Goal: Information Seeking & Learning: Compare options

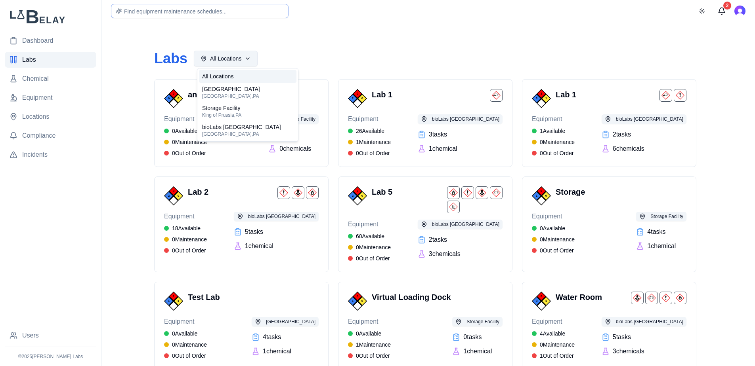
click at [251, 60] on html "Dashboard Labs Chemical Equipment Locations Compliance Incidents Users © 2025 V…" at bounding box center [377, 242] width 755 height 484
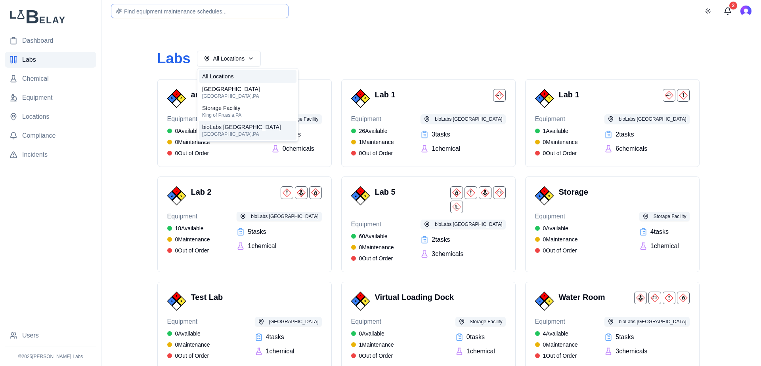
click at [252, 128] on span "bioLabs [GEOGRAPHIC_DATA]" at bounding box center [241, 127] width 79 height 8
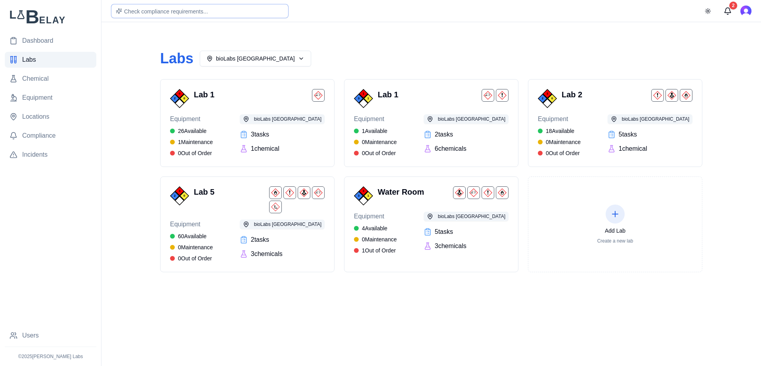
click at [498, 62] on div "Labs bioLabs Philadelphia" at bounding box center [431, 59] width 542 height 16
click at [52, 34] on link "Dashboard" at bounding box center [51, 41] width 92 height 16
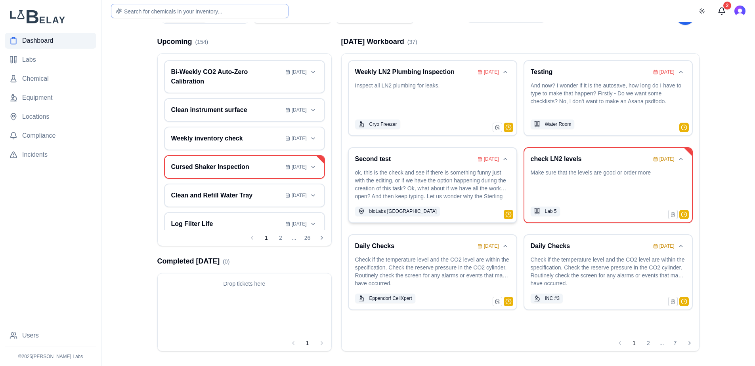
scroll to position [41, 0]
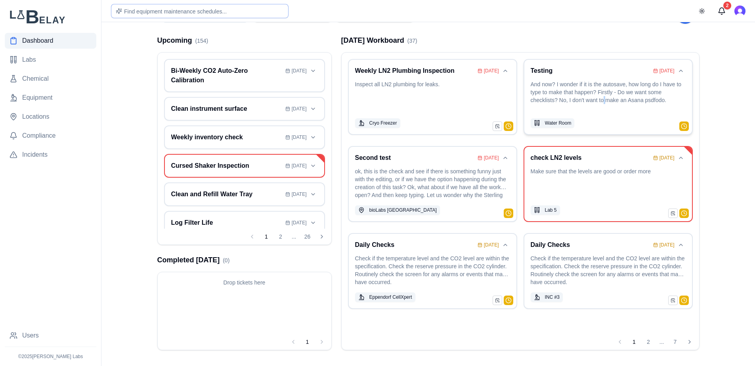
click at [605, 101] on p "And now? I wonder if it is the autosave, how long do I have to type to make tha…" at bounding box center [607, 96] width 155 height 33
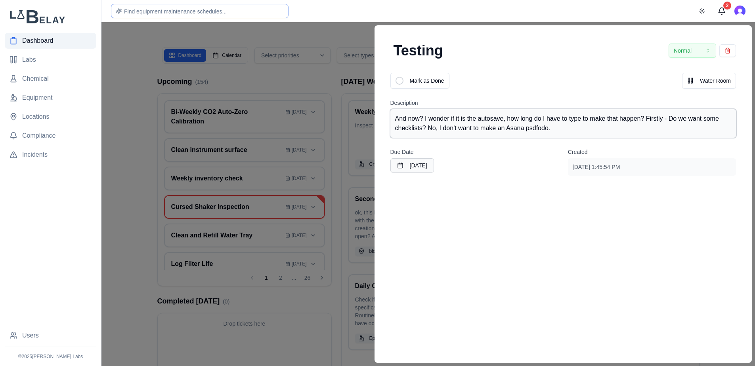
click at [541, 118] on div "And now? I wonder if it is the autosave, how long do I have to type to make tha…" at bounding box center [563, 123] width 346 height 29
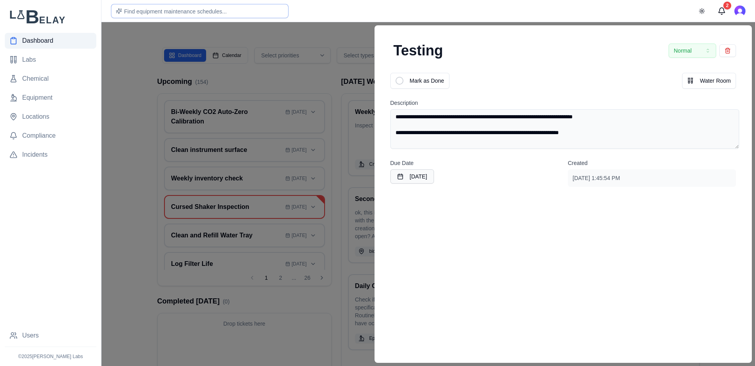
click at [604, 135] on textarea "**********" at bounding box center [564, 129] width 349 height 40
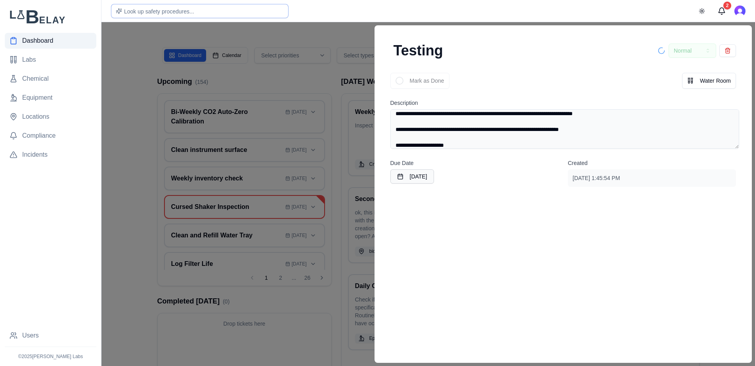
click at [646, 132] on textarea "**********" at bounding box center [564, 129] width 349 height 40
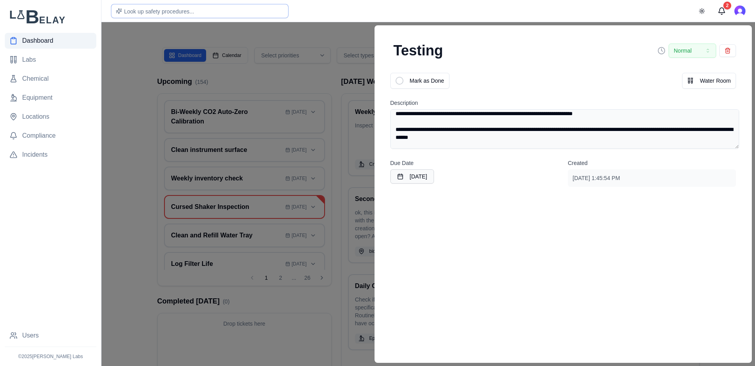
scroll to position [11, 0]
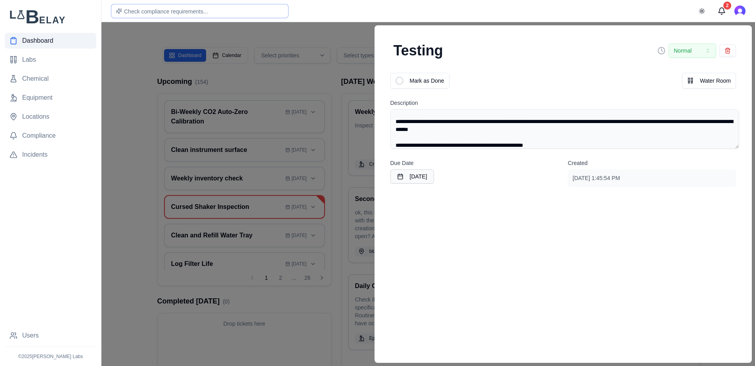
click at [635, 126] on textarea "**********" at bounding box center [564, 129] width 349 height 40
type textarea "**********"
click at [274, 250] on div at bounding box center [377, 194] width 755 height 344
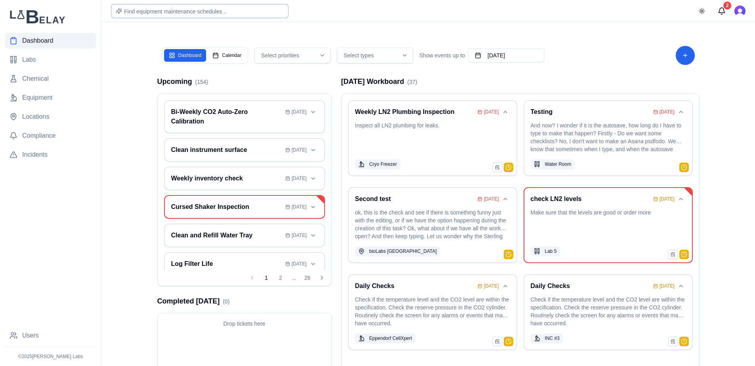
click at [316, 344] on div "Drop tickets here" at bounding box center [245, 345] width 174 height 62
click at [381, 270] on div "Weekly LN2 Plumbing Inspection Aug 07 Inspect all LN2 plumbing for leaks. Cryo …" at bounding box center [519, 235] width 357 height 282
click at [143, 312] on main "Dashboard Calendar Select priorities Select types Show events up to September 1…" at bounding box center [427, 204] width 653 height 408
click at [603, 138] on p "And now? I wonder if it is the autosave, how long do I have to type to make tha…" at bounding box center [607, 138] width 155 height 33
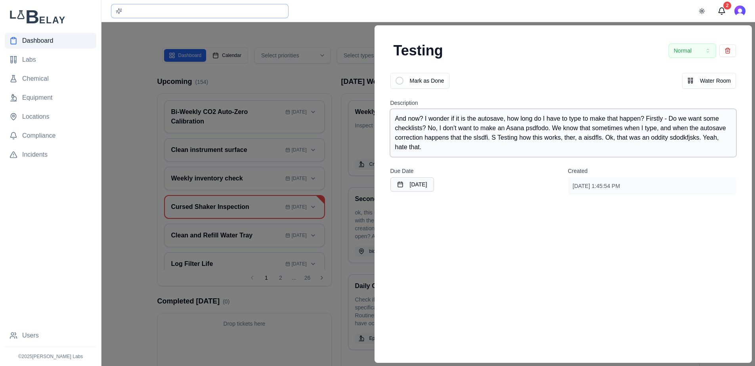
click at [492, 131] on div "And now? I wonder if it is the autosave, how long do I have to type to make tha…" at bounding box center [563, 133] width 346 height 48
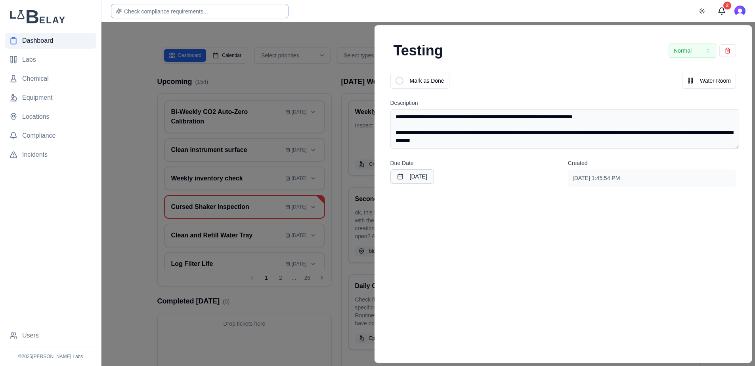
click at [618, 117] on textarea "**********" at bounding box center [564, 129] width 349 height 40
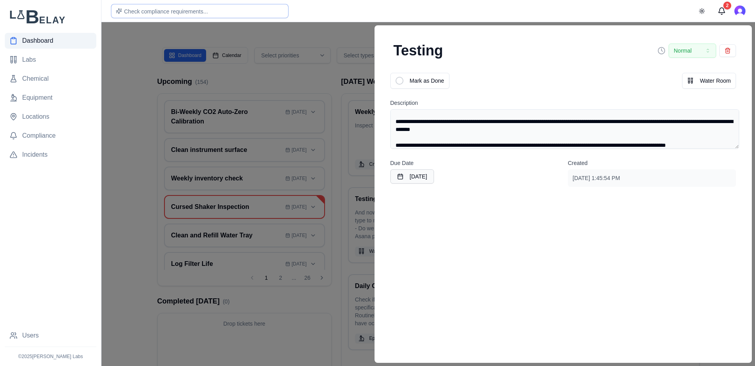
scroll to position [19, 0]
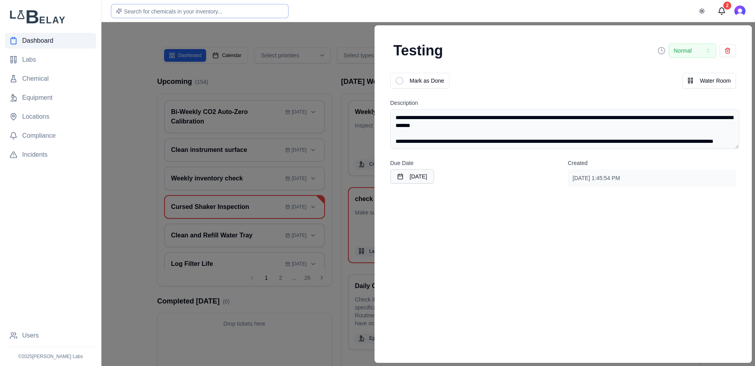
type textarea "**********"
click at [333, 301] on div at bounding box center [377, 194] width 755 height 344
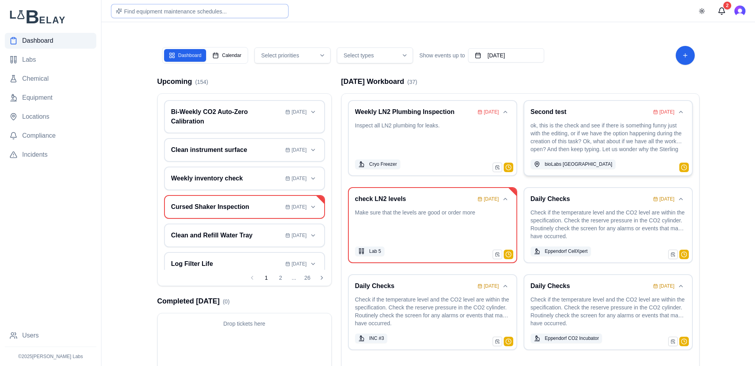
click at [559, 139] on p "ok, this is the check and see if there is something funny just with the editing…" at bounding box center [607, 138] width 155 height 33
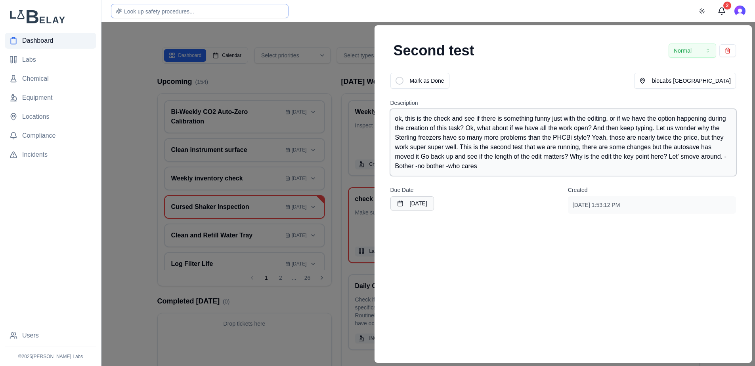
click at [538, 149] on div "ok, this is the check and see if there is something funny just with the editing…" at bounding box center [563, 142] width 346 height 67
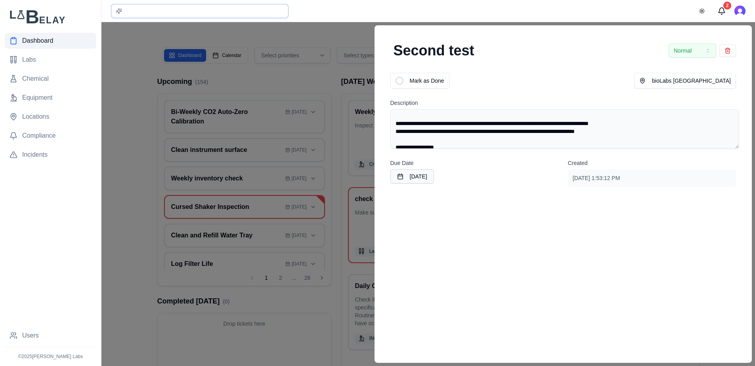
scroll to position [21, 0]
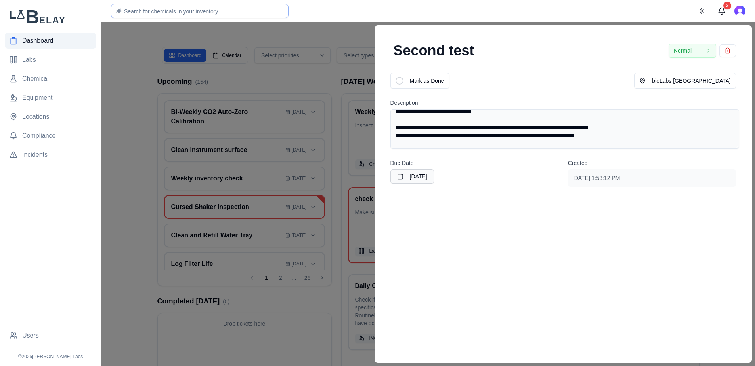
click at [620, 137] on textarea "**********" at bounding box center [564, 129] width 349 height 40
drag, startPoint x: 615, startPoint y: 137, endPoint x: 384, endPoint y: 125, distance: 231.7
click at [390, 125] on textarea "**********" at bounding box center [564, 129] width 349 height 40
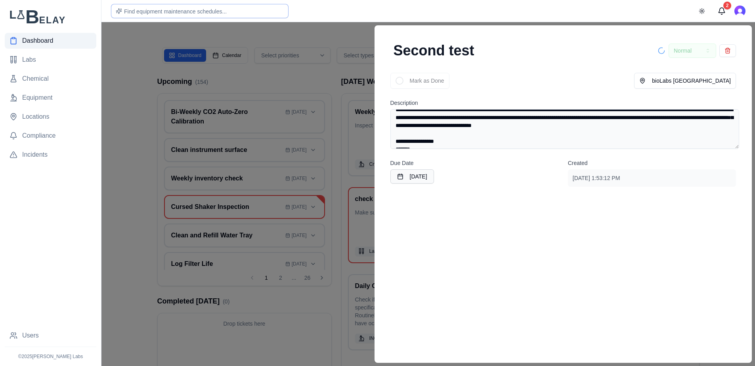
scroll to position [0, 0]
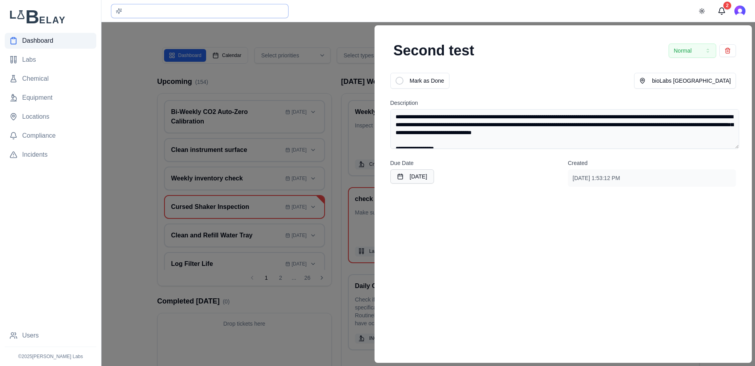
drag, startPoint x: 667, startPoint y: 135, endPoint x: 529, endPoint y: 126, distance: 137.8
click at [529, 126] on textarea "**********" at bounding box center [564, 129] width 349 height 40
type textarea "**********"
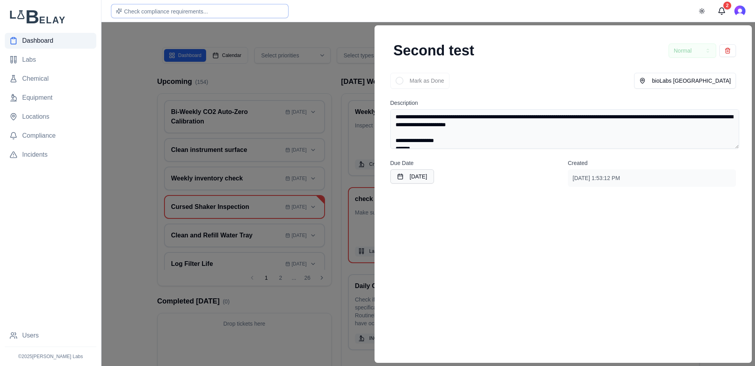
click at [529, 266] on div "**********" at bounding box center [563, 194] width 378 height 338
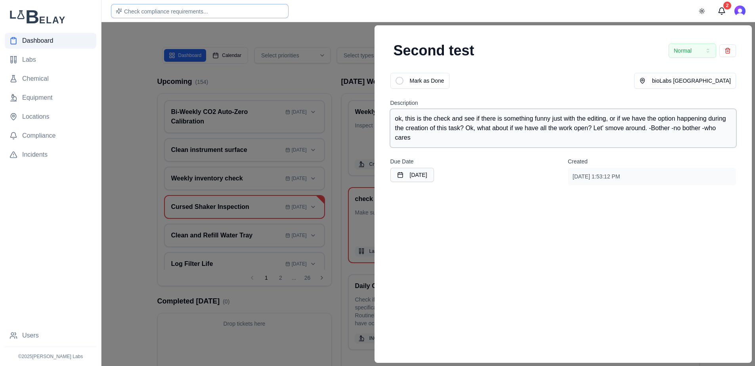
click at [548, 121] on div "ok, this is the check and see if there is something funny just with the editing…" at bounding box center [563, 128] width 346 height 38
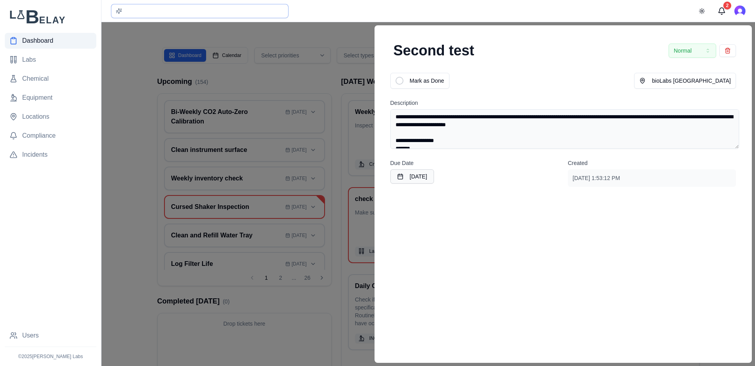
click at [546, 128] on textarea "**********" at bounding box center [564, 129] width 349 height 40
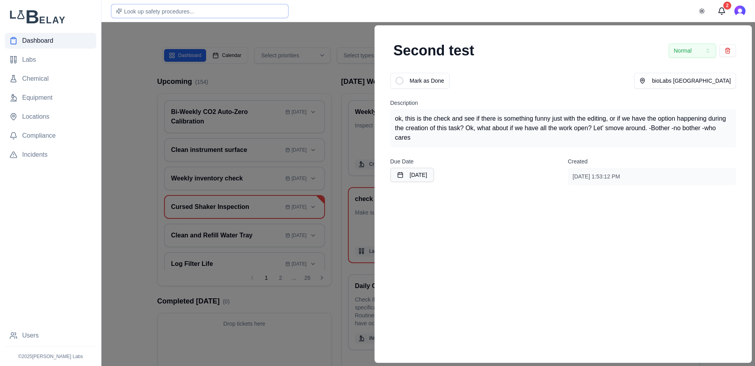
click at [547, 77] on div "Mark as Done" at bounding box center [475, 81] width 170 height 16
click at [597, 65] on div "Second test Normal" at bounding box center [563, 51] width 359 height 32
click at [594, 129] on div "ok, this is the check and see if there is something funny just with the editing…" at bounding box center [563, 128] width 346 height 38
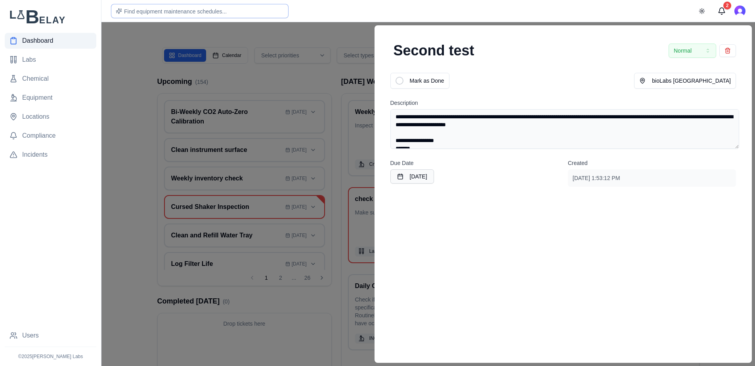
click at [546, 126] on textarea "**********" at bounding box center [564, 129] width 349 height 40
click at [713, 125] on textarea "**********" at bounding box center [564, 129] width 349 height 40
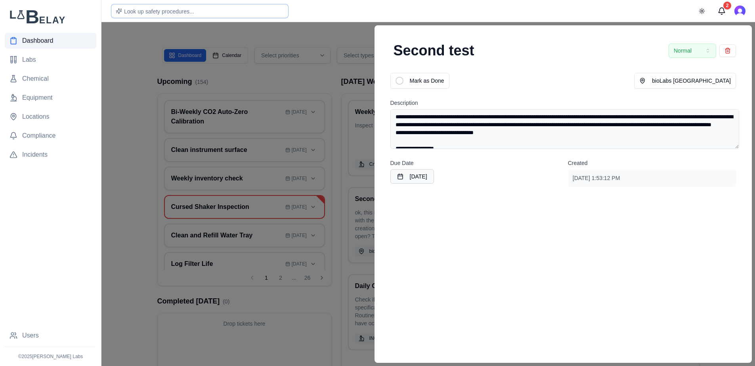
scroll to position [43, 0]
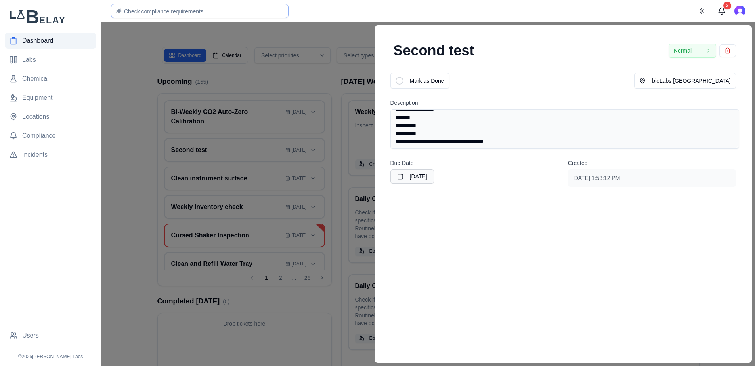
type textarea "**********"
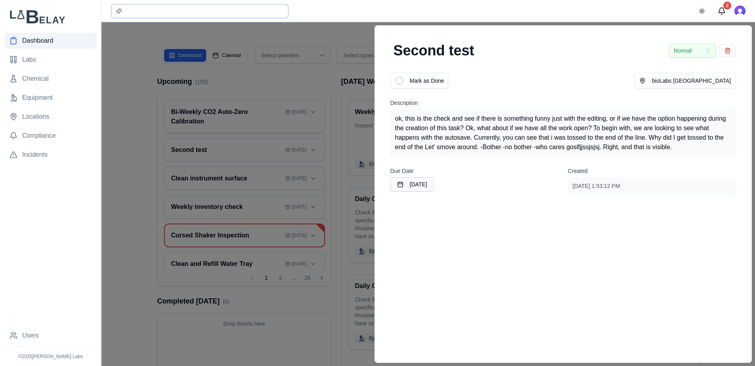
click at [592, 244] on div "Second test Normal Mark as Done bioLabs Philadelphia Description ok, this is th…" at bounding box center [563, 194] width 378 height 338
click at [343, 37] on div at bounding box center [377, 194] width 755 height 344
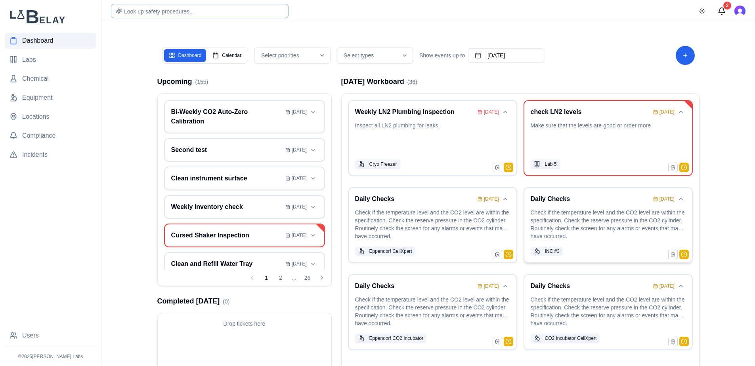
click at [633, 223] on p "Check if the temperature level and the CO2 level are within the specification. …" at bounding box center [607, 225] width 155 height 33
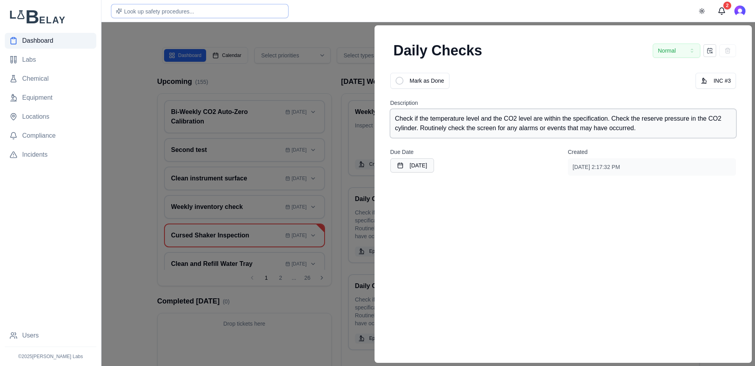
click at [598, 132] on div "Check if the temperature level and the CO2 level are within the specification. …" at bounding box center [563, 123] width 346 height 29
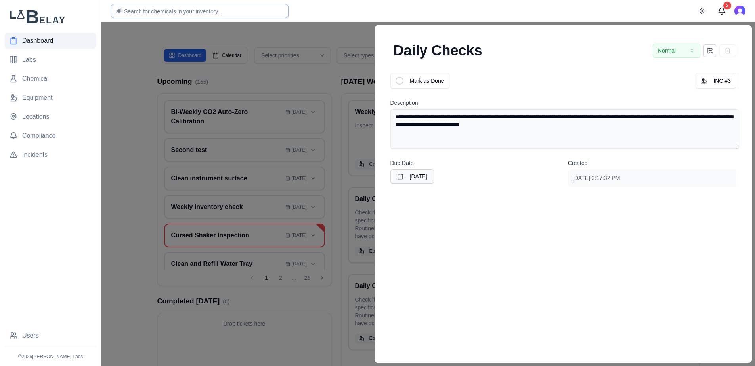
click at [617, 132] on textarea "**********" at bounding box center [564, 129] width 349 height 40
click at [527, 259] on div "**********" at bounding box center [563, 194] width 378 height 338
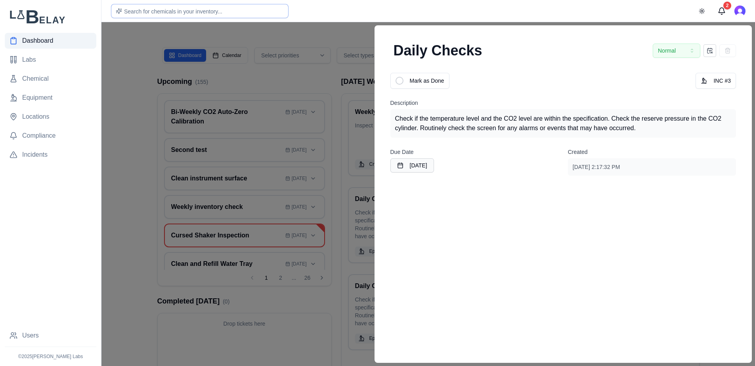
click at [338, 32] on div at bounding box center [377, 194] width 755 height 344
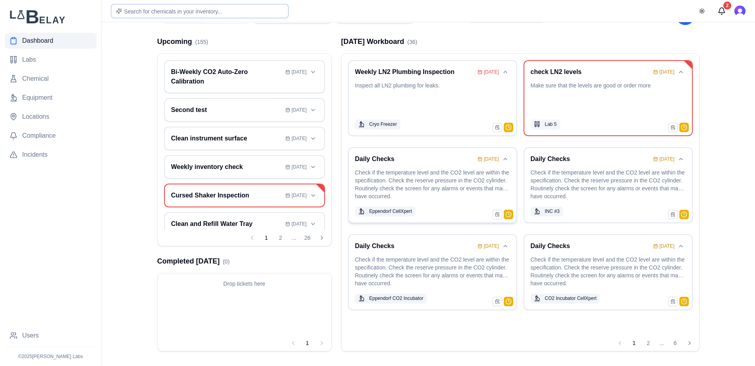
scroll to position [41, 0]
click at [649, 342] on button "2" at bounding box center [648, 342] width 13 height 13
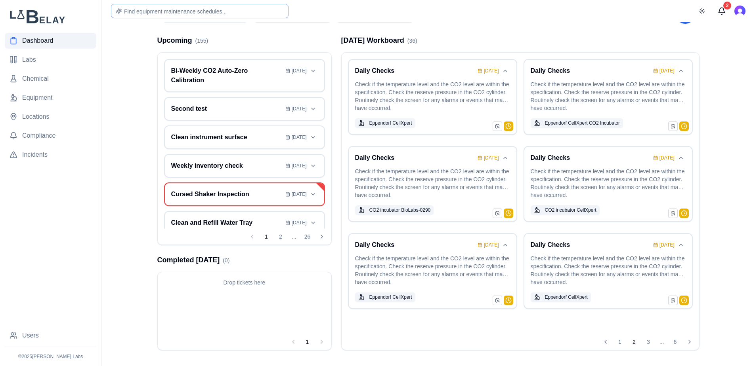
click at [649, 342] on button "3" at bounding box center [648, 342] width 13 height 13
click at [650, 344] on button "4" at bounding box center [648, 342] width 13 height 13
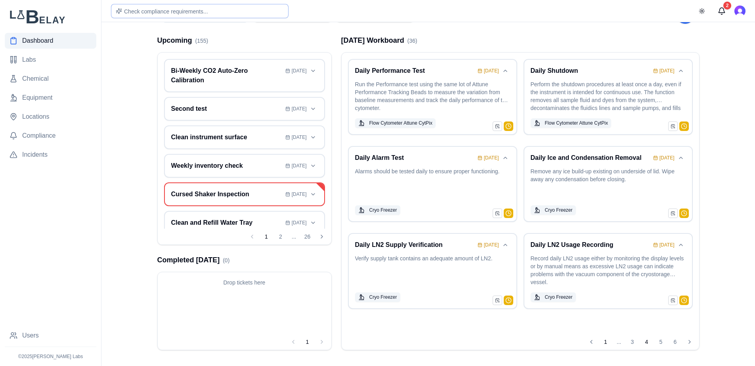
click at [604, 345] on button "1" at bounding box center [605, 342] width 13 height 13
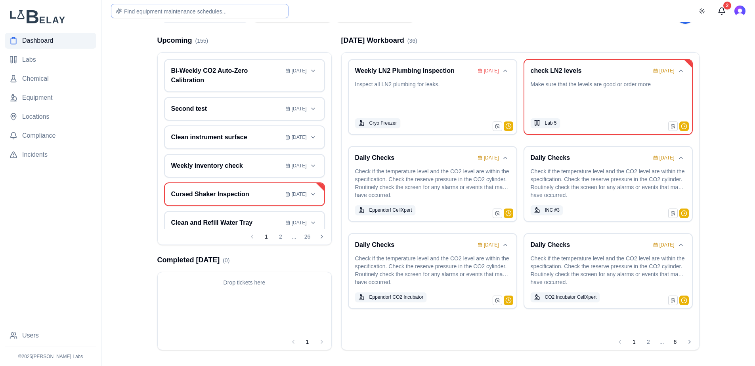
click at [676, 342] on button "6" at bounding box center [675, 342] width 13 height 13
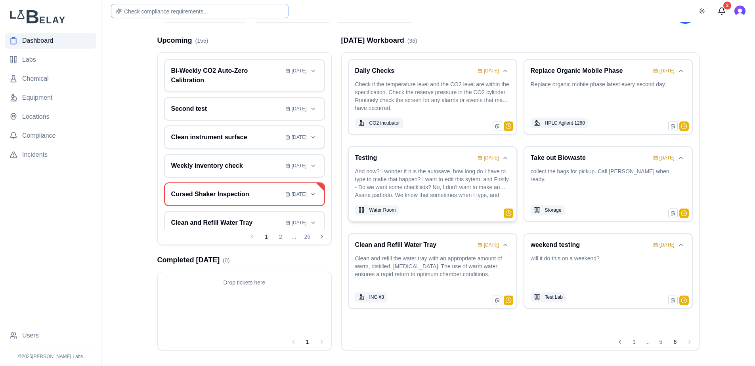
click at [440, 207] on div "Water Room" at bounding box center [432, 211] width 155 height 10
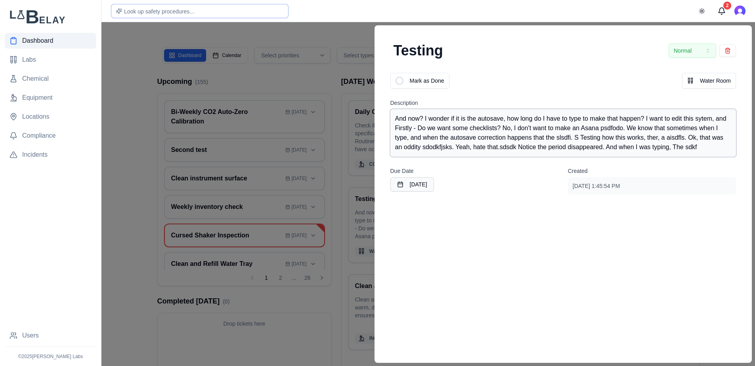
click at [643, 139] on div "And now? I wonder if it is the autosave, how long do I have to type to make tha…" at bounding box center [563, 133] width 346 height 48
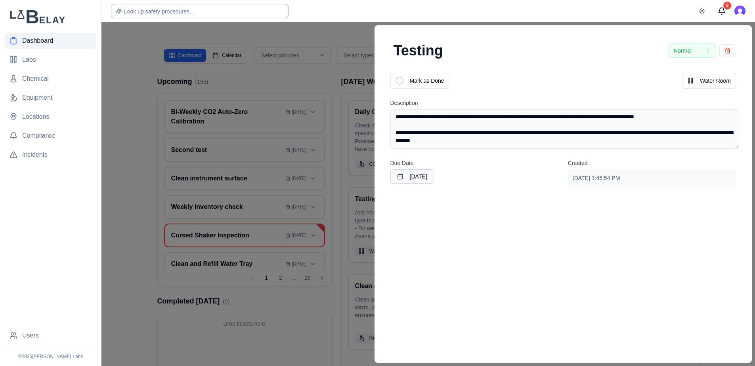
click at [684, 119] on textarea "**********" at bounding box center [564, 129] width 349 height 40
click at [689, 118] on textarea "**********" at bounding box center [564, 129] width 349 height 40
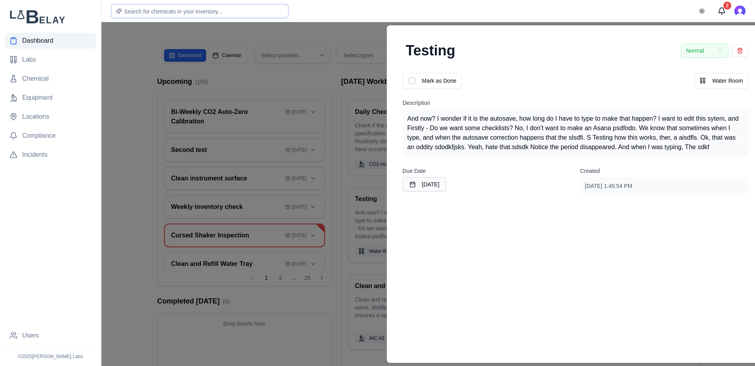
drag, startPoint x: 648, startPoint y: 50, endPoint x: 642, endPoint y: 52, distance: 6.9
click at [643, 53] on div "Testing Normal" at bounding box center [575, 51] width 359 height 32
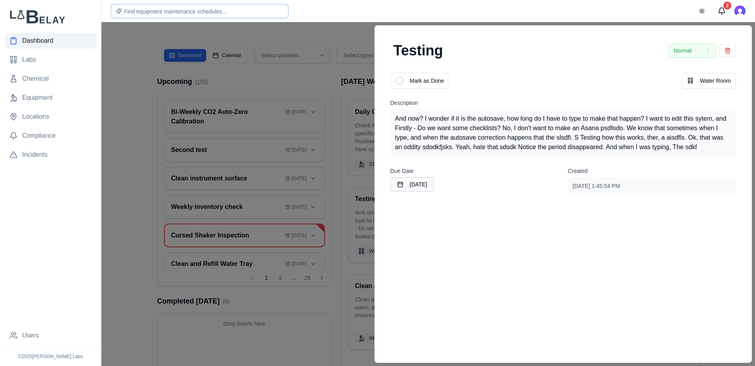
click at [340, 26] on div at bounding box center [377, 194] width 755 height 344
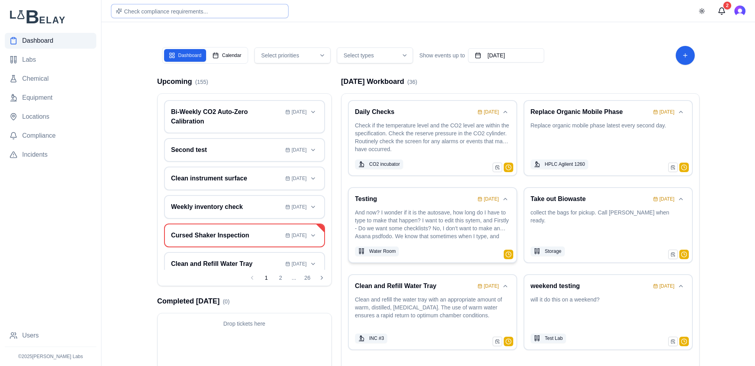
click at [417, 221] on p "And now? I wonder if it is the autosave, how long do I have to type to make tha…" at bounding box center [432, 225] width 155 height 33
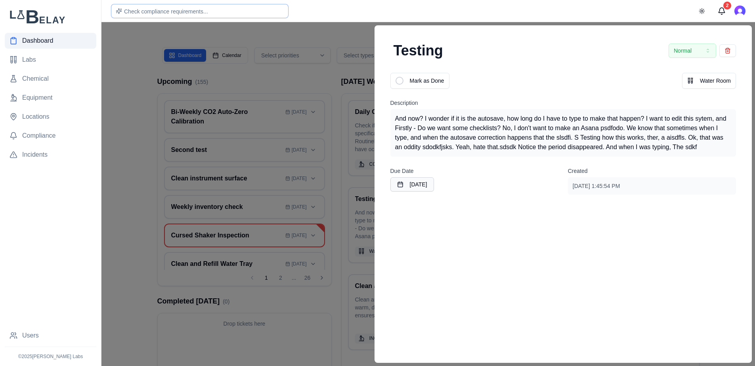
click at [331, 32] on div at bounding box center [377, 194] width 755 height 344
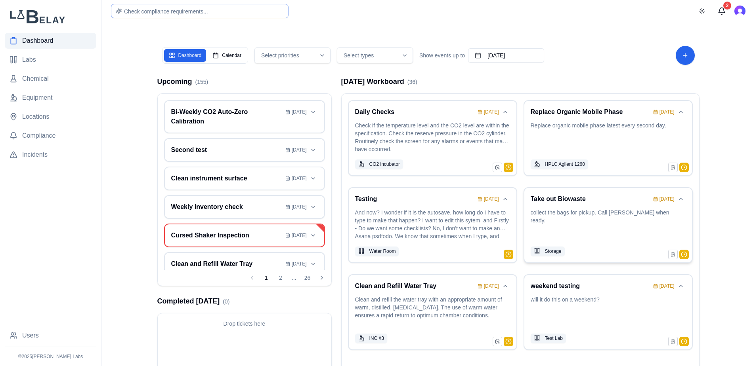
click at [590, 238] on p "collect the bags for pickup. Call Matt when ready." at bounding box center [607, 225] width 155 height 33
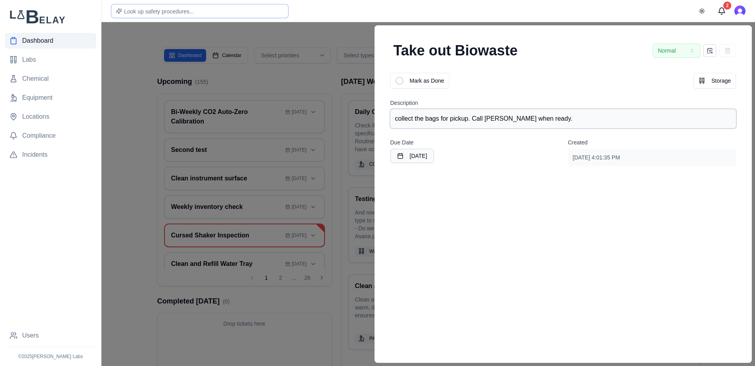
click at [534, 118] on div "collect the bags for pickup. Call Matt when ready." at bounding box center [563, 118] width 346 height 19
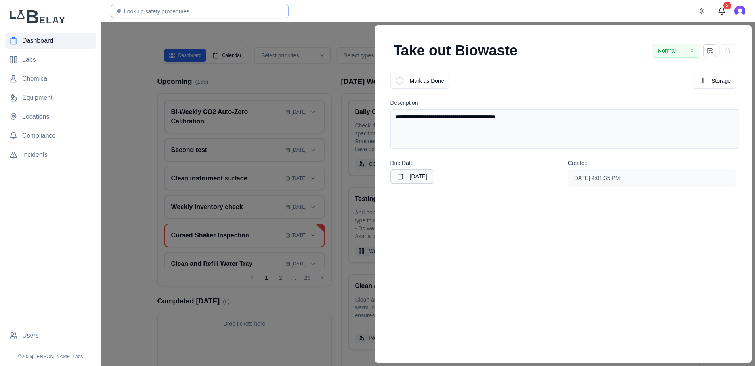
click at [535, 118] on textarea "**********" at bounding box center [564, 129] width 349 height 40
click at [537, 132] on textarea "**********" at bounding box center [564, 129] width 349 height 40
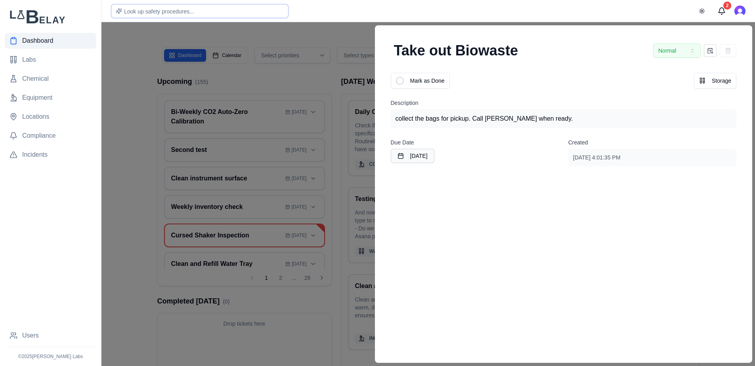
click at [530, 163] on div "August 11th, 2025" at bounding box center [475, 156] width 168 height 14
click at [329, 38] on div at bounding box center [377, 194] width 755 height 344
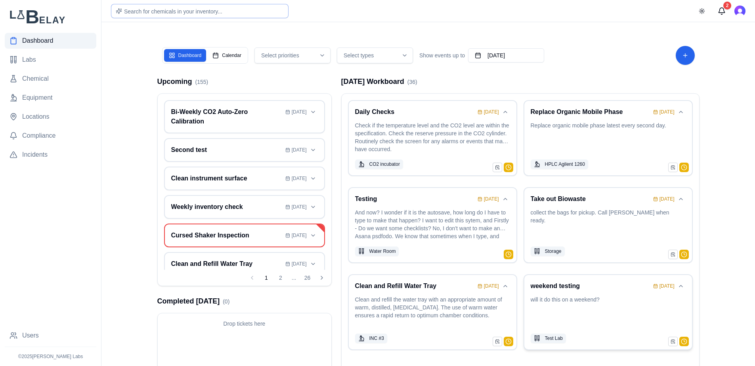
click at [597, 319] on p "will it do this on a weekend?" at bounding box center [607, 312] width 155 height 33
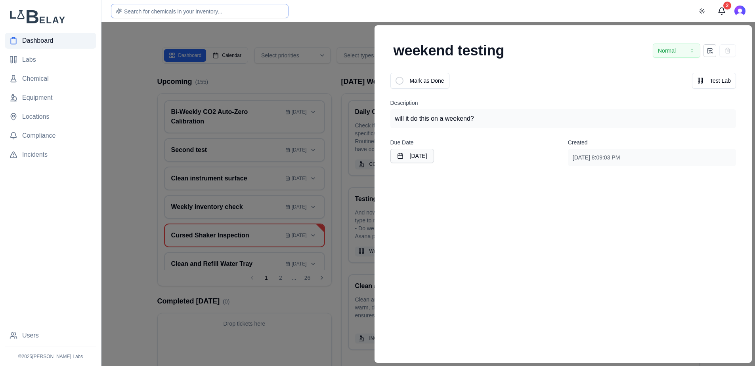
click at [576, 91] on div "Mark as Done Test Lab Description will it do this on a weekend? Due Date August…" at bounding box center [563, 120] width 359 height 106
drag, startPoint x: 344, startPoint y: 36, endPoint x: 343, endPoint y: 41, distance: 5.2
click at [343, 40] on div at bounding box center [377, 194] width 755 height 344
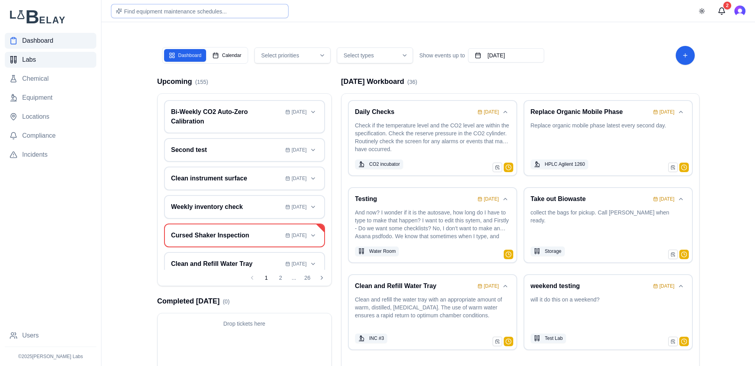
click at [26, 61] on span "Labs" at bounding box center [29, 60] width 14 height 10
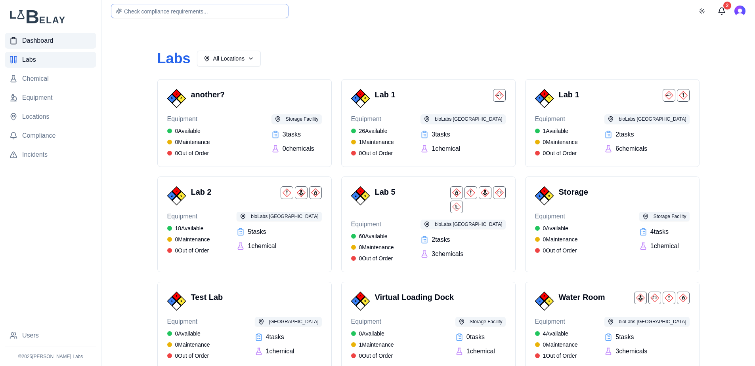
click at [38, 34] on link "Dashboard" at bounding box center [51, 41] width 92 height 16
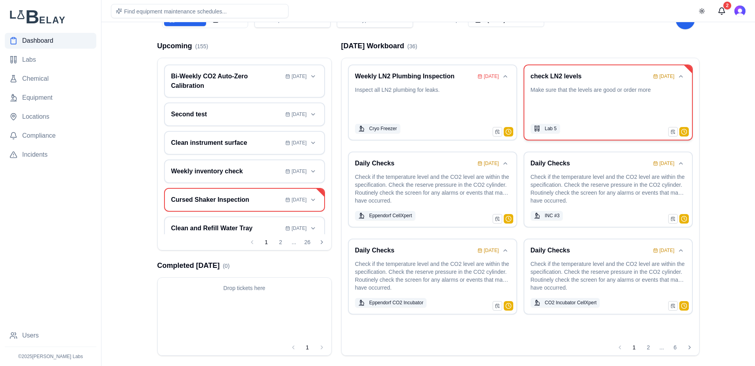
scroll to position [41, 0]
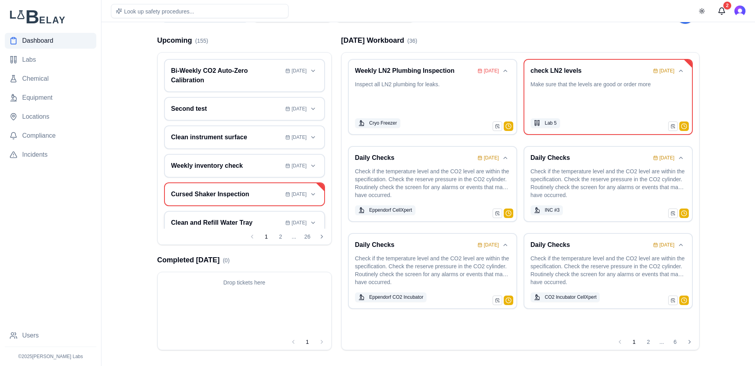
click at [231, 222] on h3 "Clean and Refill Water Tray" at bounding box center [226, 223] width 111 height 10
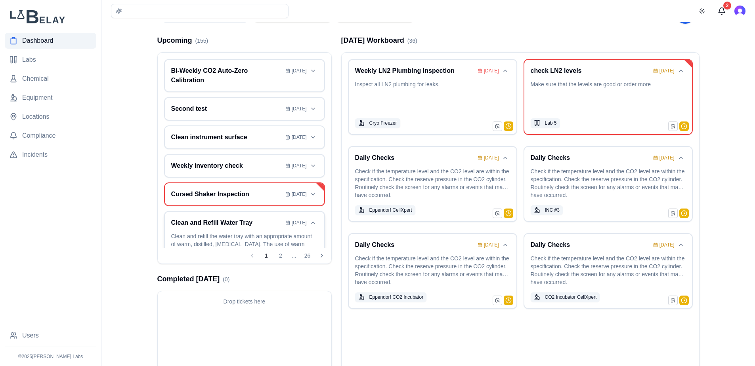
click at [231, 222] on h3 "Clean and Refill Water Tray" at bounding box center [226, 223] width 111 height 10
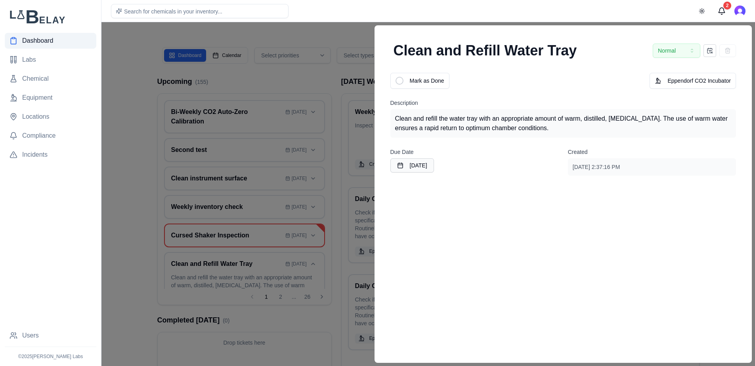
click at [641, 51] on div "Clean and Refill Water Tray Normal" at bounding box center [563, 51] width 359 height 32
click at [353, 36] on div at bounding box center [377, 194] width 755 height 344
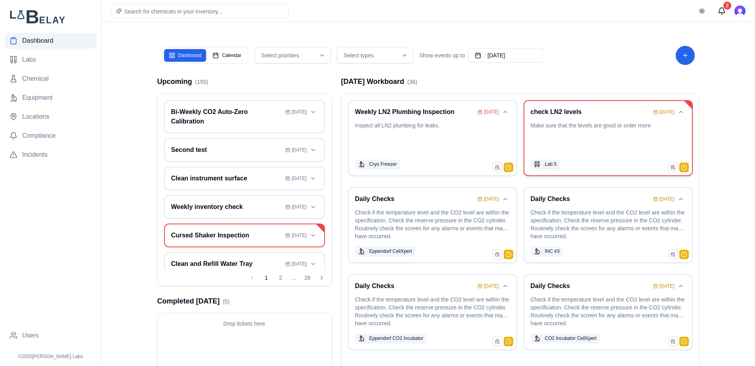
click at [609, 145] on p "Make sure that the levels are good or order more" at bounding box center [607, 138] width 155 height 33
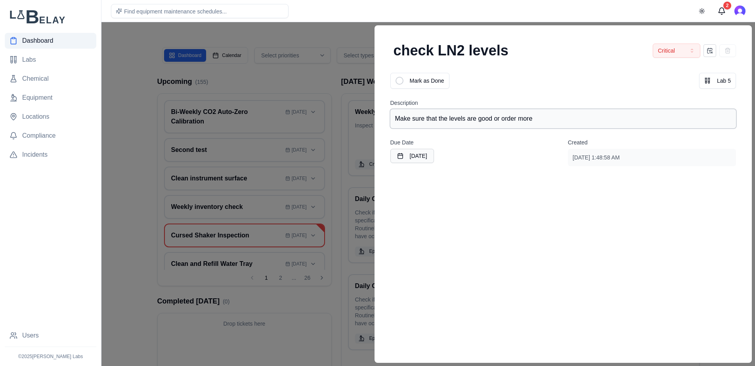
click at [565, 121] on div "Make sure that the levels are good or order more" at bounding box center [563, 118] width 346 height 19
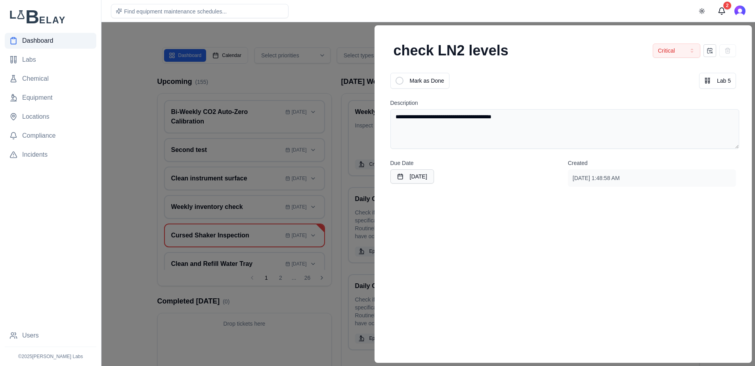
click at [554, 134] on textarea "**********" at bounding box center [564, 129] width 349 height 40
click at [339, 32] on div at bounding box center [377, 194] width 755 height 344
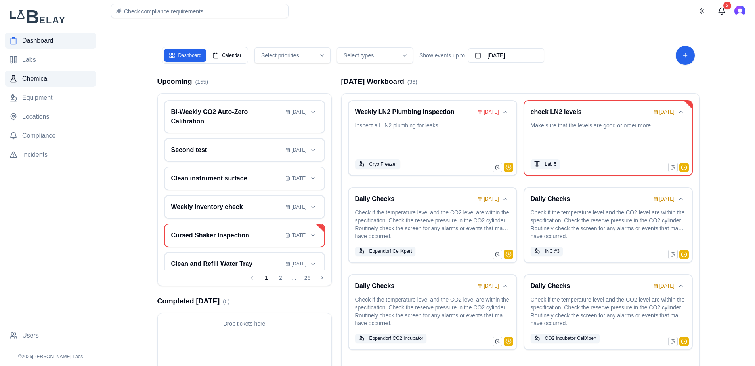
click at [44, 86] on link "Chemical" at bounding box center [51, 79] width 92 height 16
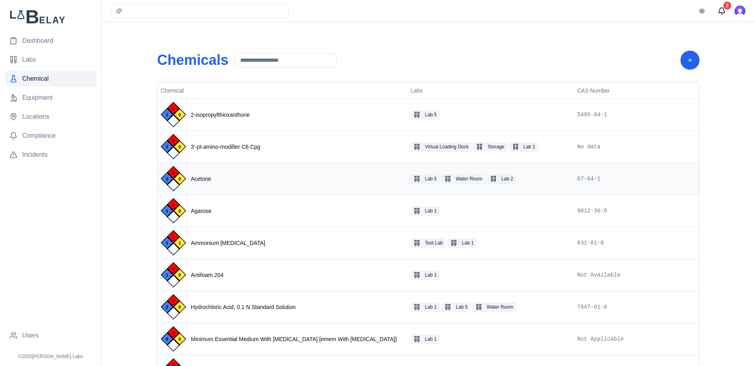
click at [261, 176] on div "3 2 0 Acetone" at bounding box center [282, 178] width 243 height 25
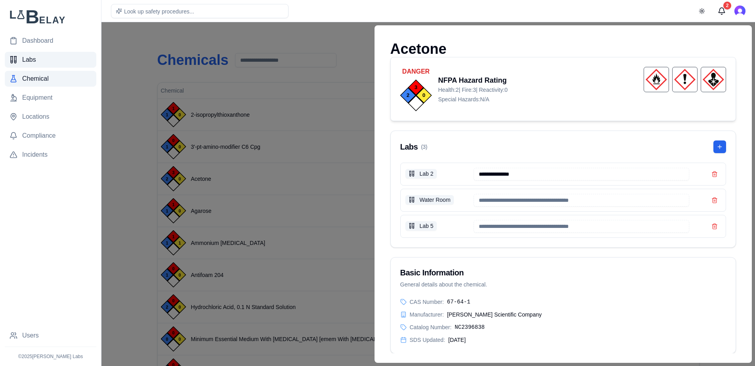
click at [47, 63] on link "Labs" at bounding box center [51, 60] width 92 height 16
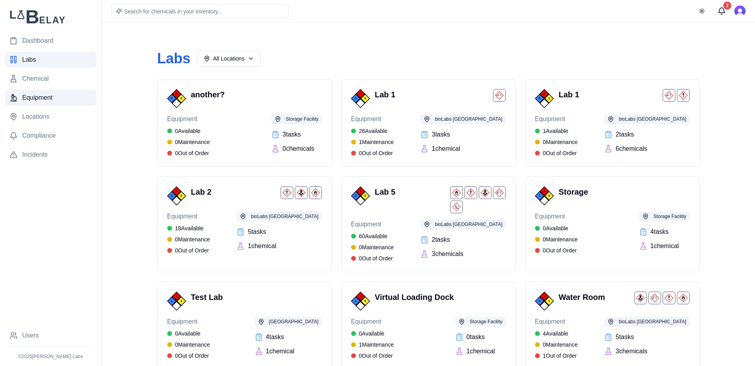
click at [45, 100] on span "Equipment" at bounding box center [37, 98] width 31 height 10
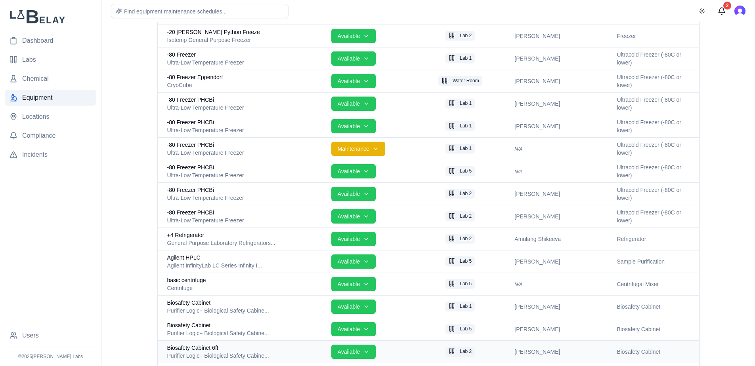
scroll to position [53, 0]
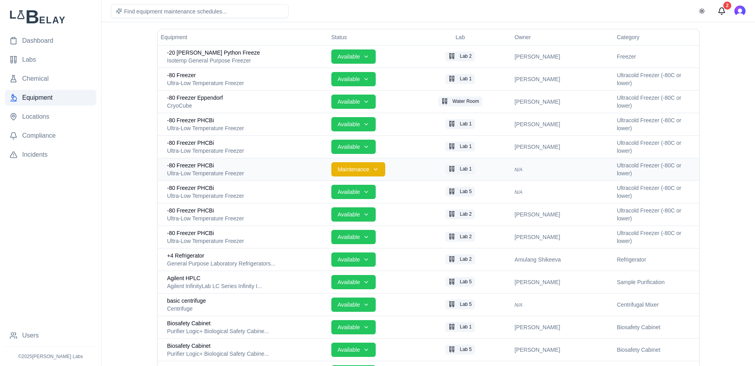
click at [279, 174] on div "Ultra-Low Temperature Freezer" at bounding box center [246, 174] width 158 height 8
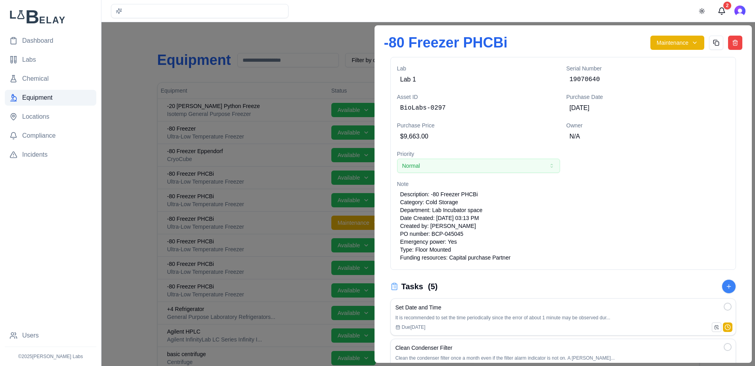
click at [487, 43] on h1 "-80 Freezer PHCBi" at bounding box center [514, 43] width 260 height 16
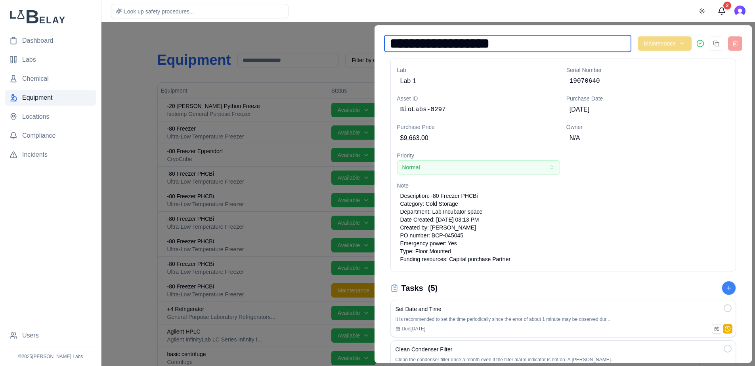
type input "**********"
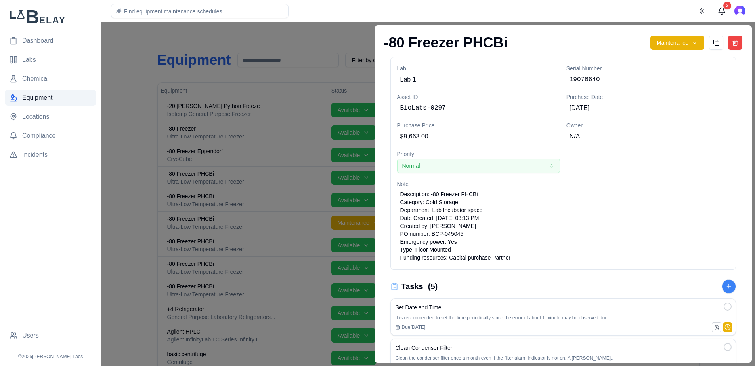
click at [348, 43] on div at bounding box center [377, 194] width 755 height 344
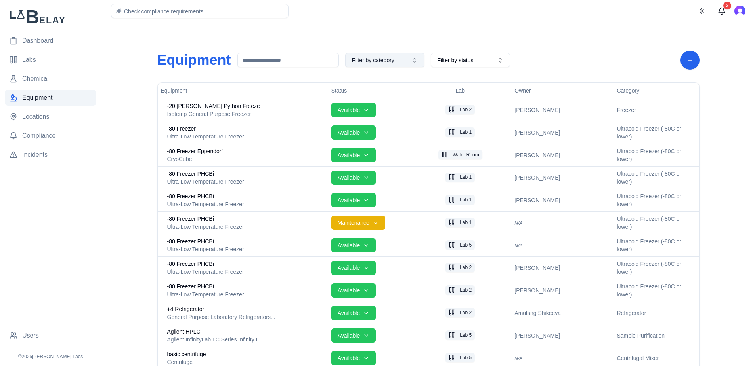
click at [404, 61] on button "Filter by category" at bounding box center [384, 60] width 79 height 14
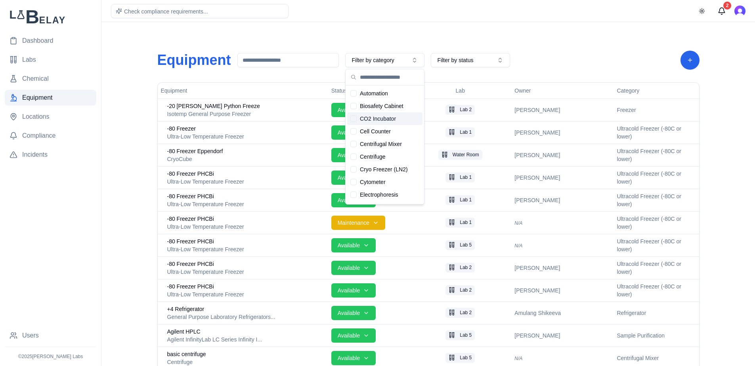
click at [352, 119] on div "Suggestions" at bounding box center [353, 119] width 6 height 6
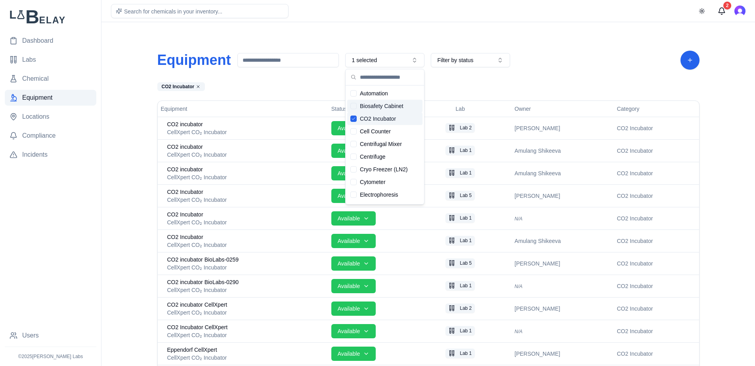
click at [356, 108] on div "Suggestions" at bounding box center [353, 106] width 6 height 6
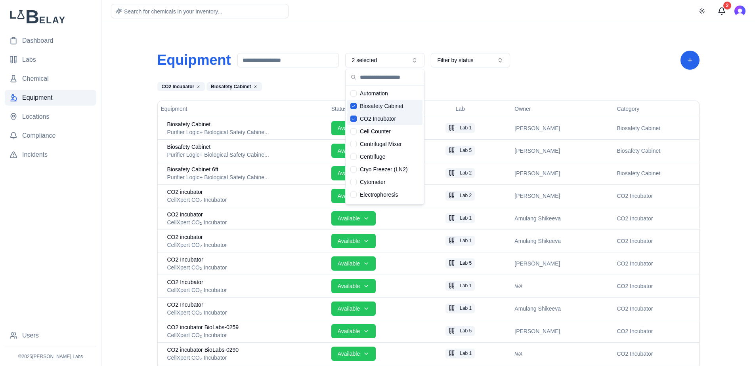
click at [353, 120] on icon "Suggestions" at bounding box center [353, 118] width 5 height 5
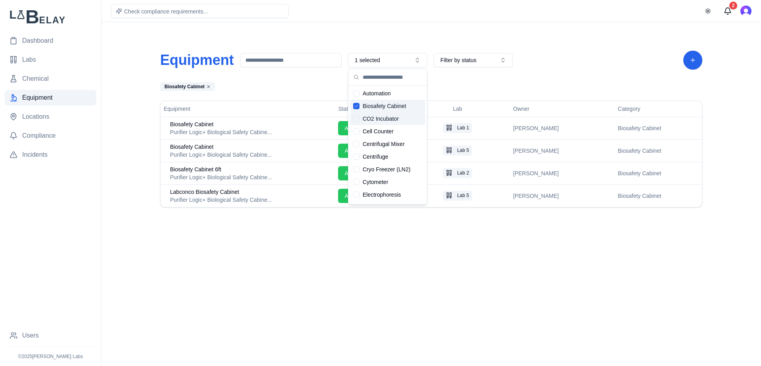
click at [357, 109] on div "Suggestions" at bounding box center [356, 106] width 6 height 6
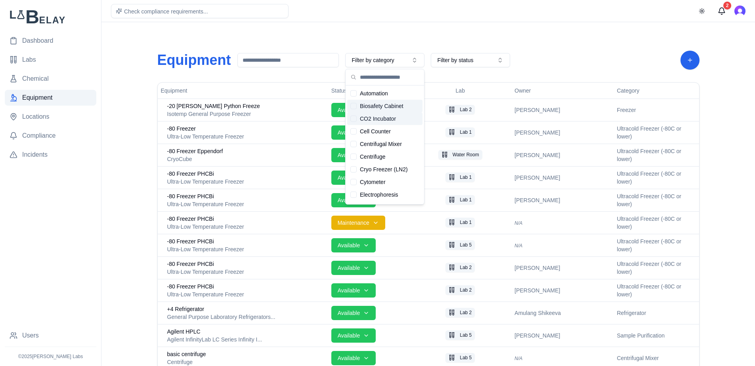
click at [355, 108] on div "Suggestions" at bounding box center [353, 106] width 6 height 6
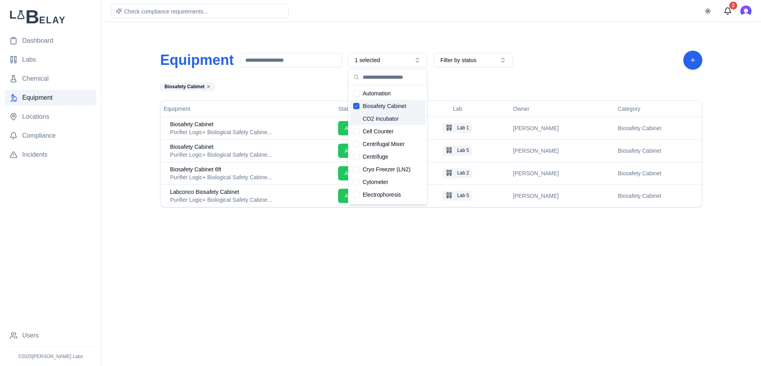
click at [358, 106] on icon "Suggestions" at bounding box center [356, 106] width 5 height 5
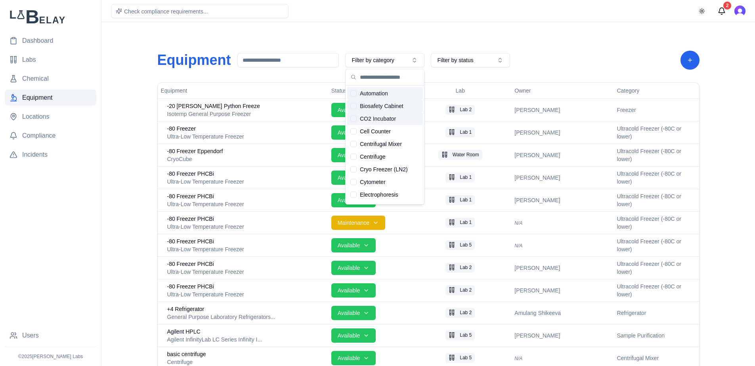
click at [355, 93] on div "Suggestions" at bounding box center [353, 93] width 6 height 6
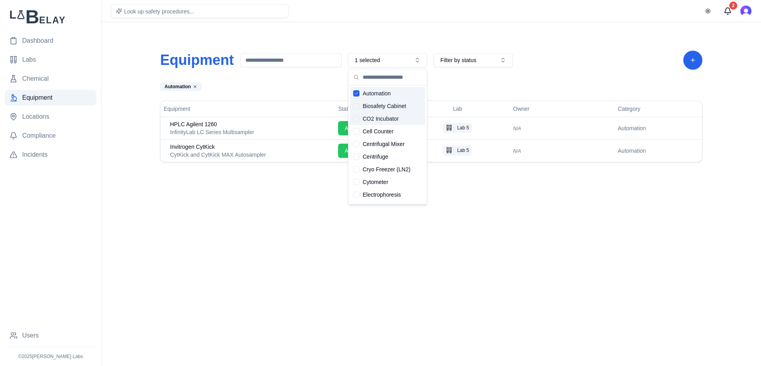
click at [355, 93] on icon "Suggestions" at bounding box center [356, 93] width 3 height 2
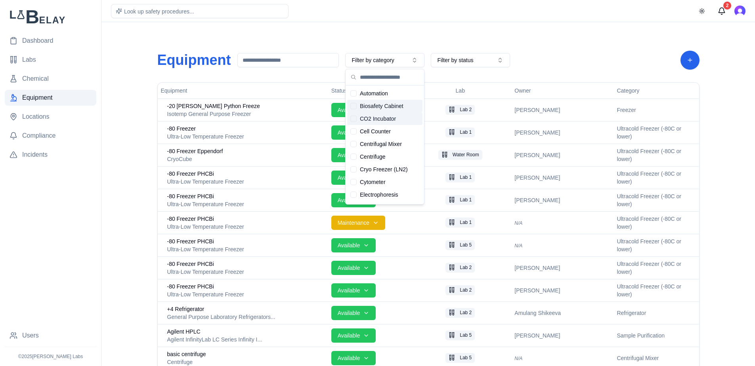
click at [355, 108] on div "Suggestions" at bounding box center [353, 106] width 6 height 6
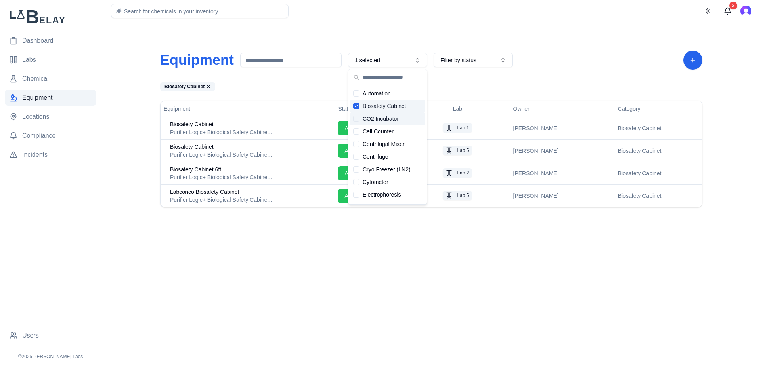
click at [316, 90] on div "Biosafety Cabinet" at bounding box center [312, 86] width 304 height 9
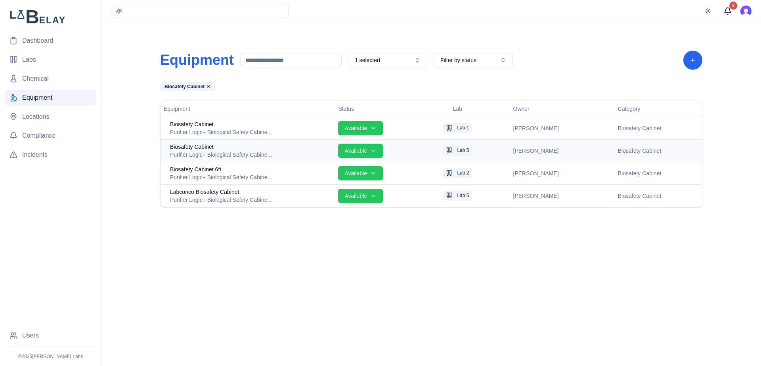
click at [303, 146] on div "Biosafety Cabinet" at bounding box center [251, 147] width 162 height 8
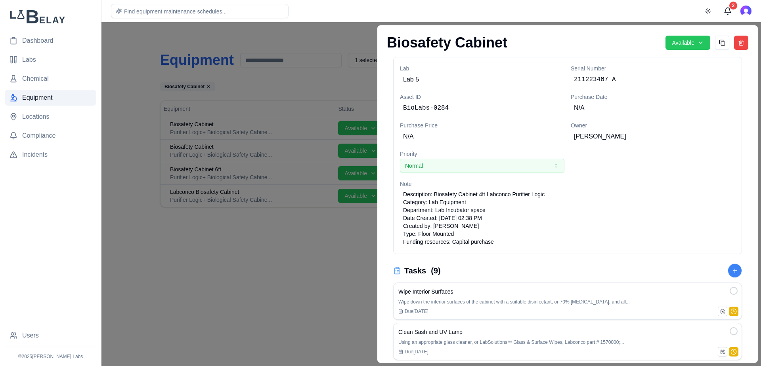
click at [326, 34] on div at bounding box center [380, 194] width 761 height 344
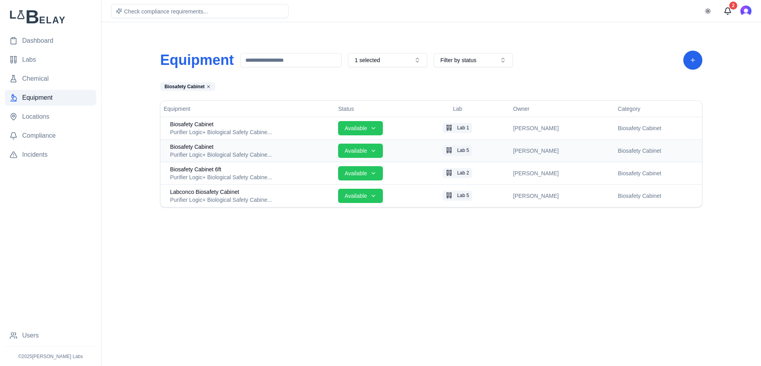
click at [265, 151] on div "Purifier Logic+ Biological Safety Cabine..." at bounding box center [251, 155] width 162 height 8
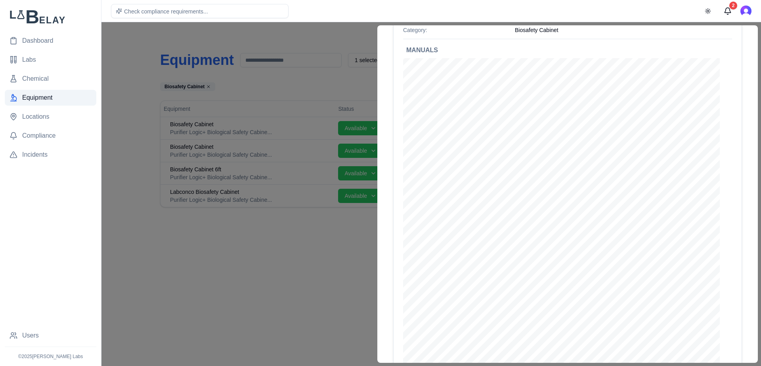
scroll to position [982, 0]
click at [319, 247] on div at bounding box center [380, 194] width 761 height 344
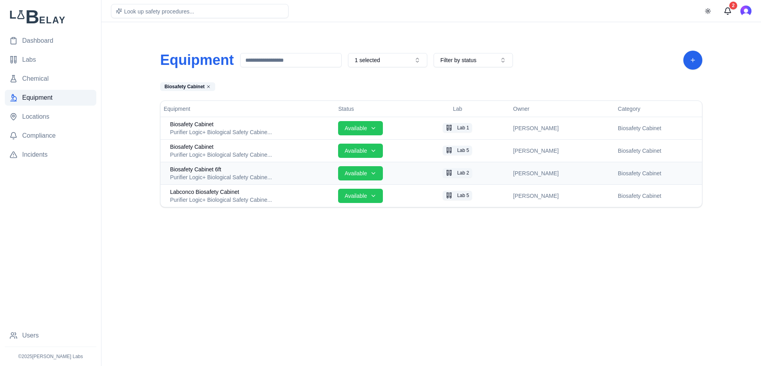
click at [255, 172] on div "Biosafety Cabinet 6ft" at bounding box center [251, 170] width 162 height 8
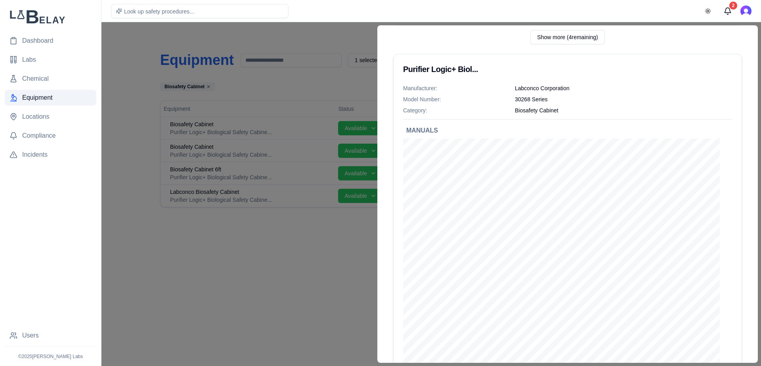
scroll to position [736, 0]
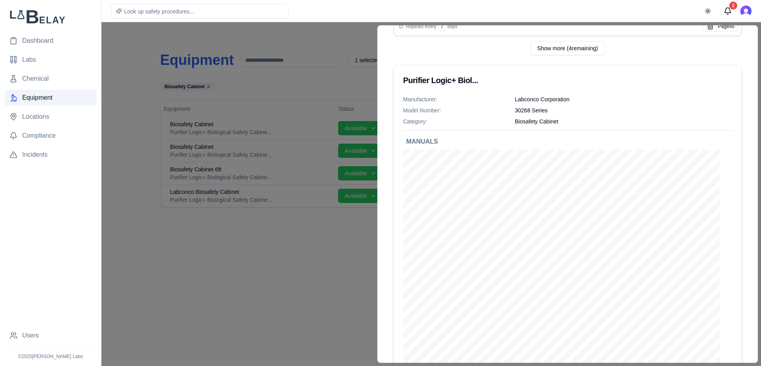
click at [325, 280] on div at bounding box center [380, 194] width 761 height 344
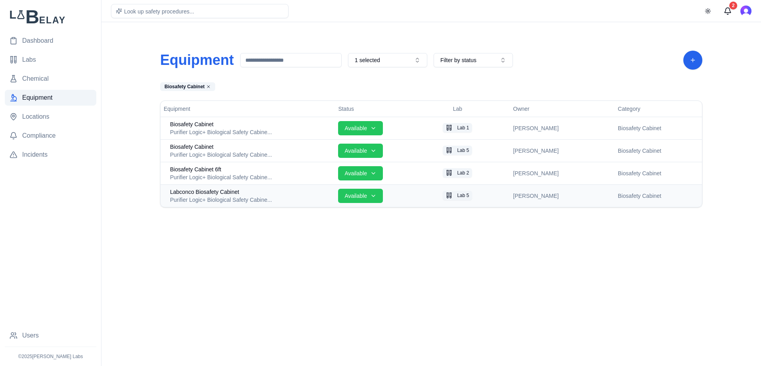
click at [286, 190] on div "Labconco Biosafety Cabinet" at bounding box center [251, 192] width 162 height 8
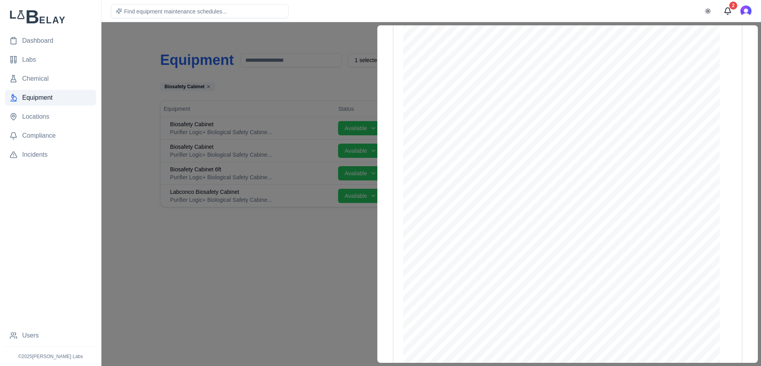
scroll to position [982, 0]
click at [307, 283] on div at bounding box center [380, 194] width 761 height 344
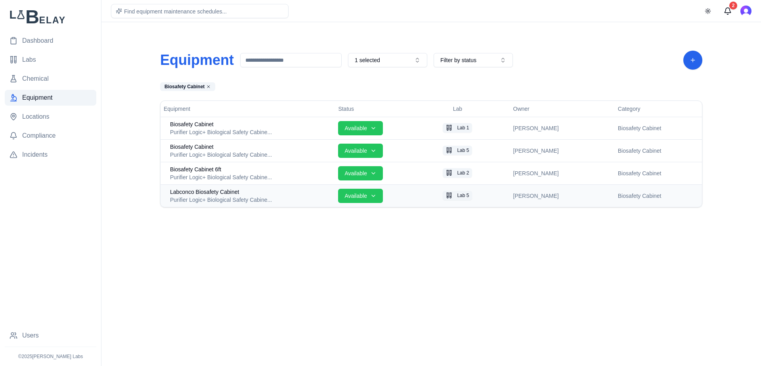
click at [247, 196] on div "Purifier Logic+ Biological Safety Cabine..." at bounding box center [251, 200] width 162 height 8
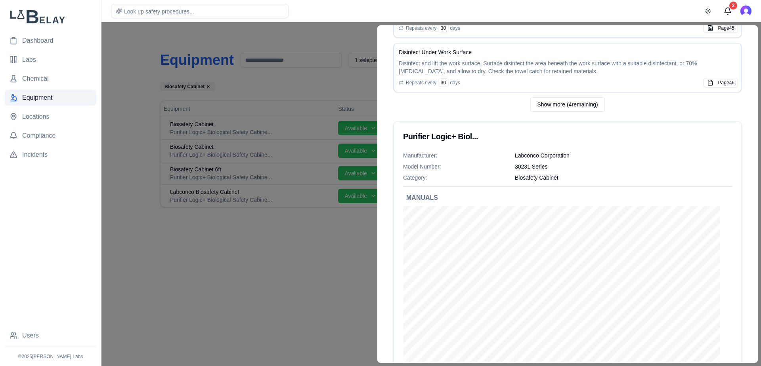
scroll to position [808, 0]
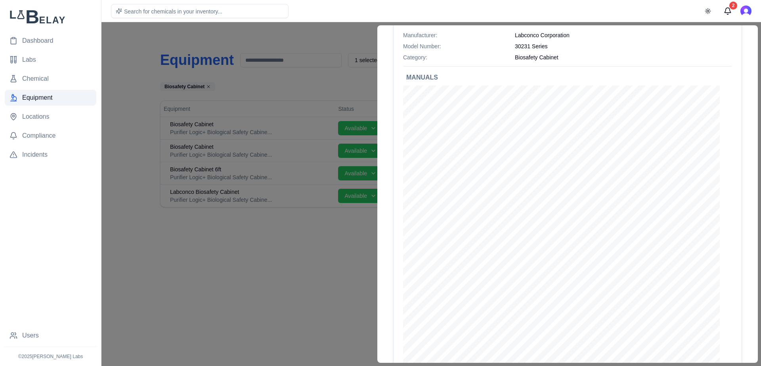
click at [328, 269] on div at bounding box center [380, 194] width 761 height 344
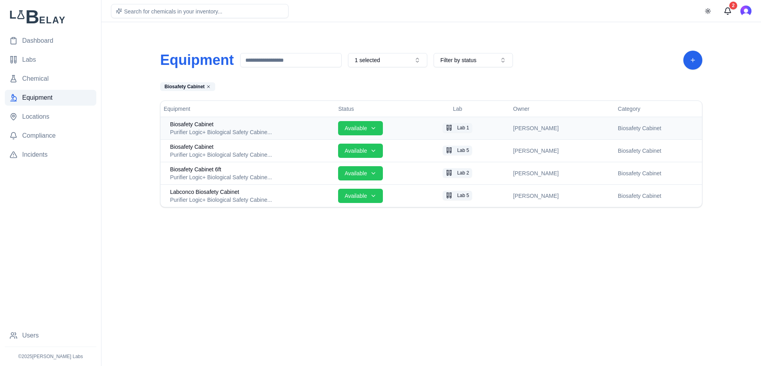
click at [273, 130] on div "Purifier Logic+ Biological Safety Cabine..." at bounding box center [251, 132] width 162 height 8
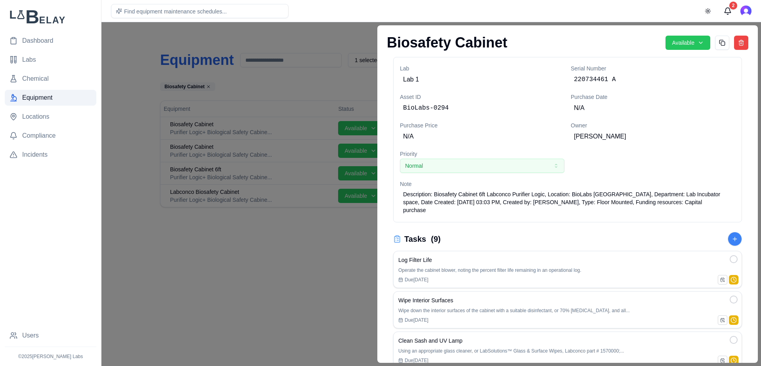
click at [252, 147] on div at bounding box center [380, 194] width 761 height 344
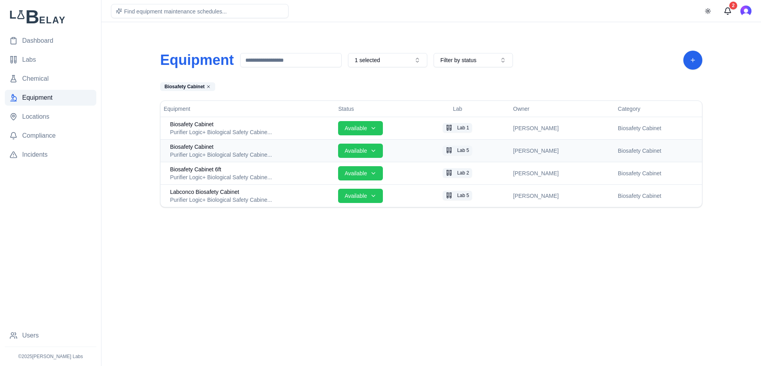
click at [256, 151] on div "Purifier Logic+ Biological Safety Cabine..." at bounding box center [251, 155] width 162 height 8
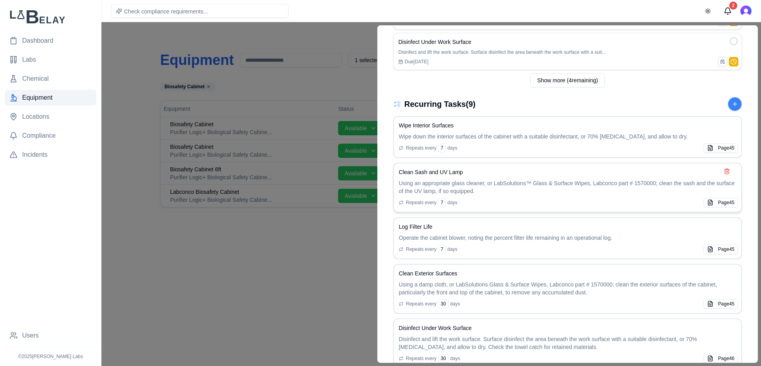
scroll to position [464, 0]
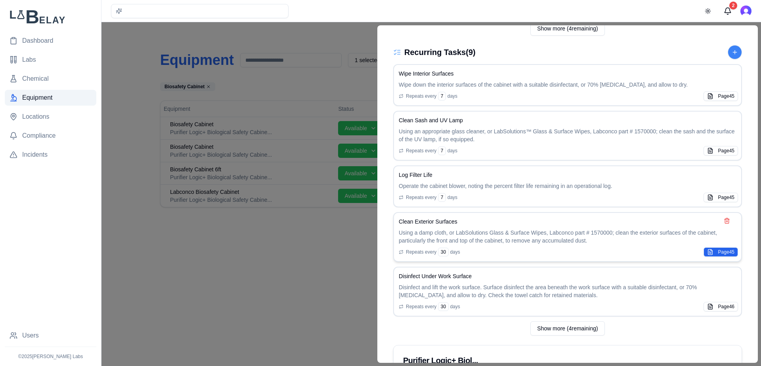
click at [715, 255] on button "Page 45" at bounding box center [720, 253] width 34 height 10
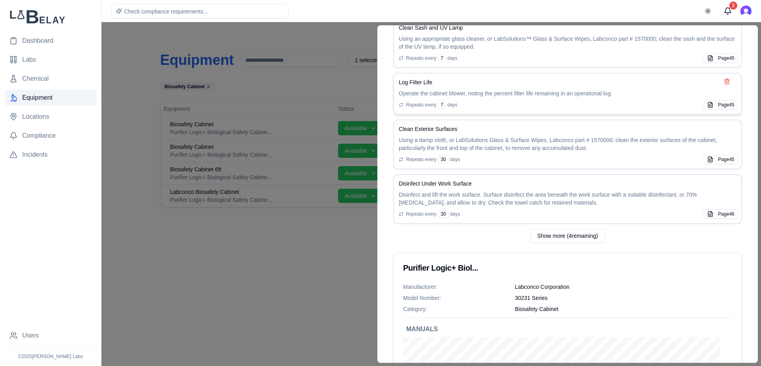
scroll to position [559, 0]
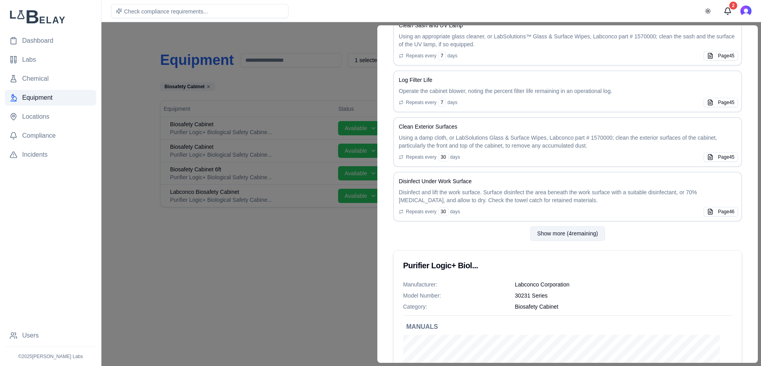
click at [545, 237] on button "Show more ( 4 remaining)" at bounding box center [567, 234] width 74 height 14
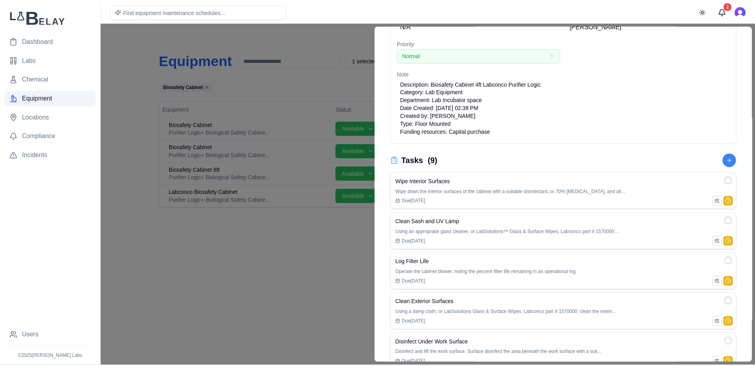
scroll to position [0, 0]
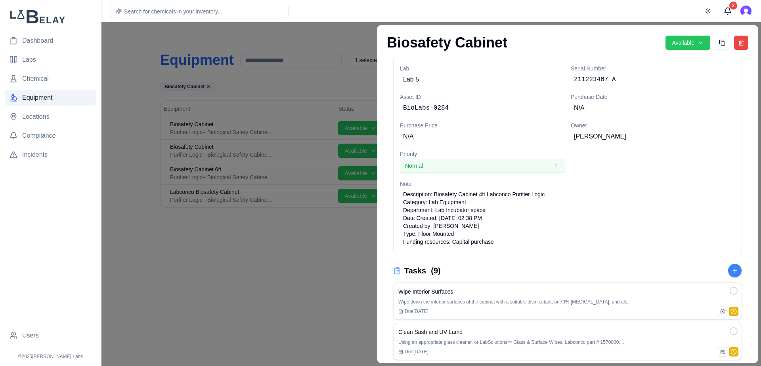
click at [348, 38] on div at bounding box center [380, 194] width 761 height 344
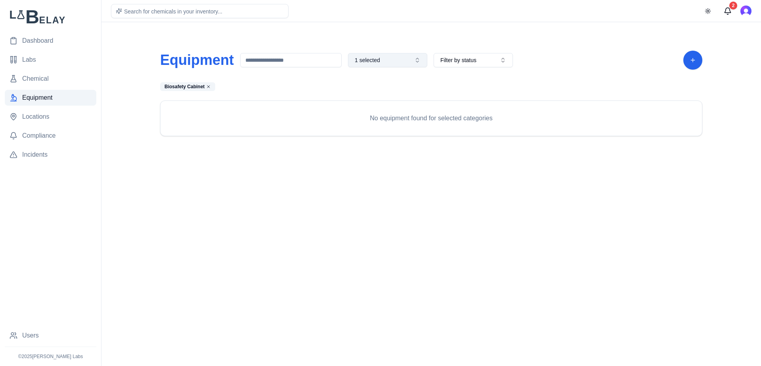
click at [408, 63] on button "1 selected" at bounding box center [387, 60] width 79 height 14
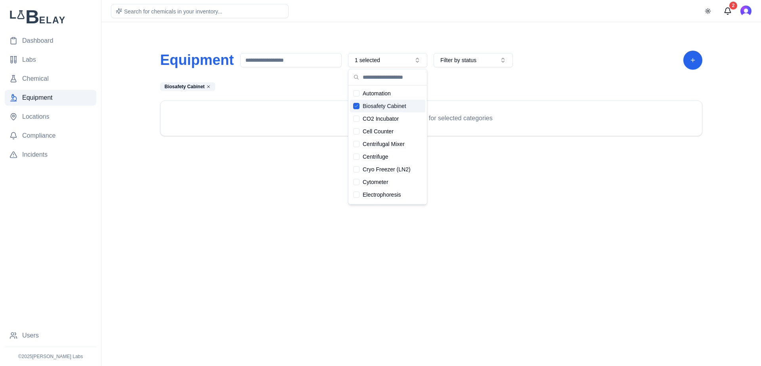
click at [356, 107] on icon "Suggestions" at bounding box center [356, 106] width 3 height 2
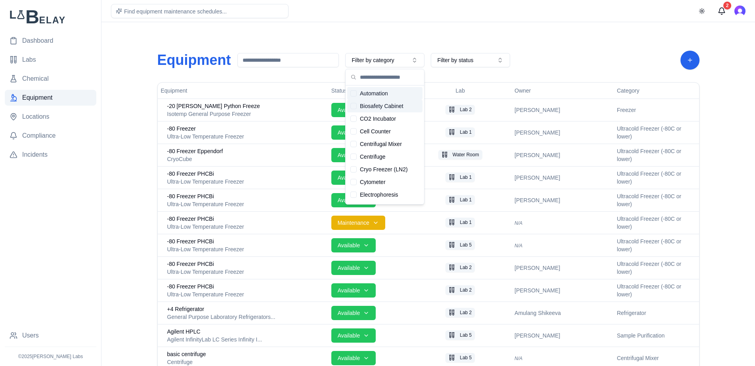
click at [398, 19] on div "Find equipment maintenance schedules... Toggle theme 2" at bounding box center [427, 11] width 653 height 22
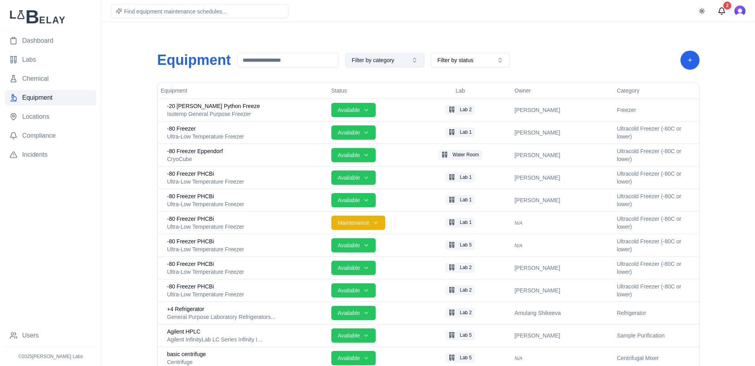
click at [417, 61] on button "Filter by category" at bounding box center [384, 60] width 79 height 14
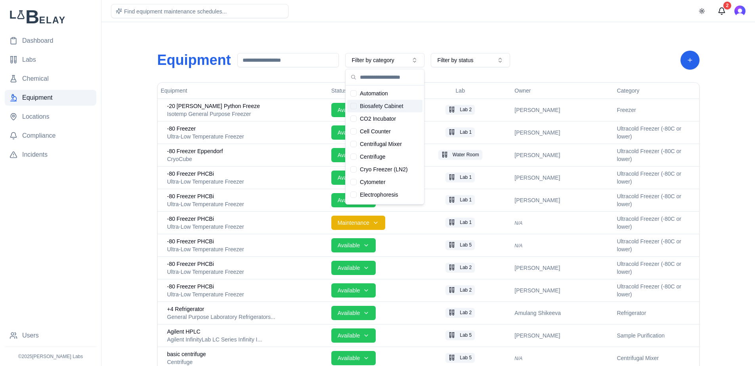
click at [355, 105] on div "Suggestions" at bounding box center [353, 106] width 6 height 6
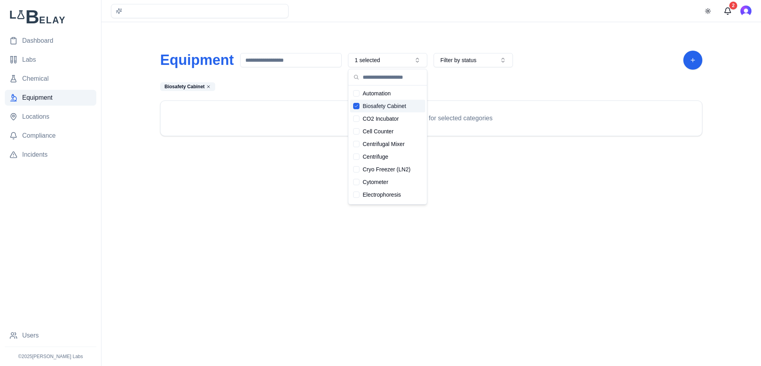
click at [355, 105] on icon "Suggestions" at bounding box center [356, 106] width 5 height 5
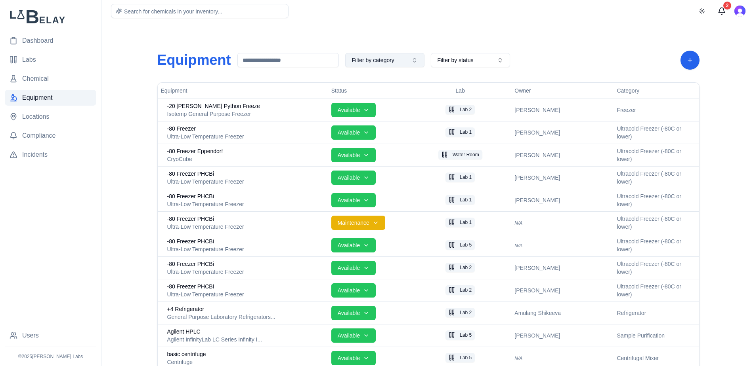
click at [407, 59] on button "Filter by category" at bounding box center [384, 60] width 79 height 14
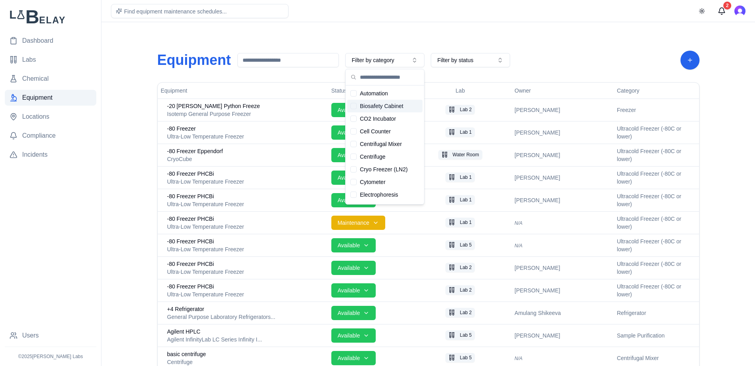
click at [353, 107] on div "Suggestions" at bounding box center [353, 106] width 6 height 6
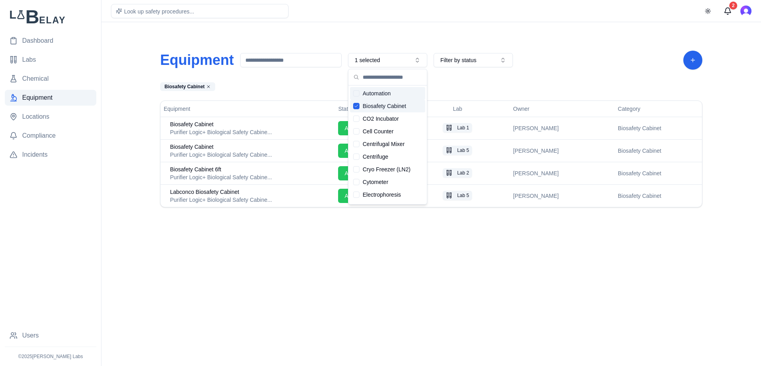
click at [537, 269] on body "Dashboard Labs Chemical Equipment Locations Compliance Incidents Users © 2025 […" at bounding box center [380, 183] width 761 height 366
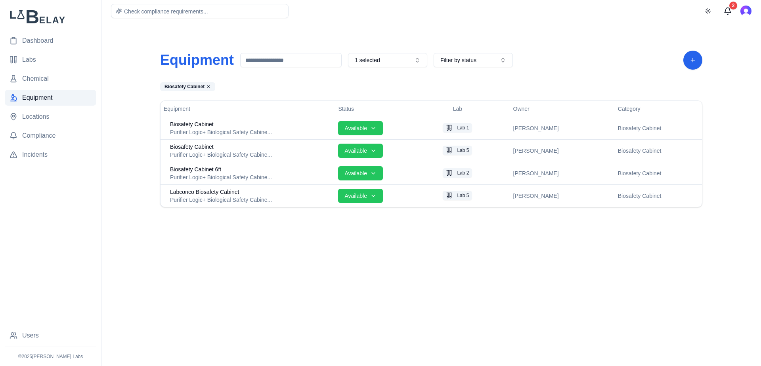
click at [546, 37] on div "Equipment 1 selected Filter by status Biosafety Cabinet Equipment Status Lab Ow…" at bounding box center [431, 129] width 555 height 195
click at [407, 76] on div "Equipment 1 selected Filter by status Biosafety Cabinet Equipment Status Lab Ow…" at bounding box center [431, 129] width 555 height 195
click at [416, 62] on button "1 selected" at bounding box center [387, 60] width 79 height 14
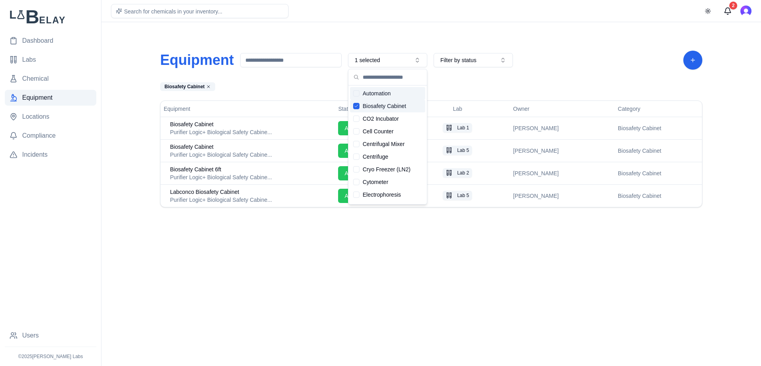
click at [415, 45] on div "Equipment 1 selected Filter by status Biosafety Cabinet Equipment Status Lab Ow…" at bounding box center [431, 129] width 555 height 195
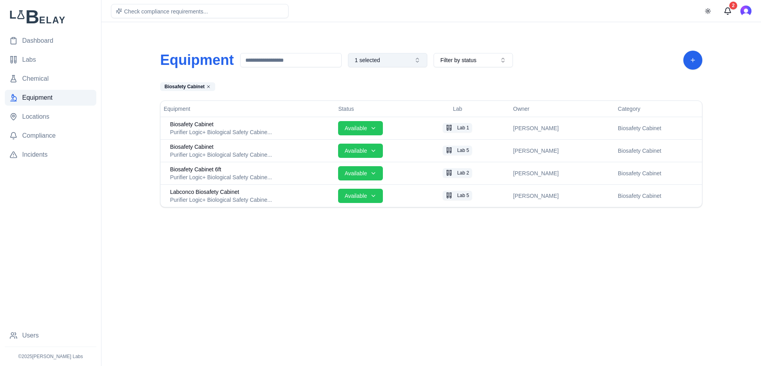
click at [414, 63] on button "1 selected" at bounding box center [387, 60] width 79 height 14
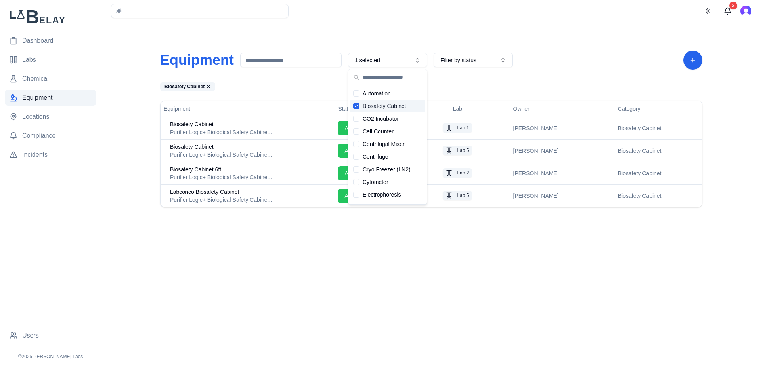
click at [353, 106] on div "Suggestions" at bounding box center [356, 106] width 6 height 6
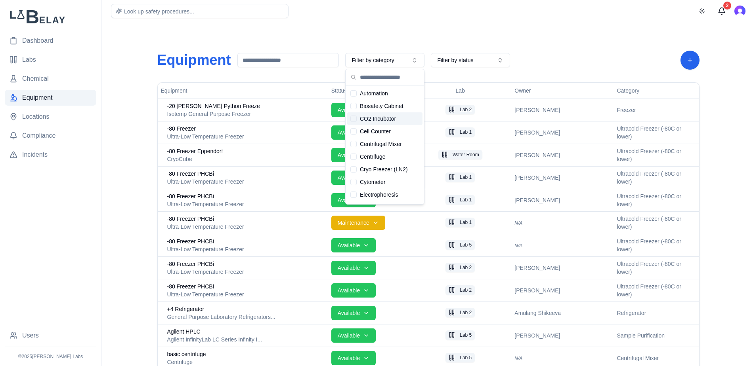
click at [354, 119] on div "Suggestions" at bounding box center [353, 119] width 6 height 6
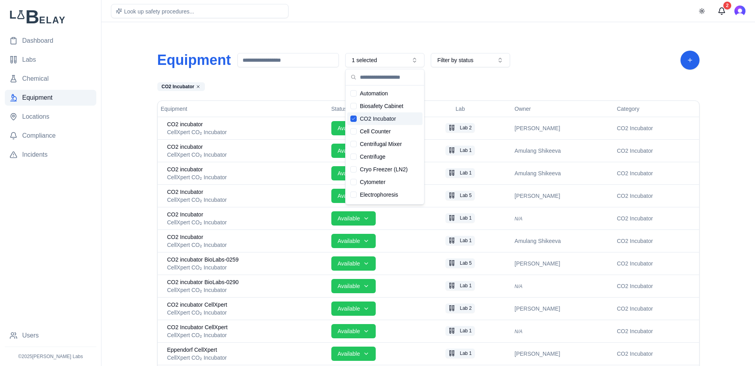
click at [354, 119] on icon "Suggestions" at bounding box center [353, 118] width 5 height 5
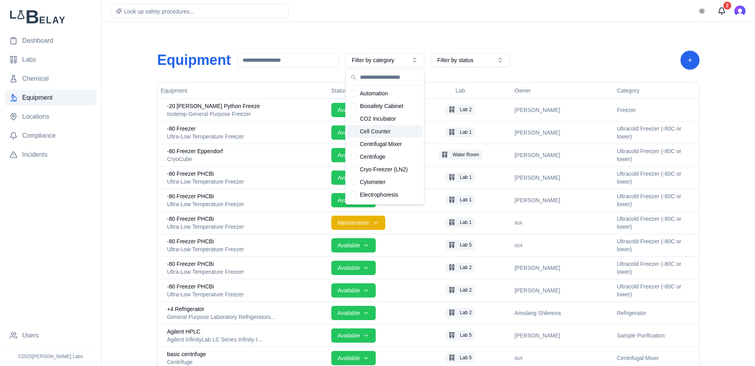
click at [352, 132] on div "Suggestions" at bounding box center [353, 131] width 6 height 6
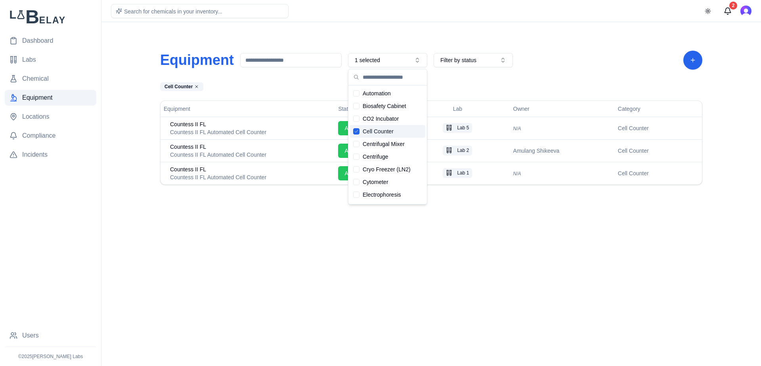
click at [309, 233] on body "Dashboard Labs Chemical Equipment Locations Compliance Incidents Users © 2025 V…" at bounding box center [380, 183] width 761 height 366
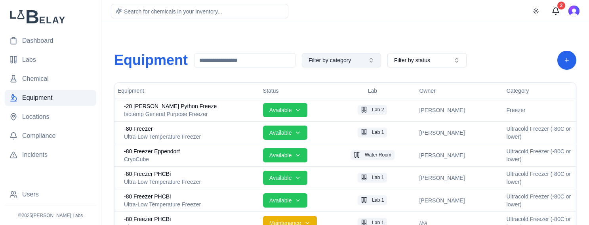
click at [374, 59] on button "Filter by category" at bounding box center [341, 60] width 79 height 14
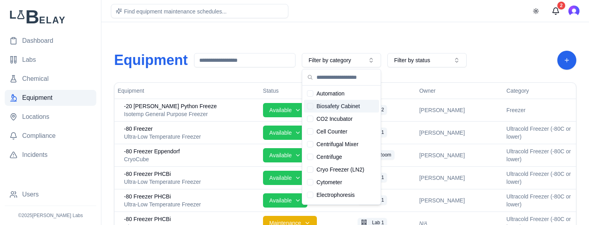
click at [309, 106] on div "Suggestions" at bounding box center [310, 106] width 6 height 6
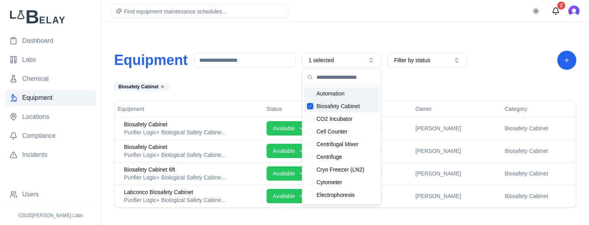
click at [319, 27] on main "Equipment 1 selected Filter by status Biosafety Cabinet Equipment Status Lab Ow…" at bounding box center [345, 116] width 488 height 233
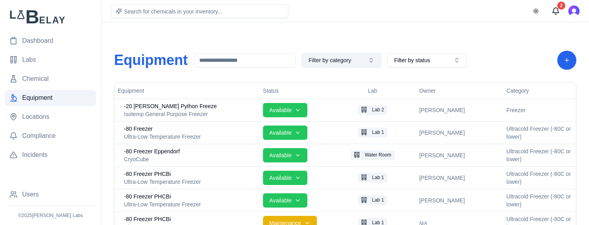
click at [365, 61] on button "Filter by category" at bounding box center [341, 60] width 79 height 14
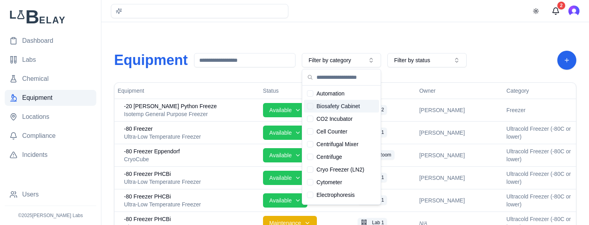
click at [311, 107] on div "Suggestions" at bounding box center [310, 106] width 6 height 6
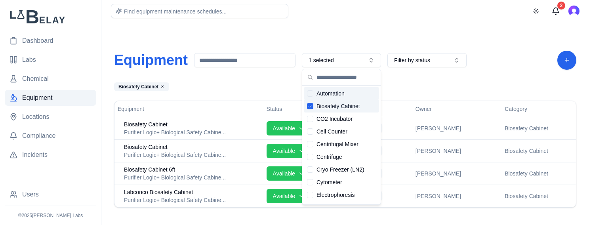
click at [347, 39] on div "Equipment 1 selected Filter by status Biosafety Cabinet Equipment Status Lab Ow…" at bounding box center [345, 129] width 475 height 195
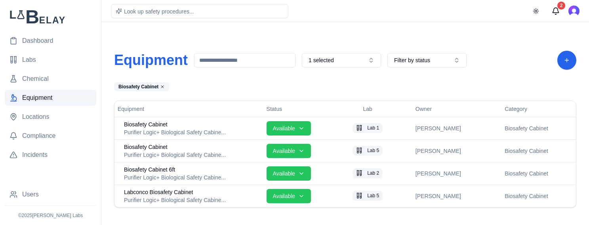
click at [377, 38] on div "Equipment 1 selected Filter by status Biosafety Cabinet Equipment Status Lab Ow…" at bounding box center [345, 129] width 475 height 195
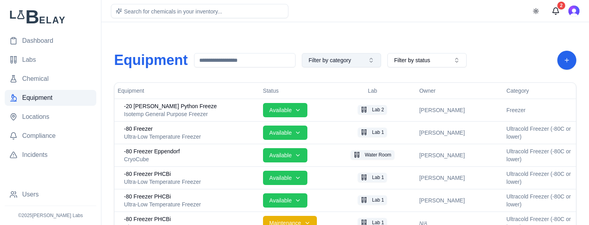
click at [370, 62] on button "Filter by category" at bounding box center [341, 60] width 79 height 14
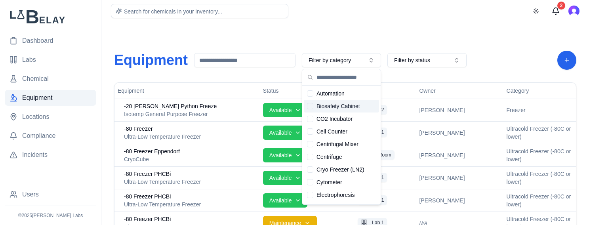
click at [309, 105] on div "Suggestions" at bounding box center [310, 106] width 6 height 6
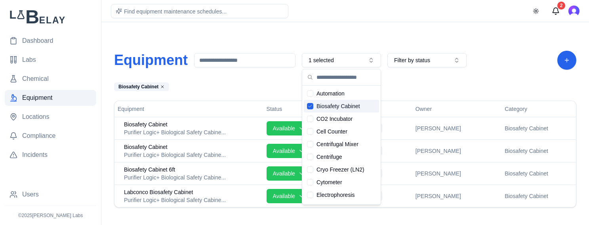
click at [322, 34] on div "Equipment 1 selected Filter by status Biosafety Cabinet Equipment Status Lab Ow…" at bounding box center [345, 129] width 475 height 195
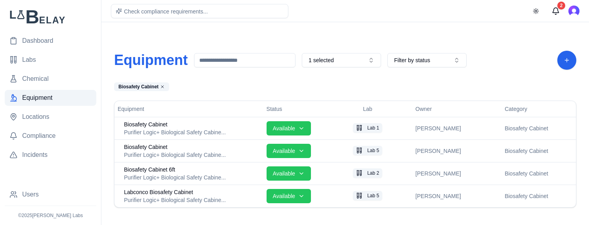
click at [370, 32] on div "Equipment 1 selected Filter by status Biosafety Cabinet Equipment Status Lab Ow…" at bounding box center [345, 129] width 475 height 195
click at [295, 42] on div "Equipment 1 selected Filter by status Biosafety Cabinet Equipment Status Lab Ow…" at bounding box center [345, 129] width 475 height 195
click at [351, 38] on div "Equipment 1 selected Filter by status Biosafety Cabinet Equipment Status Lab Ow…" at bounding box center [345, 129] width 475 height 195
click at [345, 88] on div "Biosafety Cabinet" at bounding box center [266, 86] width 304 height 9
click at [366, 42] on div "Equipment 1 selected Filter by status Biosafety Cabinet Equipment Status Lab Ow…" at bounding box center [345, 129] width 475 height 195
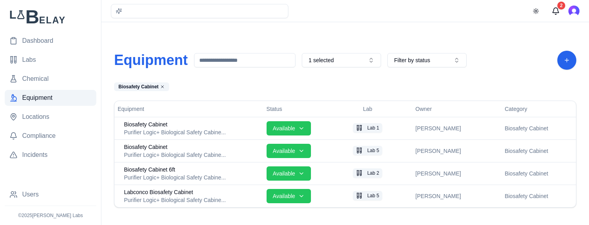
click at [333, 79] on div "Equipment 1 selected Filter by status Biosafety Cabinet Equipment Status Lab Ow…" at bounding box center [345, 129] width 475 height 195
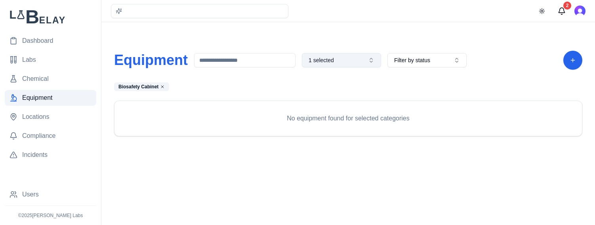
click at [368, 62] on button "1 selected" at bounding box center [341, 60] width 79 height 14
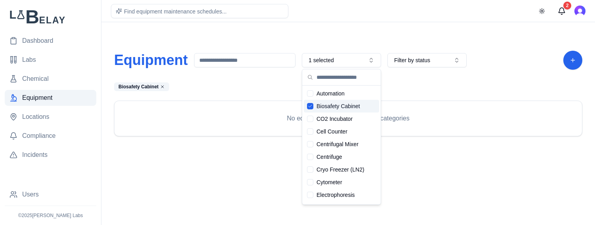
click at [309, 105] on icon "Suggestions" at bounding box center [310, 106] width 5 height 5
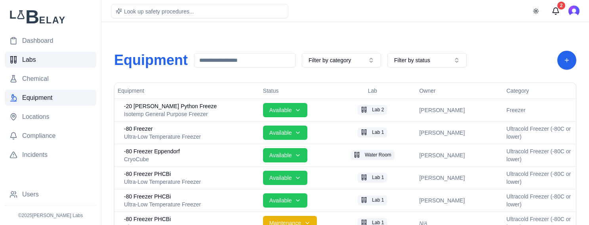
click at [36, 64] on link "Labs" at bounding box center [51, 60] width 92 height 16
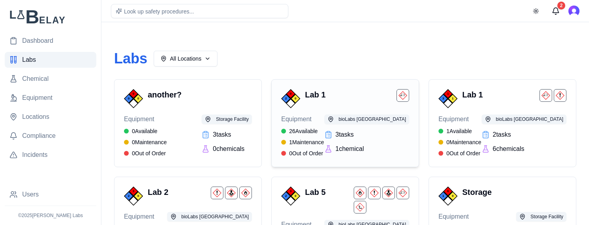
click at [327, 96] on h3 "Lab 1" at bounding box center [349, 94] width 88 height 11
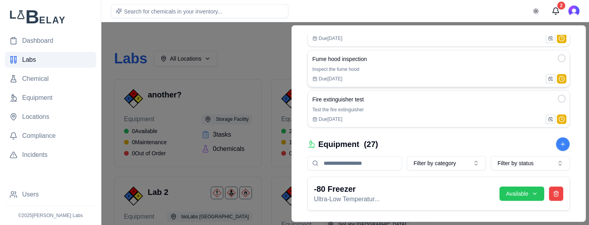
scroll to position [196, 0]
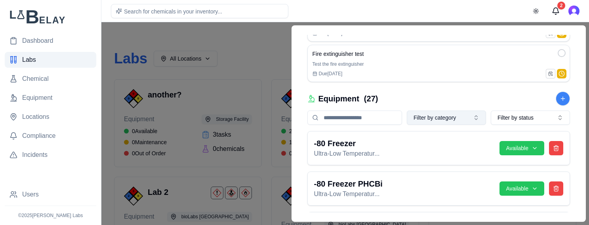
click at [469, 118] on button "Filter by category" at bounding box center [446, 118] width 79 height 14
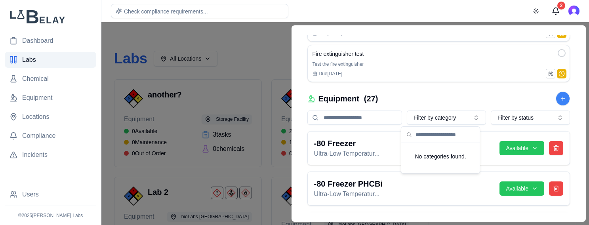
click at [267, 54] on div at bounding box center [294, 123] width 589 height 203
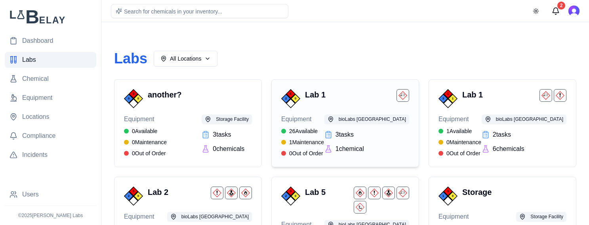
click at [340, 94] on h3 "Lab 1" at bounding box center [349, 94] width 88 height 11
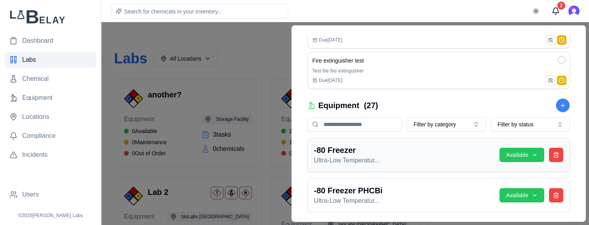
scroll to position [196, 0]
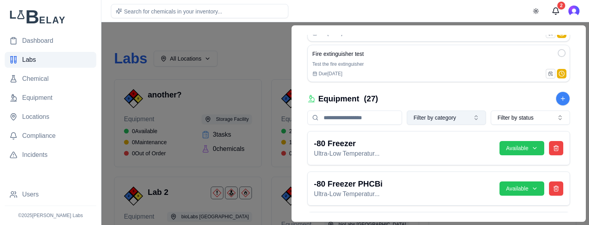
click at [453, 117] on button "Filter by category" at bounding box center [446, 118] width 79 height 14
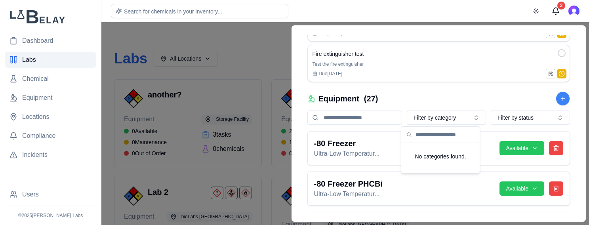
click at [266, 52] on div at bounding box center [294, 123] width 589 height 203
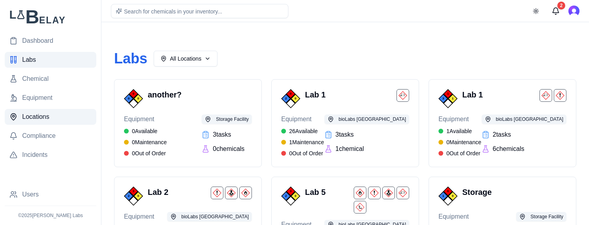
click at [46, 116] on span "Locations" at bounding box center [35, 117] width 27 height 10
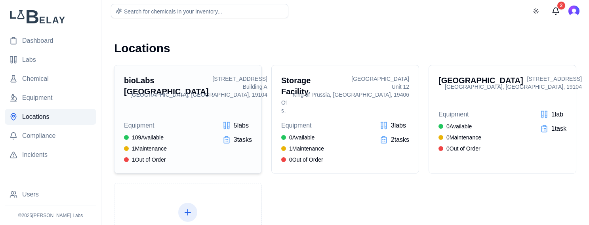
click at [191, 122] on div "Equipment 109 Available 1 Maintenance 1 Out of Order 5 lab s 3 task s" at bounding box center [188, 142] width 128 height 43
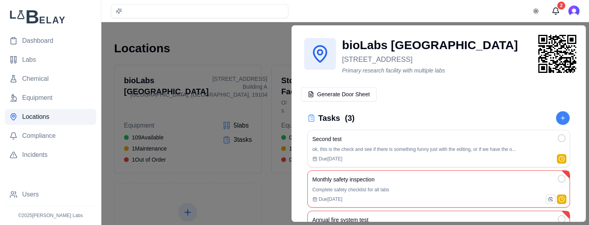
click at [259, 45] on div at bounding box center [294, 123] width 589 height 203
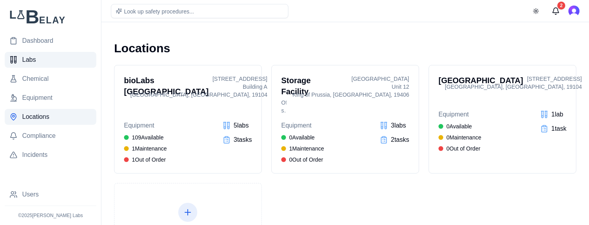
click at [39, 56] on link "Labs" at bounding box center [51, 60] width 92 height 16
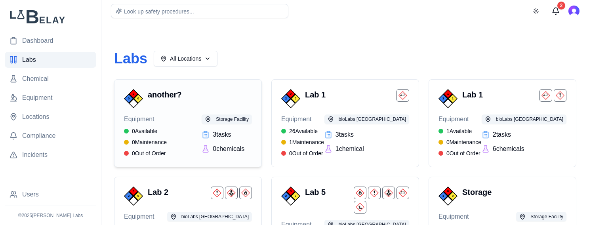
click at [197, 107] on div "0 0 0 another?" at bounding box center [188, 98] width 128 height 19
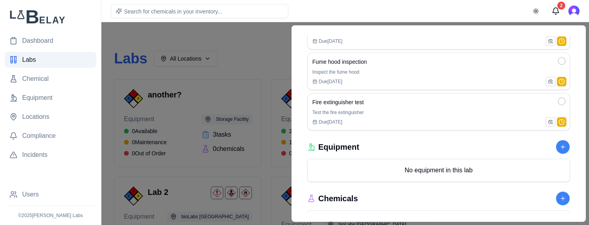
scroll to position [130, 0]
click at [563, 147] on button at bounding box center [563, 147] width 14 height 14
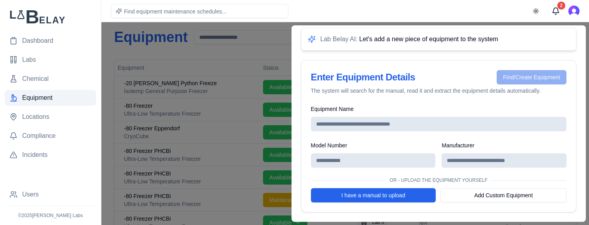
scroll to position [24, 0]
click at [266, 57] on div at bounding box center [294, 123] width 589 height 203
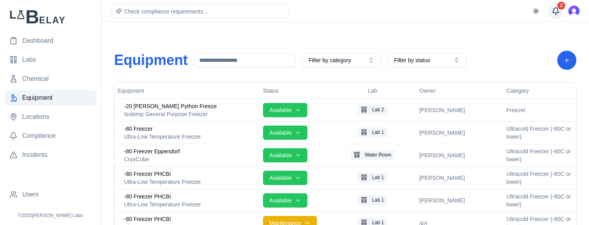
click at [558, 11] on button "2" at bounding box center [556, 11] width 16 height 16
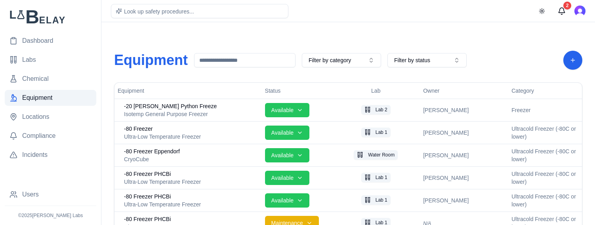
click at [360, 17] on div at bounding box center [297, 112] width 595 height 225
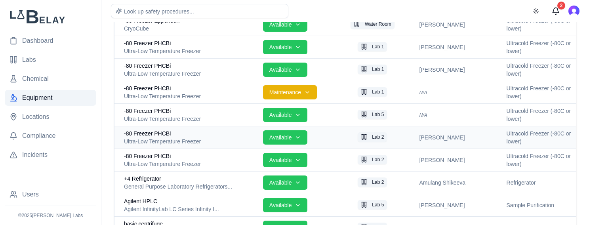
scroll to position [160, 0]
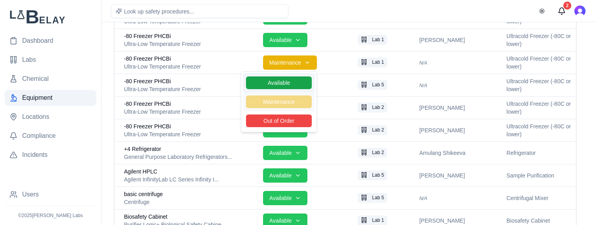
click at [298, 82] on span "Available" at bounding box center [279, 82] width 66 height 13
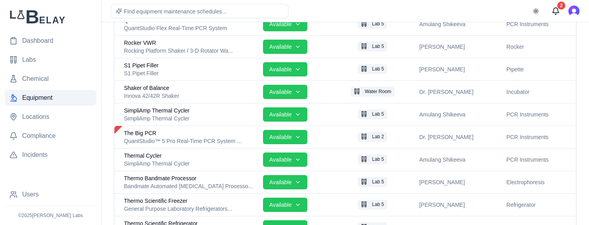
scroll to position [2074, 0]
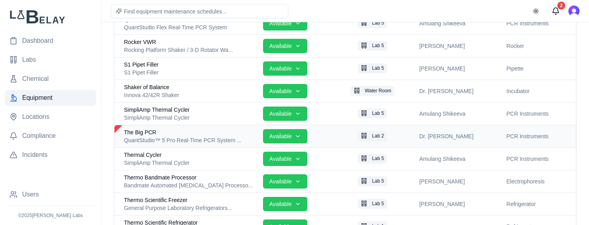
click at [223, 129] on div "The Big PCR" at bounding box center [190, 132] width 133 height 8
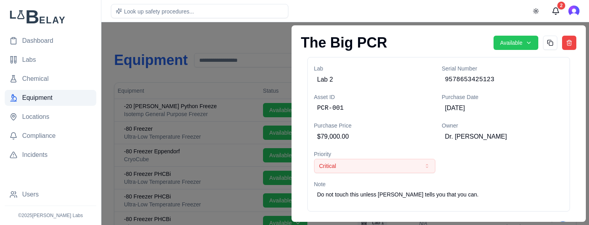
click at [256, 37] on div at bounding box center [294, 123] width 589 height 203
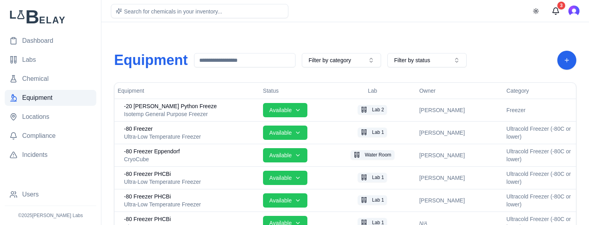
click at [59, 96] on link "Equipment" at bounding box center [51, 98] width 92 height 16
click at [357, 63] on button "Filter by category" at bounding box center [341, 60] width 79 height 14
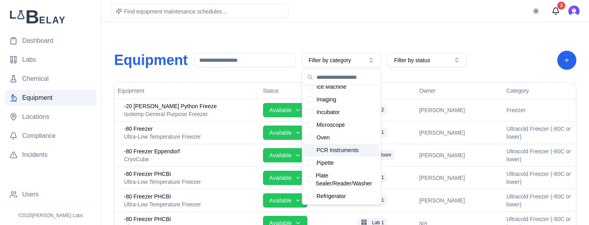
scroll to position [155, 0]
click at [311, 149] on div "Suggestions" at bounding box center [310, 150] width 6 height 6
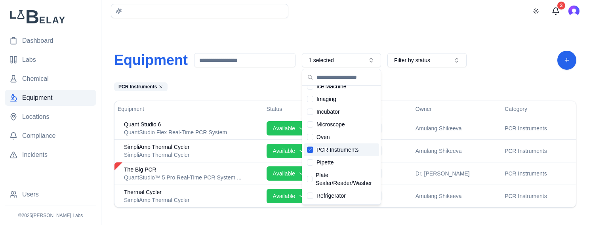
click at [252, 81] on div "Equipment 1 selected Filter by status PCR Instruments Equipment Status Lab Owne…" at bounding box center [345, 129] width 475 height 195
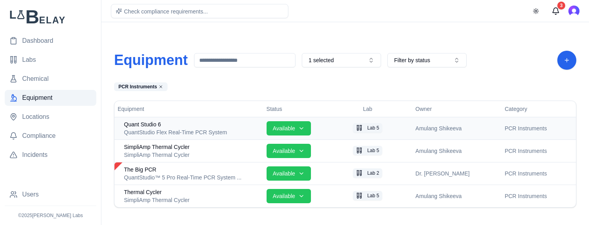
click at [137, 126] on span "Quant Studio 6" at bounding box center [142, 124] width 37 height 8
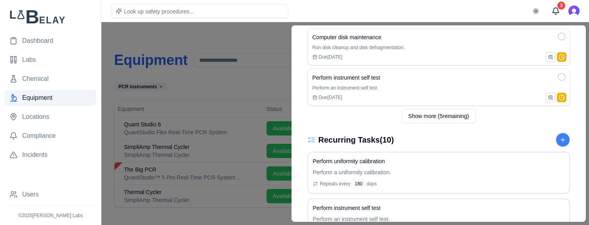
scroll to position [345, 0]
click at [446, 120] on button "Show more ( 5 remaining)" at bounding box center [439, 116] width 74 height 14
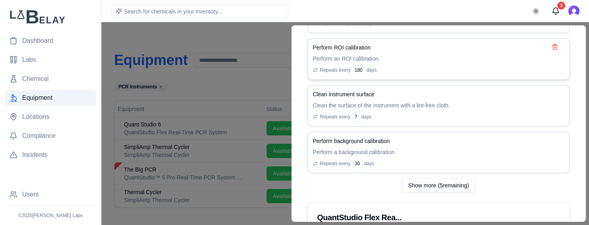
scroll to position [755, 0]
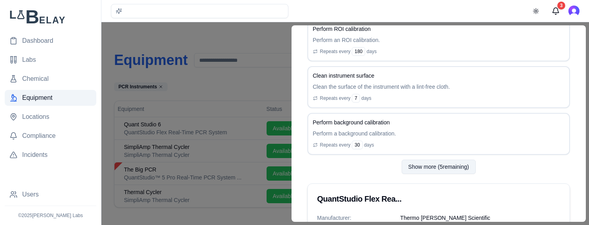
click at [426, 169] on button "Show more ( 5 remaining)" at bounding box center [439, 167] width 74 height 14
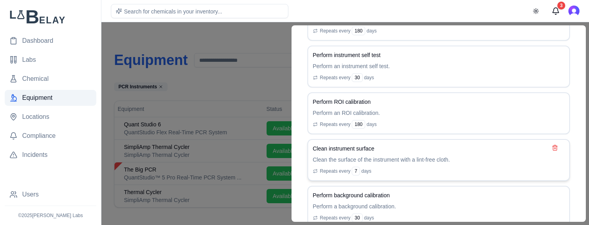
scroll to position [682, 0]
click at [410, 115] on p "Perform an ROI calibration." at bounding box center [439, 113] width 252 height 8
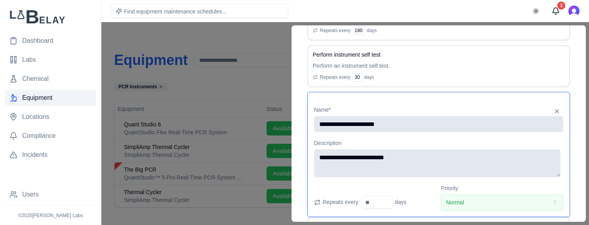
click at [419, 105] on div "**********" at bounding box center [439, 118] width 250 height 27
click at [573, 82] on div "Quant Studio 6 Available Lab Lab 5 Serial Number 278862466 Asset ID BioLabs-014…" at bounding box center [439, 123] width 295 height 196
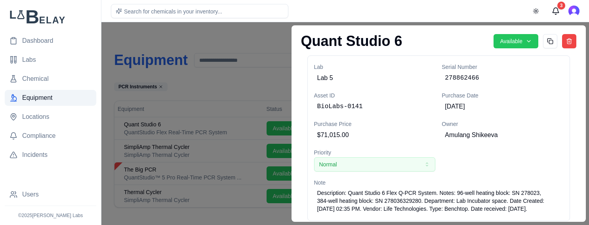
scroll to position [0, 0]
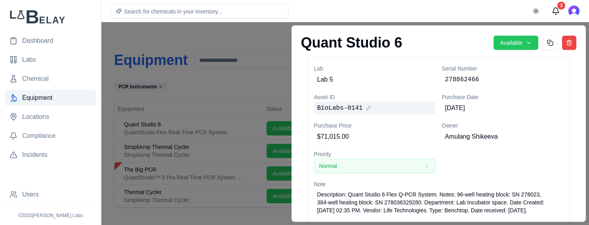
click at [349, 110] on span "BioLabs-0141" at bounding box center [340, 108] width 46 height 10
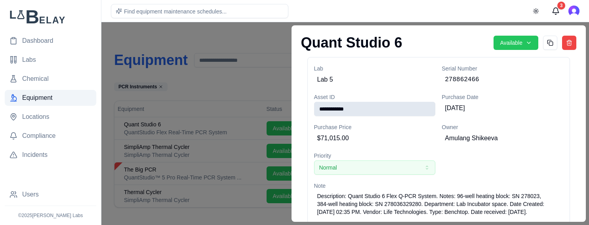
drag, startPoint x: 355, startPoint y: 109, endPoint x: 308, endPoint y: 108, distance: 46.8
click at [314, 108] on input "**********" at bounding box center [375, 109] width 122 height 14
click at [429, 38] on h1 "Quant Studio 6" at bounding box center [394, 43] width 187 height 16
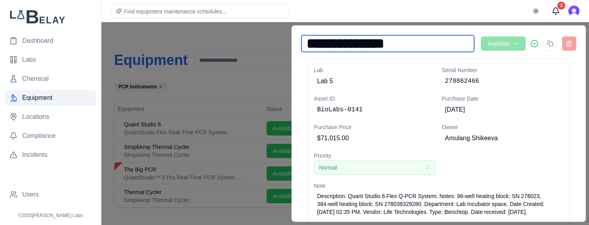
click at [435, 30] on div "**********" at bounding box center [439, 123] width 295 height 196
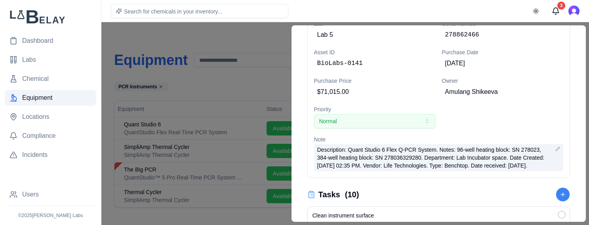
scroll to position [48, 0]
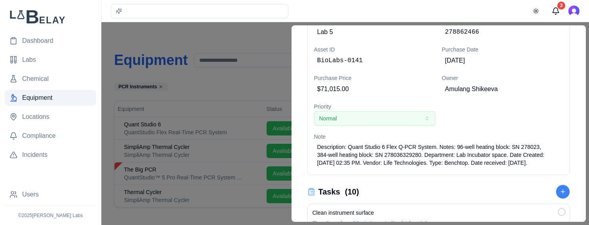
click at [277, 35] on div at bounding box center [294, 123] width 589 height 203
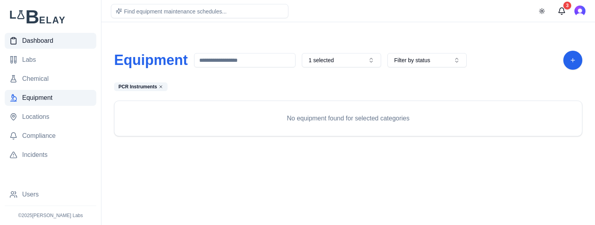
click at [39, 38] on span "Dashboard" at bounding box center [37, 41] width 31 height 10
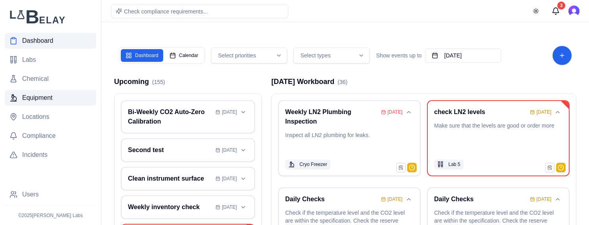
click at [46, 96] on span "Equipment" at bounding box center [37, 98] width 31 height 10
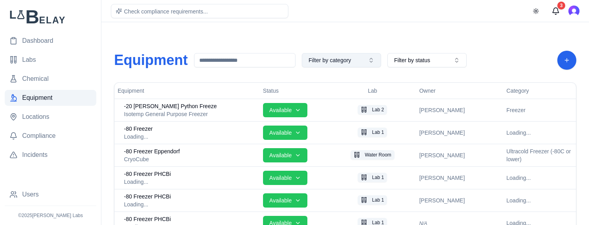
click at [338, 63] on button "Filter by category" at bounding box center [341, 60] width 79 height 14
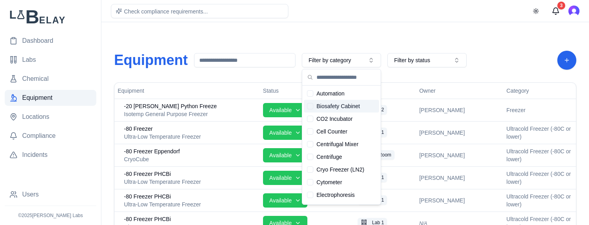
click at [310, 106] on div "Suggestions" at bounding box center [310, 106] width 6 height 6
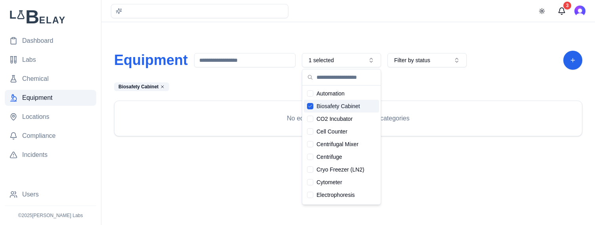
click at [310, 106] on icon "Suggestions" at bounding box center [310, 106] width 5 height 5
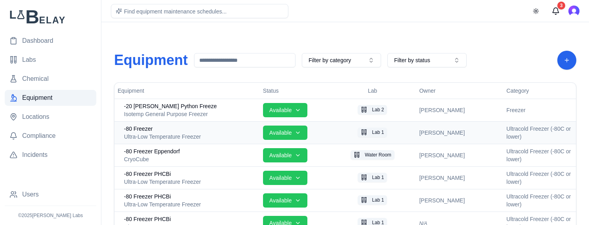
click at [223, 133] on div "Ultra-Low Temperature Freezer" at bounding box center [190, 137] width 133 height 8
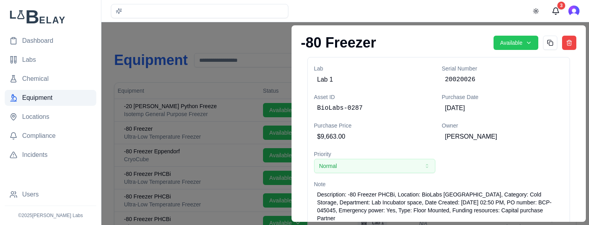
click at [275, 40] on div at bounding box center [294, 123] width 589 height 203
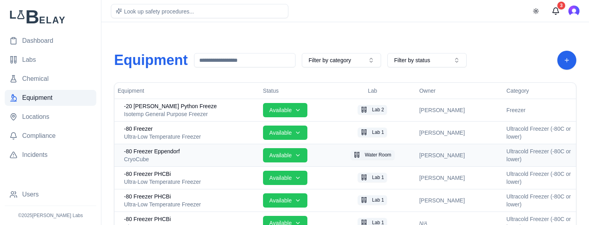
click at [190, 158] on div "CryoCube" at bounding box center [190, 159] width 133 height 8
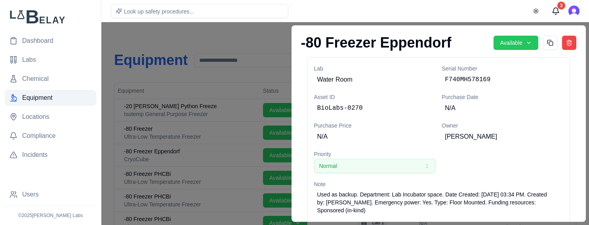
click at [225, 30] on div at bounding box center [294, 123] width 589 height 203
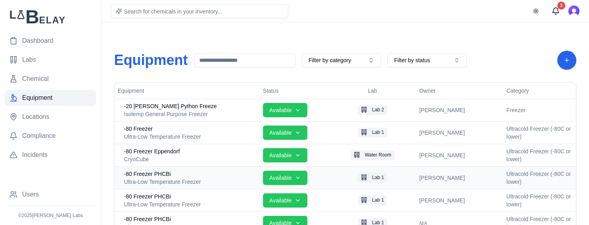
click at [186, 175] on div "-80 Freezer PHCBi" at bounding box center [190, 174] width 133 height 8
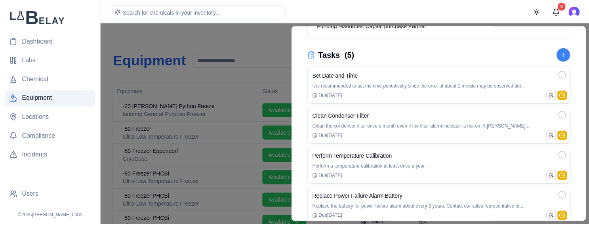
scroll to position [380, 0]
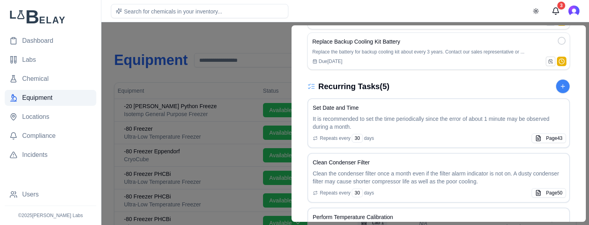
click at [252, 32] on div at bounding box center [294, 123] width 589 height 203
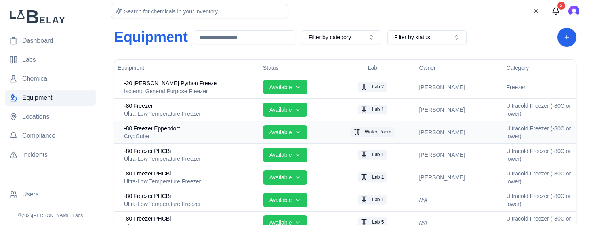
scroll to position [107, 0]
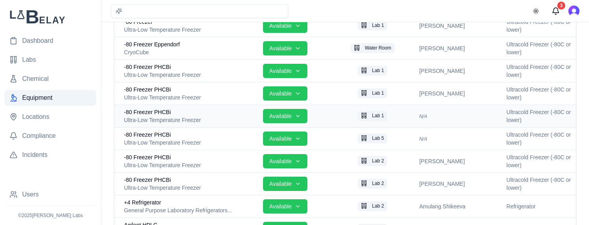
click at [204, 117] on div "Ultra-Low Temperature Freezer" at bounding box center [190, 120] width 133 height 8
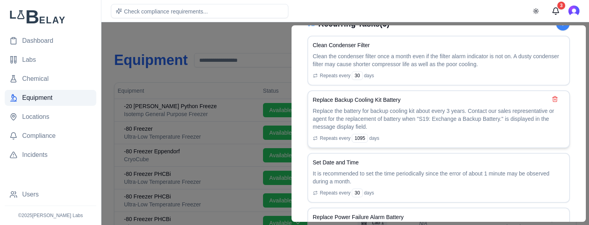
scroll to position [446, 0]
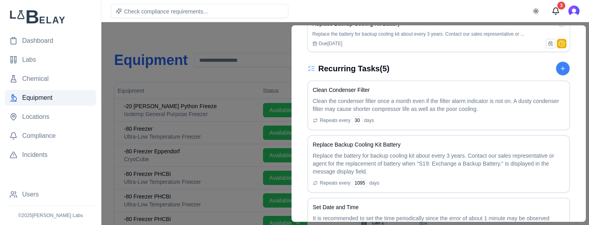
click at [250, 40] on div at bounding box center [294, 123] width 589 height 203
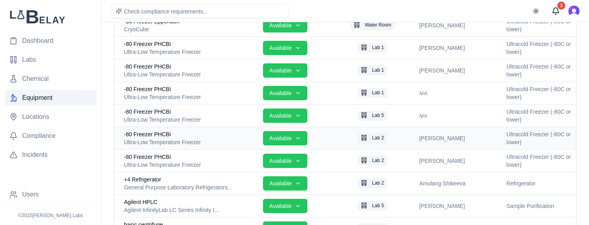
scroll to position [143, 0]
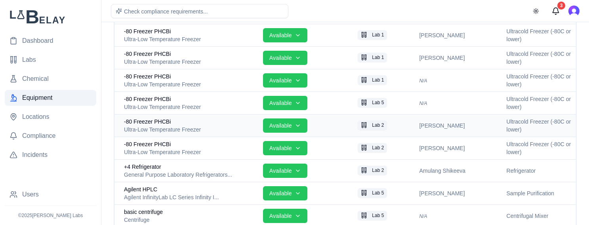
click at [191, 123] on div "-80 Freezer PHCBi" at bounding box center [190, 122] width 133 height 8
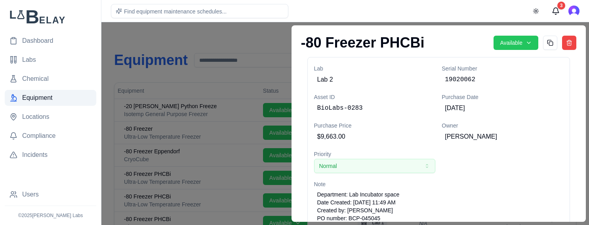
click at [237, 28] on div at bounding box center [294, 123] width 589 height 203
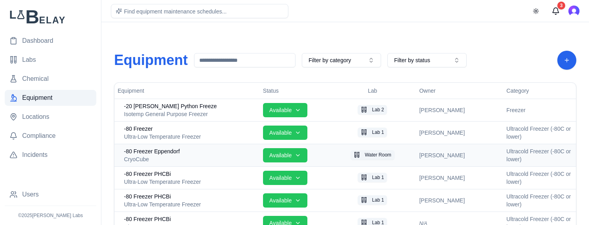
click at [179, 151] on span "-80 Freezer Eppendorf" at bounding box center [152, 151] width 56 height 8
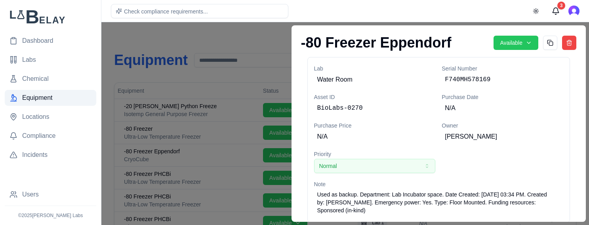
click at [177, 142] on div at bounding box center [294, 123] width 589 height 203
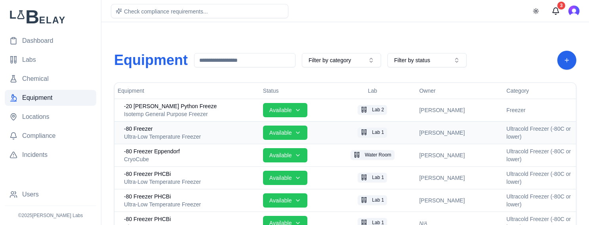
click at [176, 130] on div "-80 Freezer" at bounding box center [190, 129] width 133 height 8
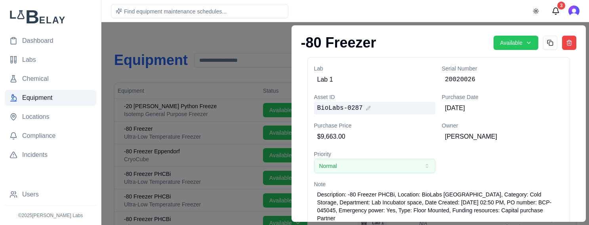
click at [345, 111] on span "BioLabs-0287" at bounding box center [340, 108] width 46 height 10
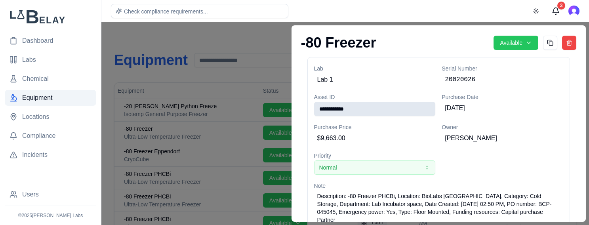
drag, startPoint x: 354, startPoint y: 108, endPoint x: 315, endPoint y: 109, distance: 38.8
click at [315, 109] on input "**********" at bounding box center [375, 109] width 122 height 14
click at [575, 99] on div "**********" at bounding box center [439, 123] width 295 height 196
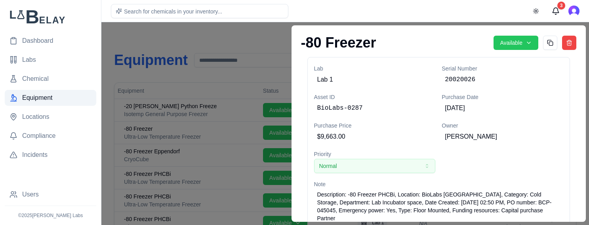
click at [266, 41] on div at bounding box center [294, 123] width 589 height 203
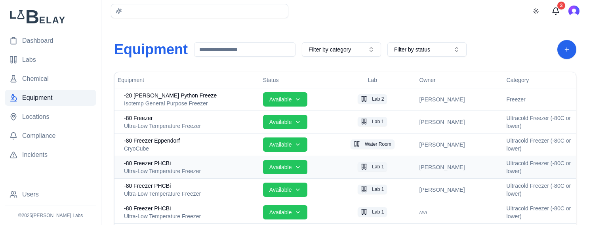
scroll to position [12, 0]
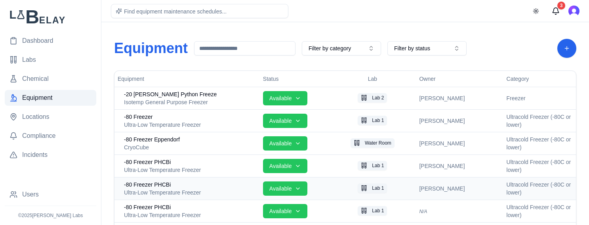
click at [177, 189] on div "Ultra-Low Temperature Freezer" at bounding box center [190, 193] width 133 height 8
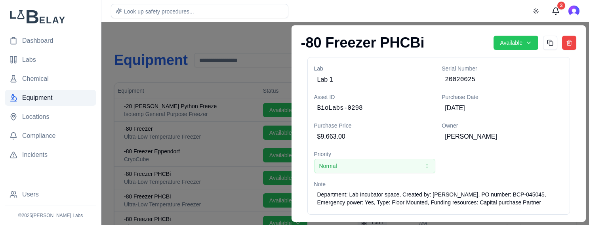
click at [273, 34] on div at bounding box center [294, 123] width 589 height 203
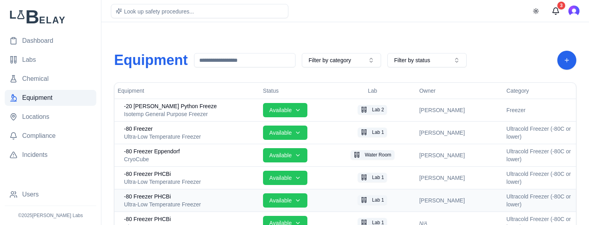
click at [162, 204] on div "Ultra-Low Temperature Freezer" at bounding box center [190, 204] width 133 height 8
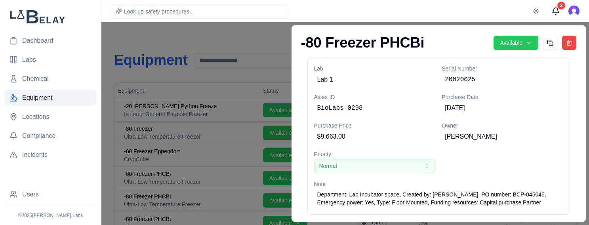
click at [156, 175] on div at bounding box center [294, 123] width 589 height 203
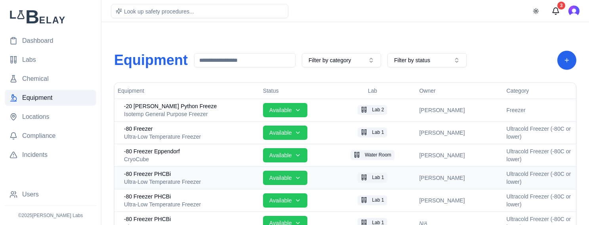
click at [165, 172] on span "-80 Freezer PHCBi" at bounding box center [147, 174] width 47 height 8
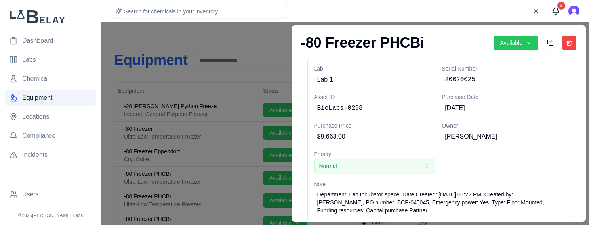
click at [209, 170] on div at bounding box center [294, 123] width 589 height 203
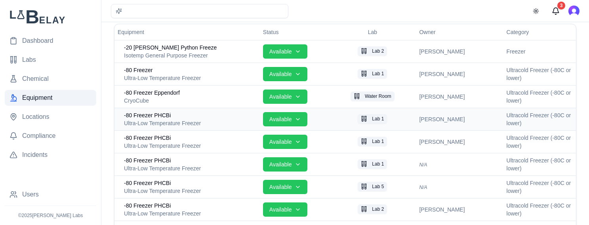
scroll to position [59, 0]
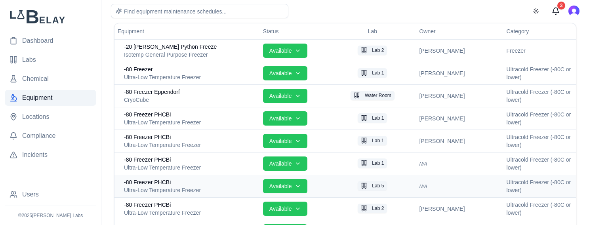
click at [197, 182] on div "-80 Freezer PHCBi" at bounding box center [190, 182] width 133 height 8
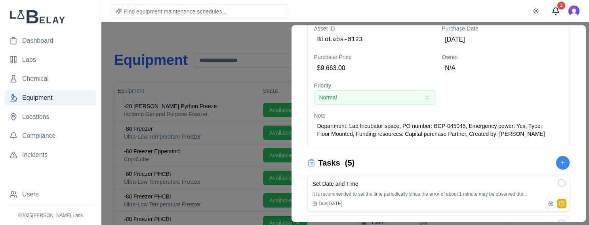
scroll to position [71, 0]
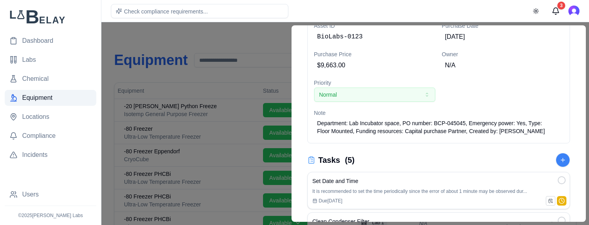
click at [193, 178] on div at bounding box center [294, 123] width 589 height 203
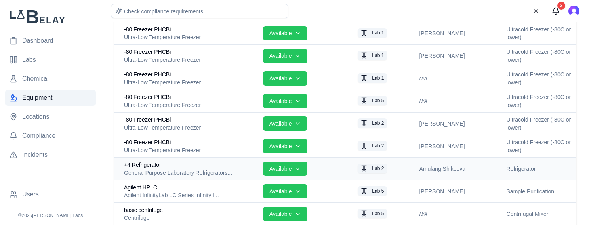
scroll to position [149, 0]
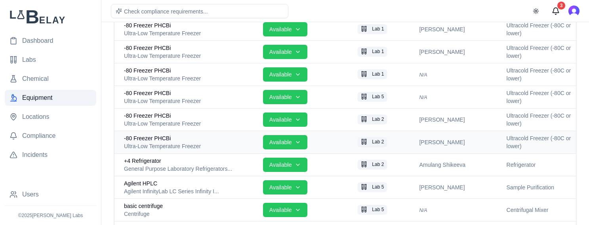
click at [190, 139] on div "-80 Freezer PHCBi" at bounding box center [190, 138] width 133 height 8
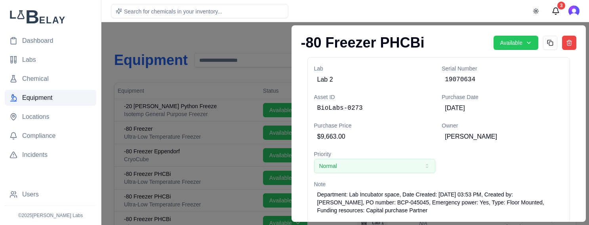
click at [191, 175] on div at bounding box center [294, 123] width 589 height 203
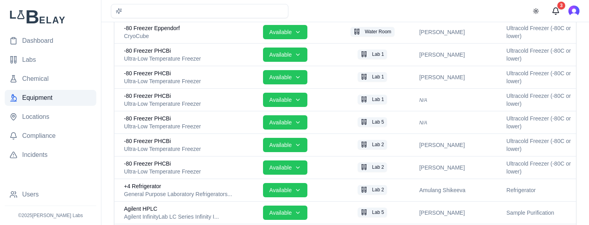
scroll to position [119, 0]
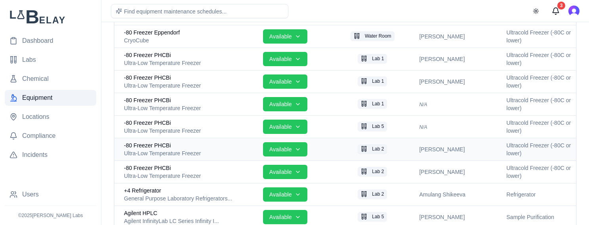
click at [187, 145] on div "-80 Freezer PHCBi" at bounding box center [190, 145] width 133 height 8
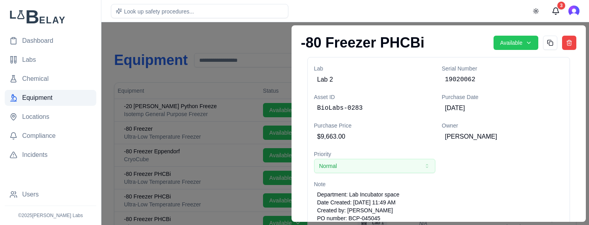
click at [248, 38] on div at bounding box center [294, 123] width 589 height 203
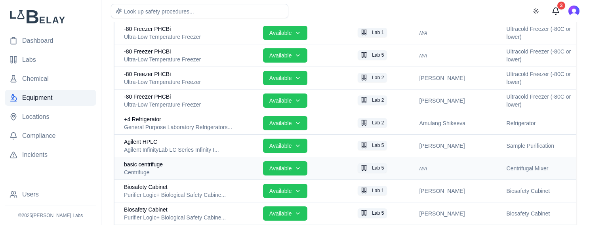
scroll to position [208, 0]
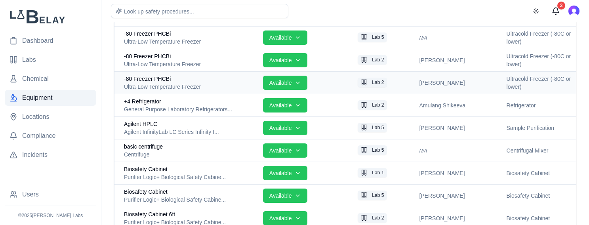
click at [180, 85] on div "Ultra-Low Temperature Freezer" at bounding box center [190, 87] width 133 height 8
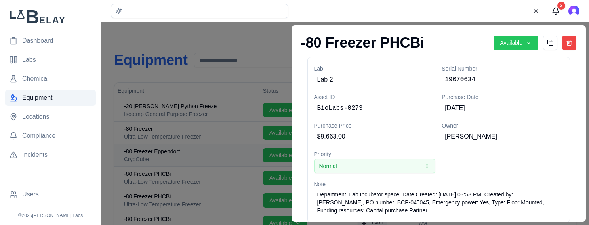
click at [179, 143] on div at bounding box center [294, 123] width 589 height 203
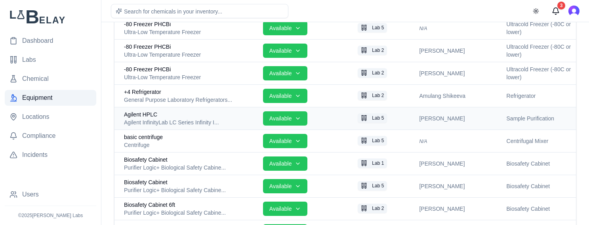
scroll to position [202, 0]
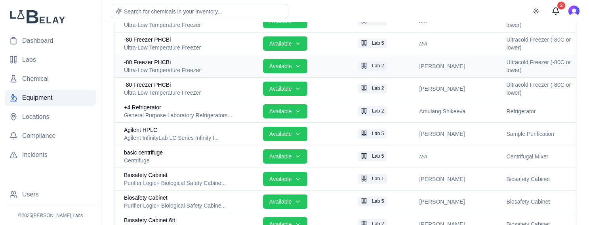
click at [174, 65] on div "-80 Freezer PHCBi" at bounding box center [190, 62] width 133 height 8
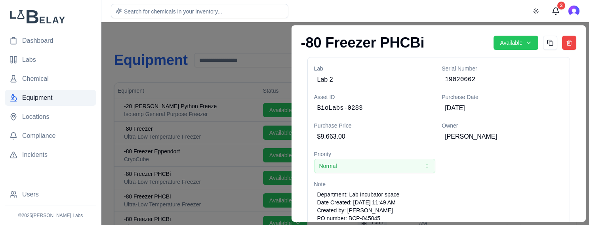
click at [185, 42] on div at bounding box center [294, 123] width 589 height 203
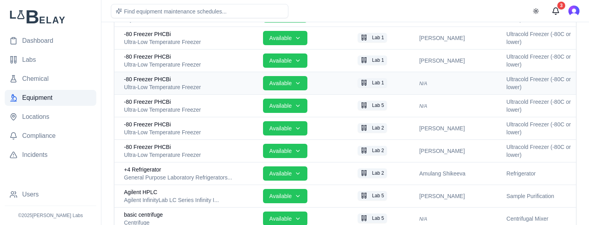
scroll to position [137, 0]
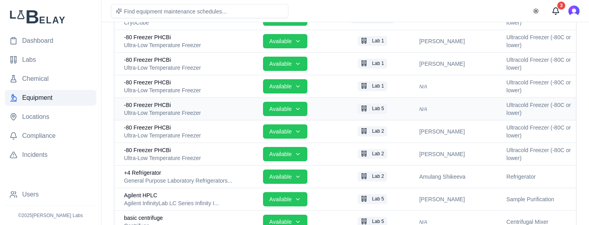
click at [172, 110] on div "Ultra-Low Temperature Freezer" at bounding box center [190, 113] width 133 height 8
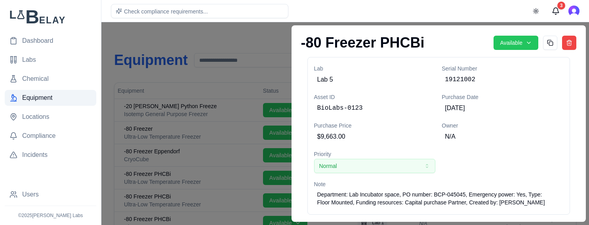
click at [207, 41] on div at bounding box center [294, 123] width 589 height 203
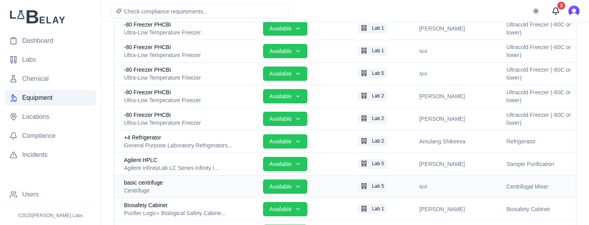
scroll to position [172, 0]
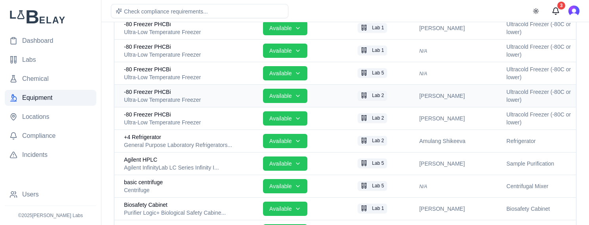
click at [168, 100] on div "Ultra-Low Temperature Freezer" at bounding box center [190, 100] width 133 height 8
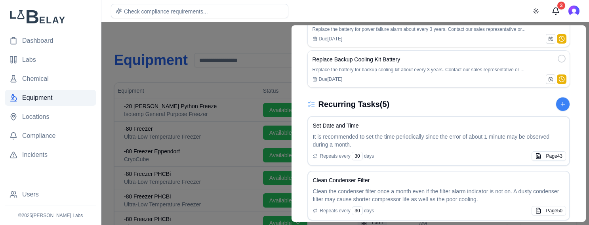
scroll to position [392, 0]
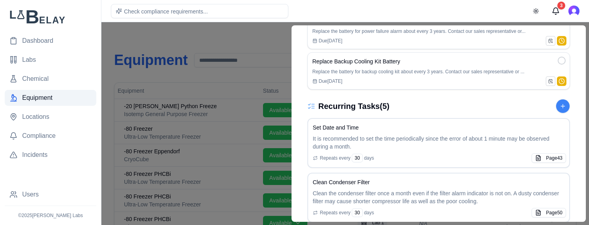
click at [255, 33] on div at bounding box center [294, 123] width 589 height 203
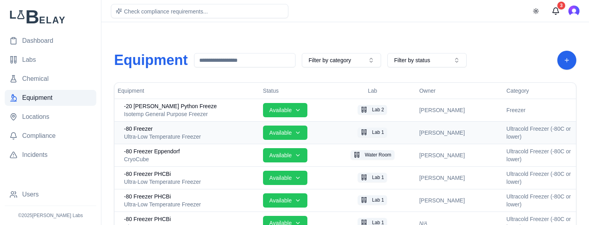
click at [194, 131] on div "-80 Freezer" at bounding box center [190, 129] width 133 height 8
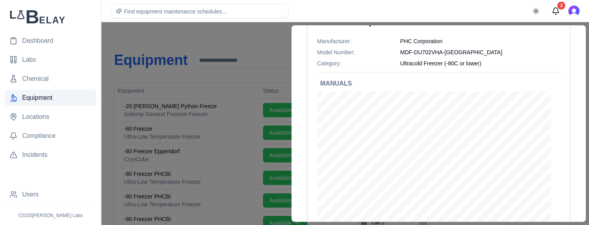
scroll to position [671, 0]
click at [224, 38] on div at bounding box center [294, 123] width 589 height 203
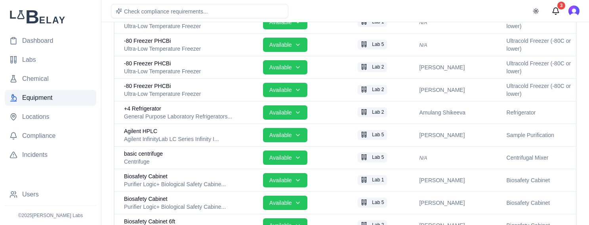
scroll to position [208, 0]
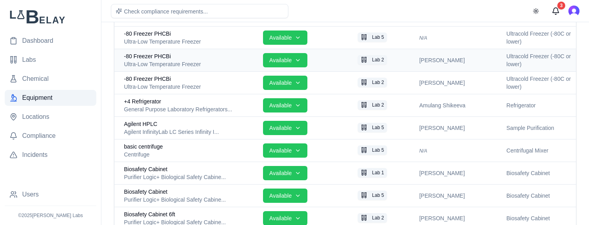
click at [199, 62] on div "Ultra-Low Temperature Freezer" at bounding box center [190, 64] width 133 height 8
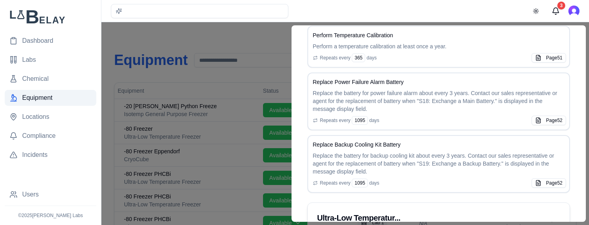
scroll to position [615, 0]
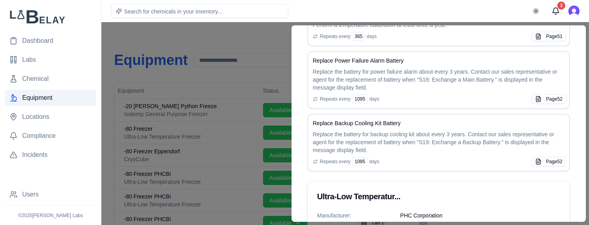
click at [256, 40] on div at bounding box center [294, 123] width 589 height 203
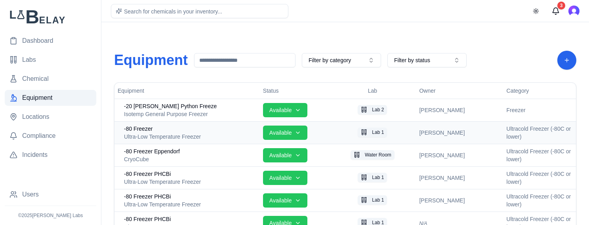
click at [221, 128] on div "-80 Freezer" at bounding box center [190, 129] width 133 height 8
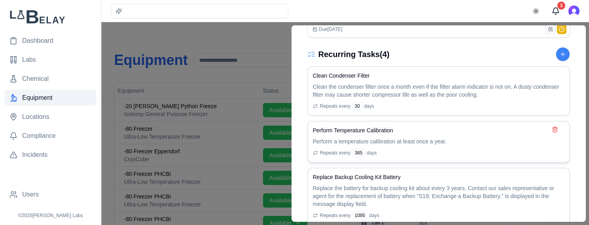
scroll to position [374, 0]
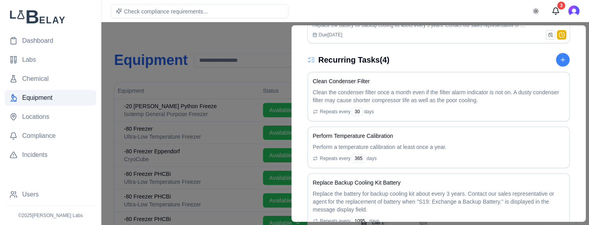
click at [242, 35] on div at bounding box center [294, 123] width 589 height 203
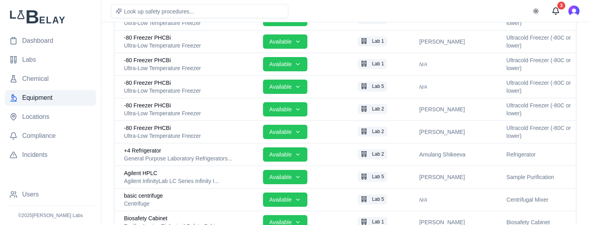
scroll to position [166, 0]
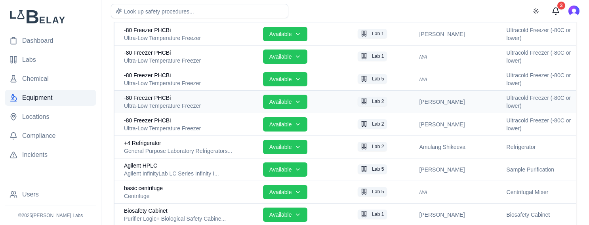
click at [196, 101] on div "-80 Freezer PHCBi" at bounding box center [190, 98] width 133 height 8
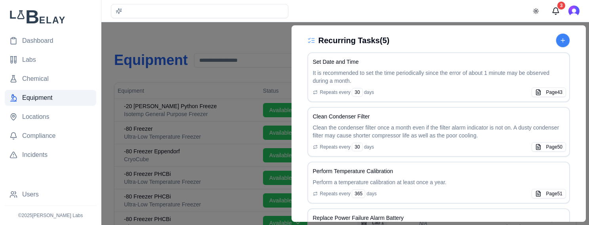
scroll to position [458, 0]
click at [240, 38] on div at bounding box center [294, 123] width 589 height 203
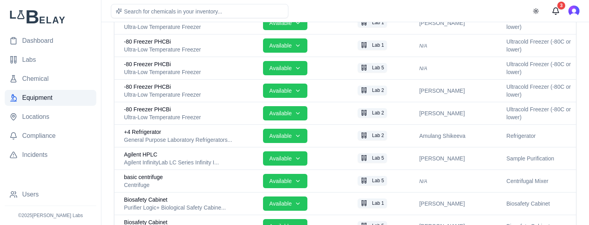
scroll to position [178, 0]
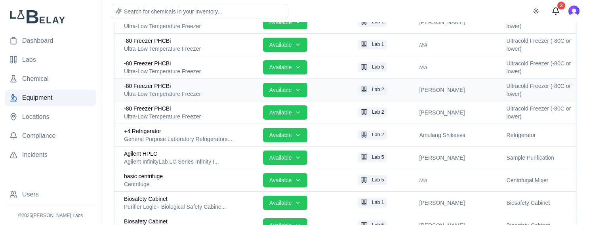
click at [197, 93] on div "Ultra-Low Temperature Freezer" at bounding box center [190, 94] width 133 height 8
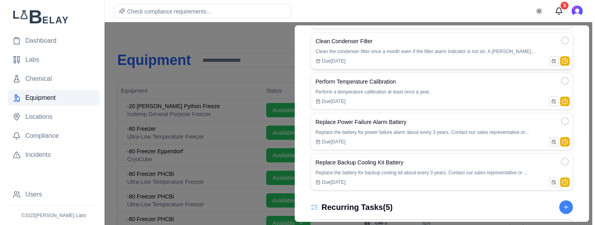
scroll to position [297, 0]
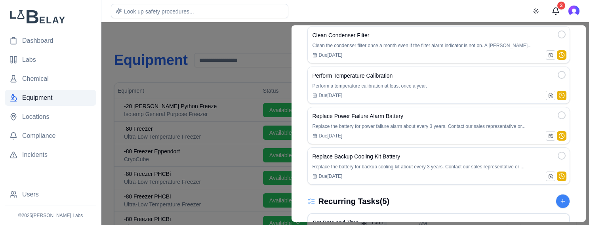
click at [251, 39] on div at bounding box center [294, 123] width 589 height 203
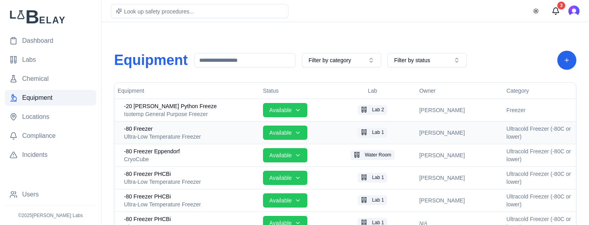
click at [187, 132] on div "-80 Freezer" at bounding box center [190, 129] width 133 height 8
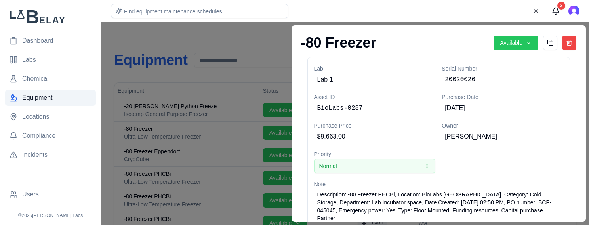
click at [264, 32] on div at bounding box center [294, 123] width 589 height 203
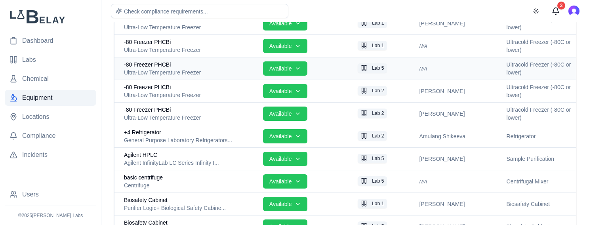
scroll to position [178, 0]
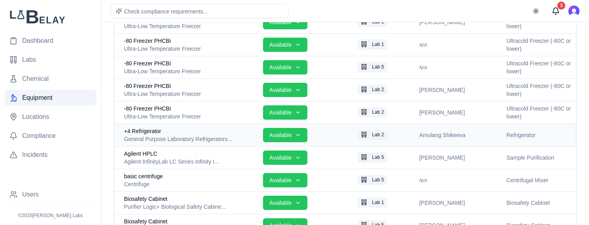
click at [231, 132] on div "+4 Refrigerator" at bounding box center [190, 131] width 133 height 8
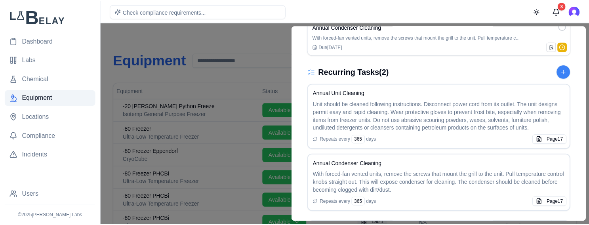
scroll to position [327, 0]
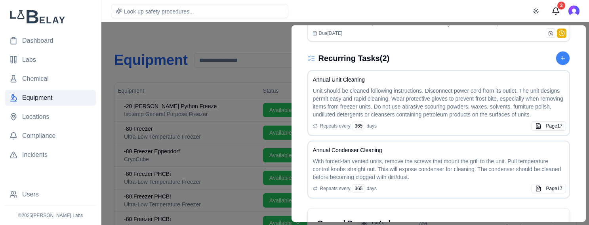
click at [187, 44] on div at bounding box center [294, 123] width 589 height 203
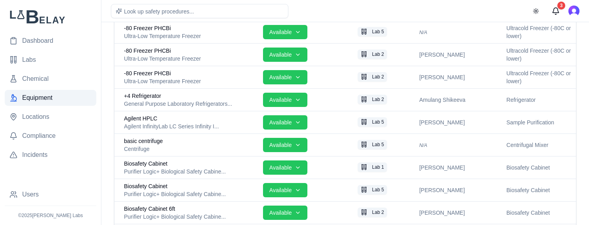
scroll to position [232, 0]
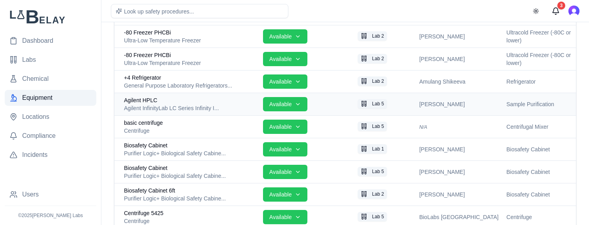
click at [198, 101] on div "Agilent HPLC" at bounding box center [190, 100] width 133 height 8
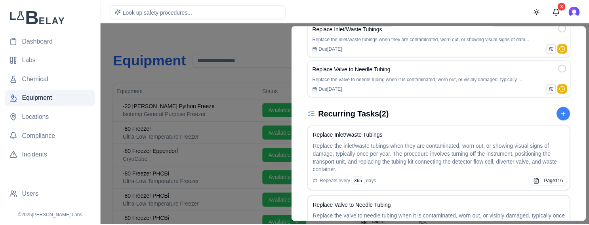
scroll to position [291, 0]
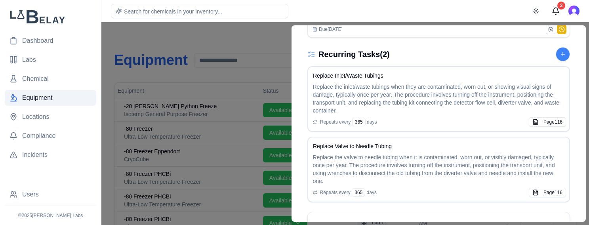
click at [175, 36] on div at bounding box center [294, 123] width 589 height 203
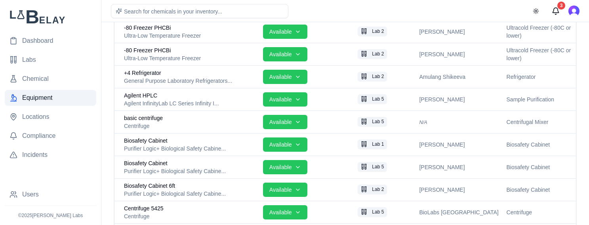
scroll to position [238, 0]
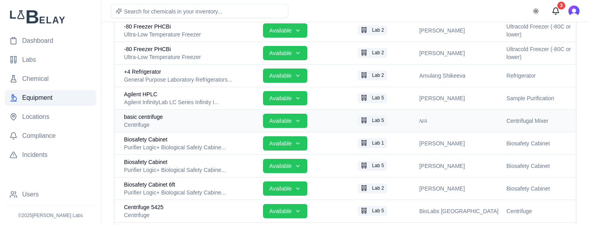
click at [212, 124] on div "Centrifuge" at bounding box center [190, 125] width 133 height 8
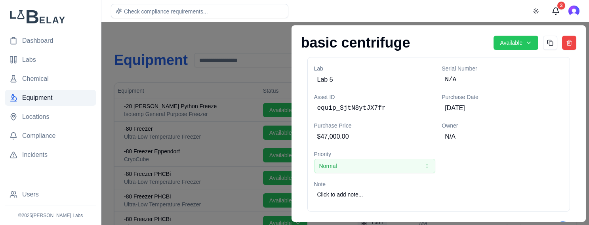
click at [270, 38] on div at bounding box center [294, 123] width 589 height 203
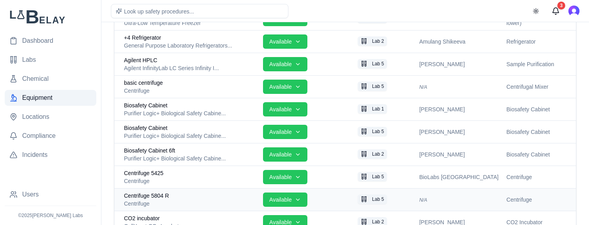
scroll to position [267, 0]
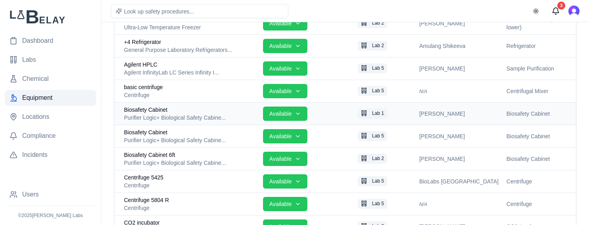
click at [228, 108] on div "Biosafety Cabinet" at bounding box center [190, 110] width 133 height 8
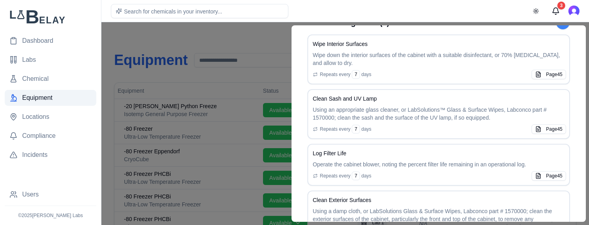
scroll to position [464, 0]
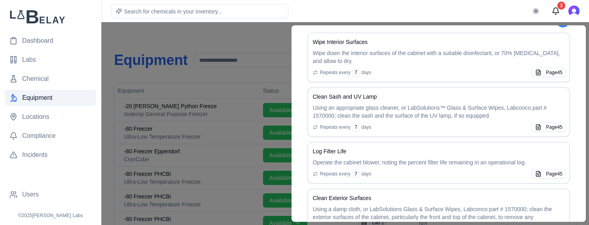
click at [198, 42] on div at bounding box center [294, 123] width 589 height 203
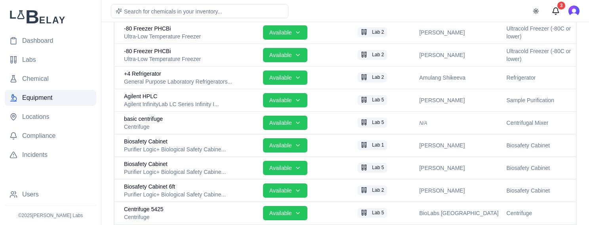
scroll to position [261, 0]
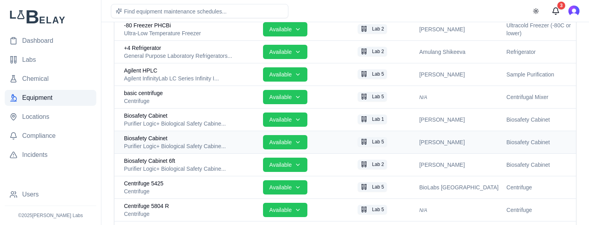
click at [219, 142] on div "Purifier Logic+ Biological Safety Cabine..." at bounding box center [190, 146] width 133 height 8
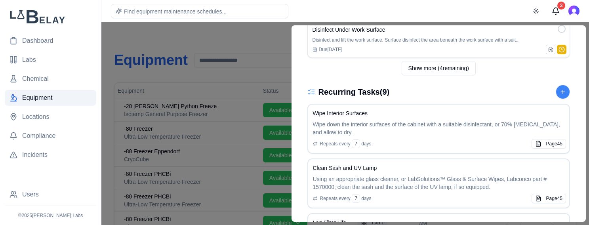
scroll to position [469, 0]
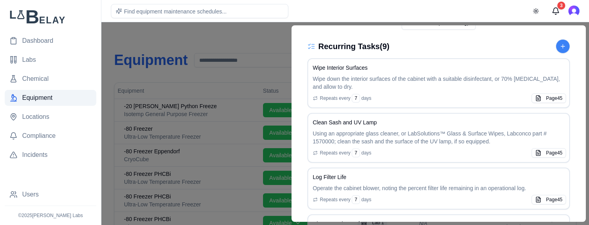
click at [202, 37] on div at bounding box center [294, 123] width 589 height 203
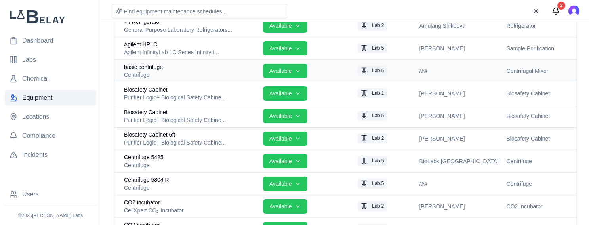
scroll to position [321, 0]
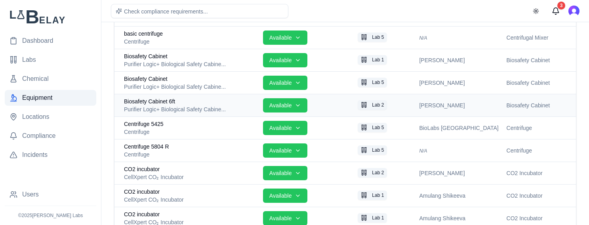
click at [190, 106] on div "Purifier Logic+ Biological Safety Cabine..." at bounding box center [190, 109] width 133 height 8
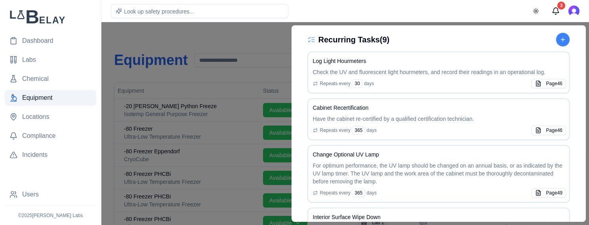
scroll to position [481, 0]
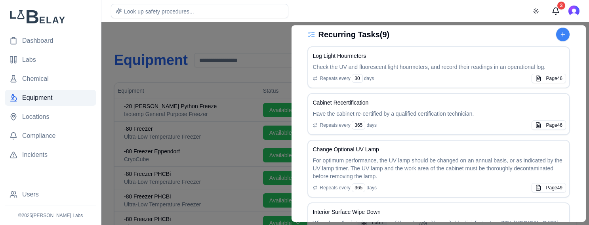
click at [225, 38] on div at bounding box center [294, 123] width 589 height 203
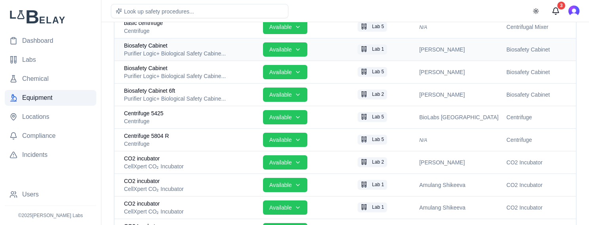
scroll to position [333, 0]
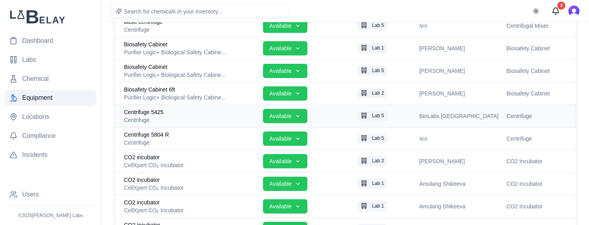
click at [206, 116] on div "Centrifuge" at bounding box center [190, 120] width 133 height 8
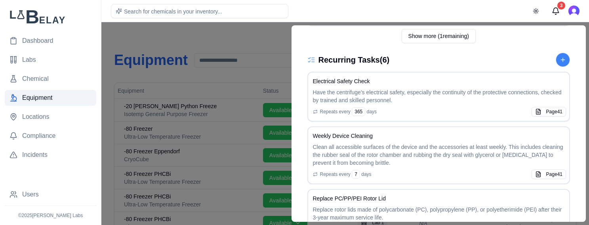
scroll to position [487, 0]
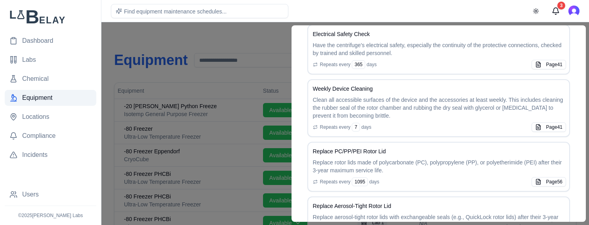
click at [191, 38] on div at bounding box center [294, 123] width 589 height 203
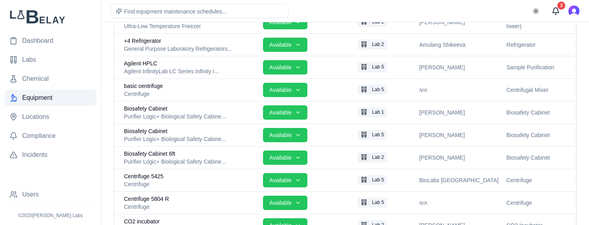
scroll to position [339, 0]
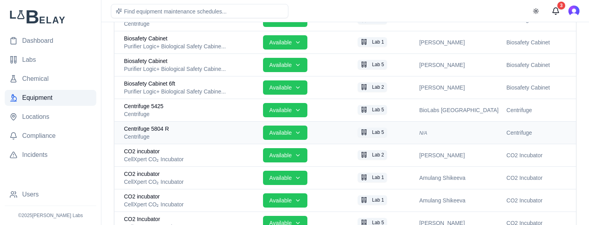
click at [187, 135] on div "Centrifuge" at bounding box center [190, 137] width 133 height 8
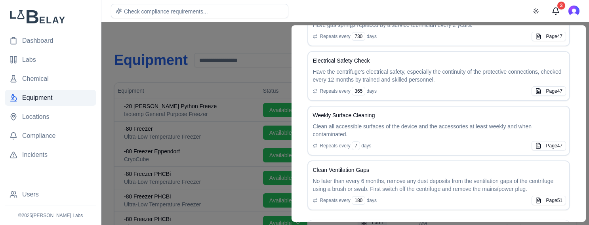
click at [196, 37] on div at bounding box center [294, 123] width 589 height 203
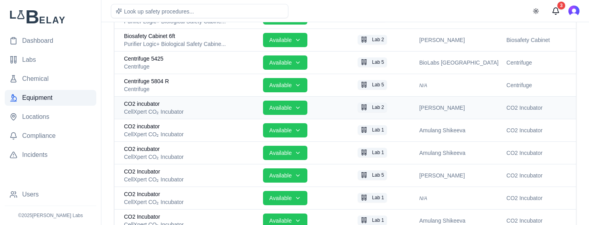
click at [197, 109] on div "CellXpert CO₂ Incubator" at bounding box center [190, 112] width 133 height 8
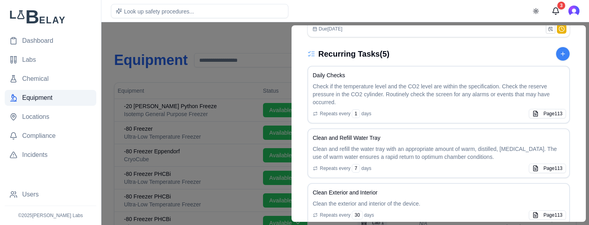
scroll to position [553, 0]
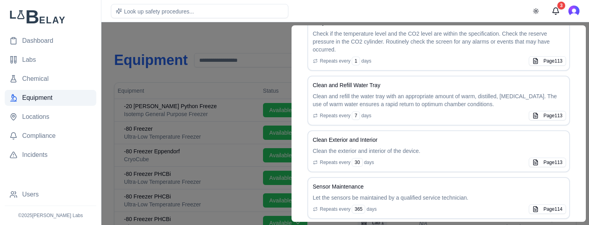
click at [215, 100] on div at bounding box center [294, 123] width 589 height 203
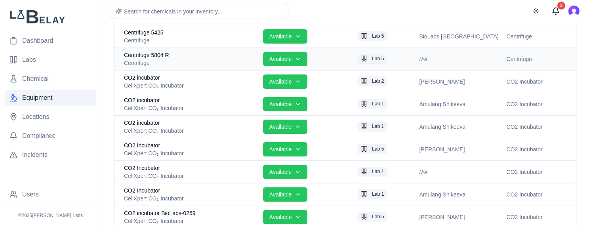
scroll to position [410, 0]
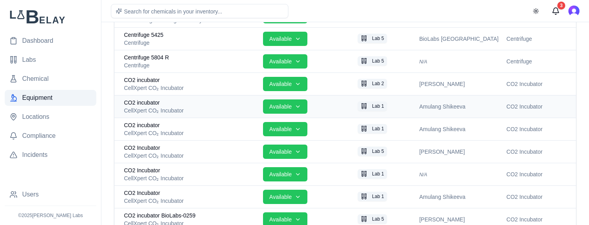
click at [195, 110] on div "CellXpert CO₂ Incubator" at bounding box center [190, 111] width 133 height 8
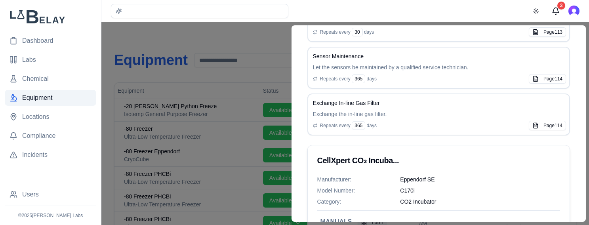
scroll to position [636, 0]
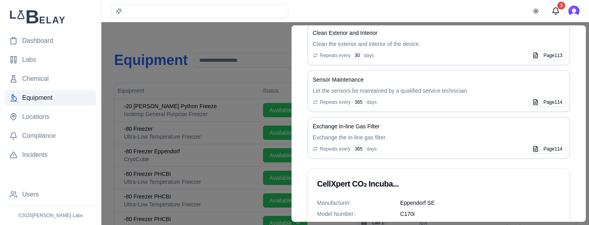
click at [259, 126] on div at bounding box center [294, 123] width 589 height 203
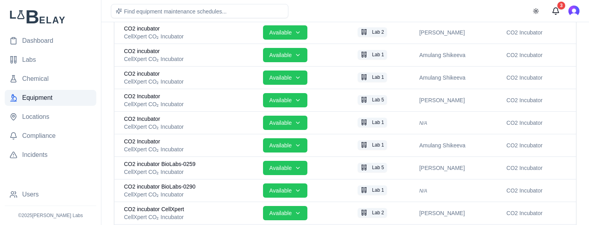
scroll to position [464, 0]
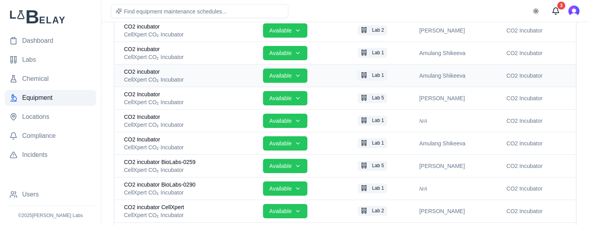
click at [180, 77] on div "CellXpert CO₂ Incubator" at bounding box center [190, 80] width 133 height 8
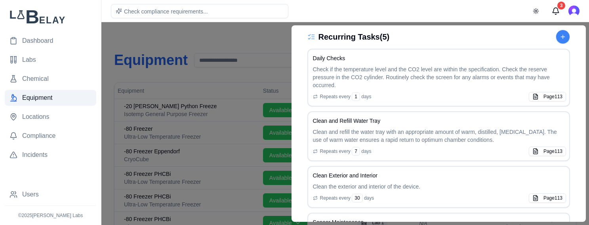
scroll to position [487, 0]
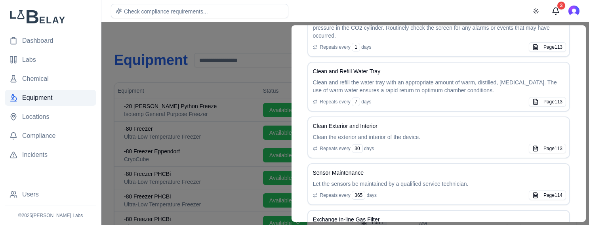
click at [195, 86] on div at bounding box center [294, 123] width 589 height 203
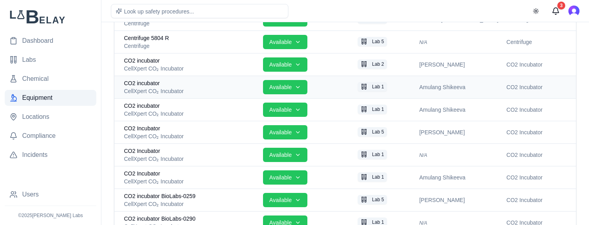
scroll to position [428, 0]
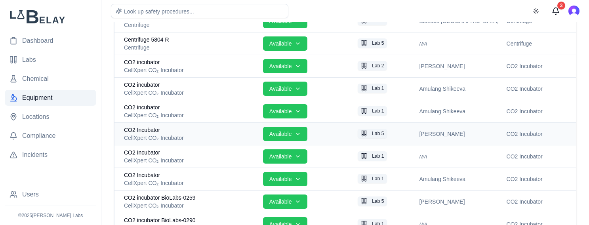
click at [202, 138] on div "CellXpert CO₂ Incubator" at bounding box center [190, 138] width 133 height 8
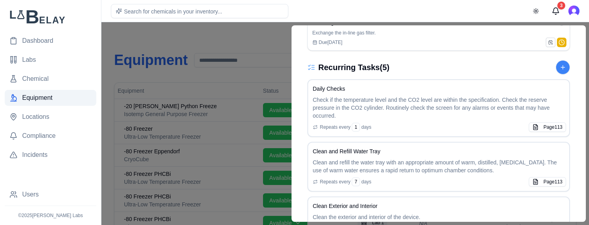
scroll to position [416, 0]
click at [223, 34] on div at bounding box center [294, 123] width 589 height 203
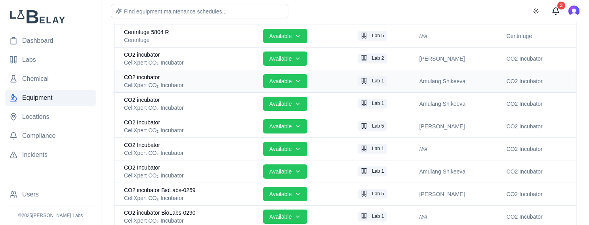
scroll to position [440, 0]
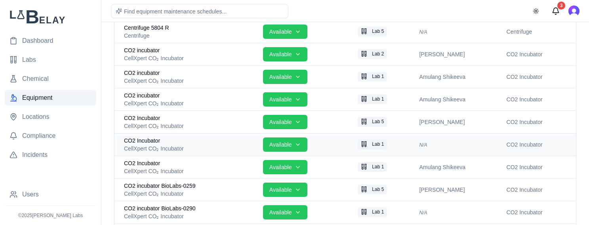
click at [177, 143] on div "CO2 Incubator" at bounding box center [190, 141] width 133 height 8
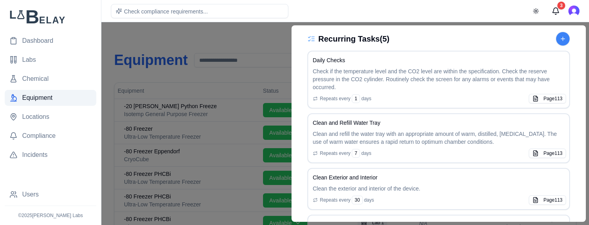
scroll to position [481, 0]
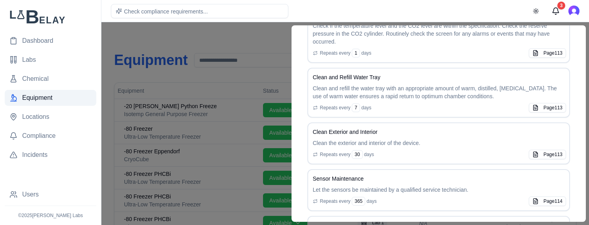
click at [221, 40] on div at bounding box center [294, 123] width 589 height 203
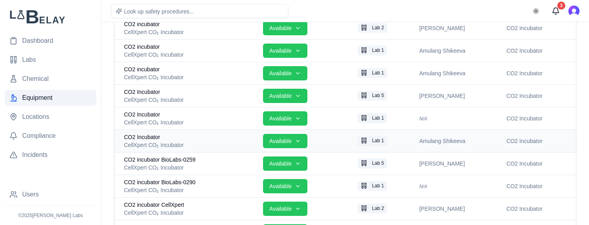
scroll to position [434, 0]
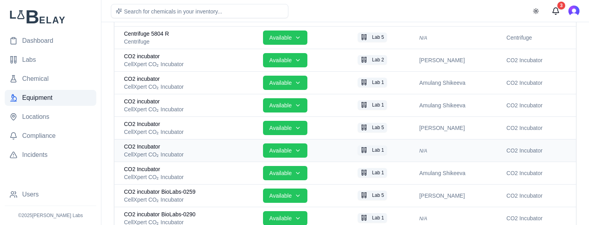
click at [189, 159] on td "CO2 Incubator CellXpert CO₂ Incubator" at bounding box center [186, 150] width 145 height 23
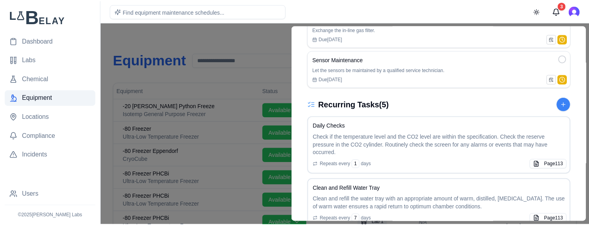
scroll to position [374, 0]
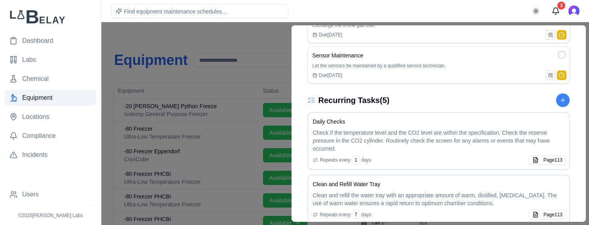
click at [190, 40] on div at bounding box center [294, 123] width 589 height 203
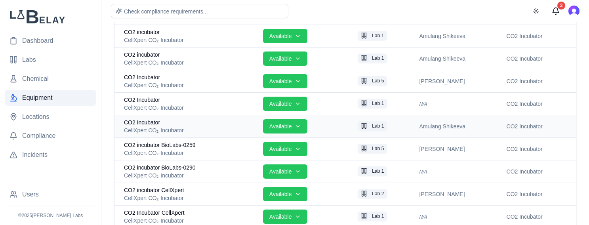
scroll to position [469, 0]
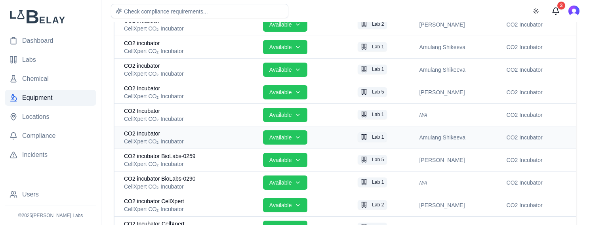
click at [212, 136] on div "CO2 Incubator" at bounding box center [190, 134] width 133 height 8
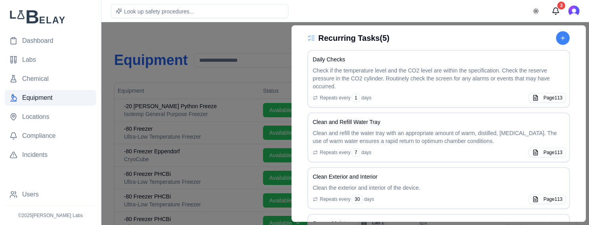
scroll to position [493, 0]
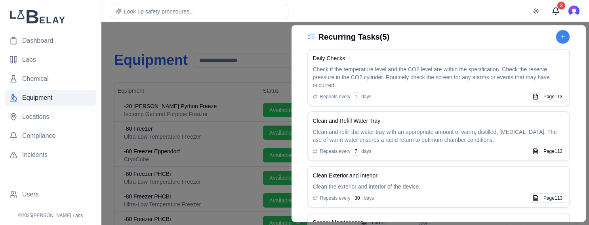
click at [228, 34] on div at bounding box center [294, 123] width 589 height 203
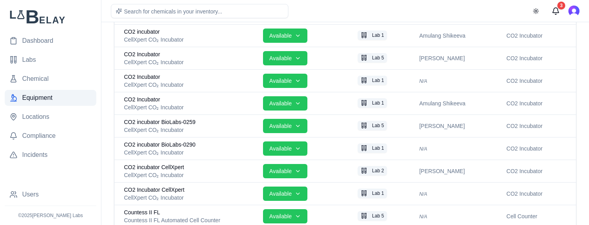
scroll to position [505, 0]
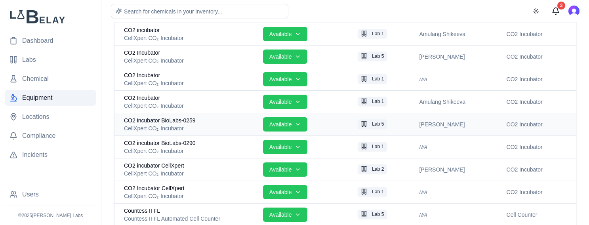
click at [229, 121] on div "CO2 incubator BioLabs-0259" at bounding box center [190, 120] width 133 height 8
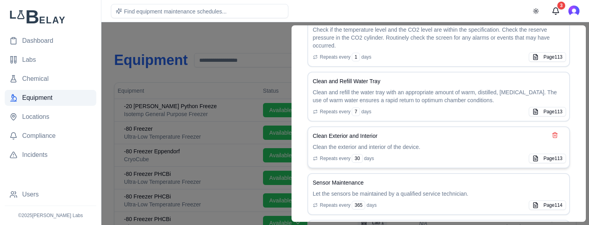
scroll to position [487, 0]
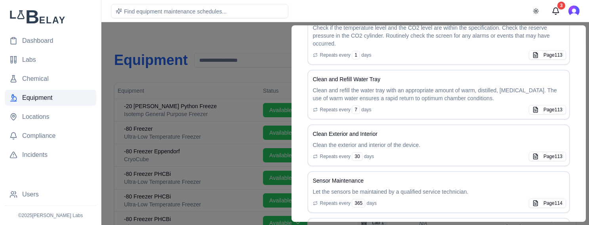
click at [233, 36] on div at bounding box center [294, 123] width 589 height 203
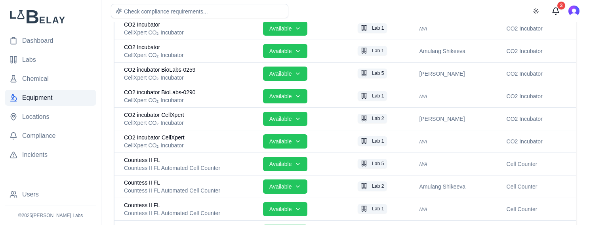
scroll to position [553, 0]
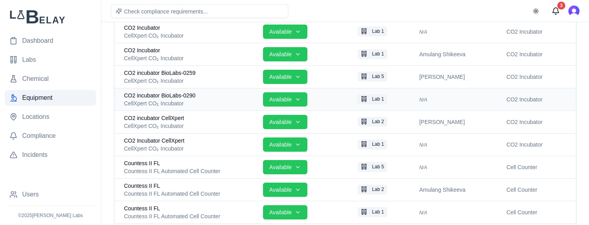
click at [210, 102] on div "CellXpert CO₂ Incubator" at bounding box center [190, 103] width 133 height 8
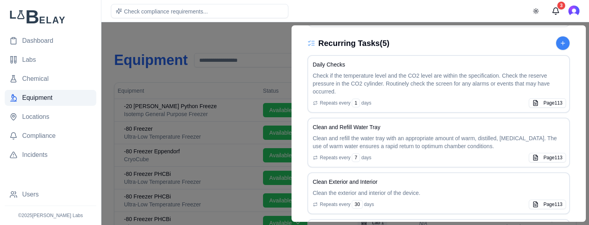
scroll to position [523, 0]
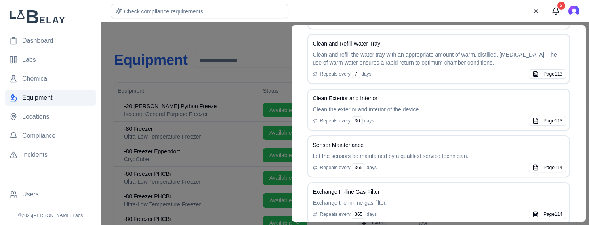
click at [239, 32] on div at bounding box center [294, 123] width 589 height 203
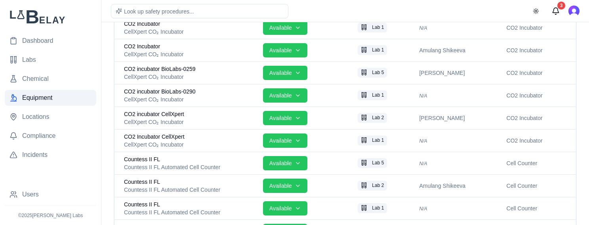
scroll to position [559, 0]
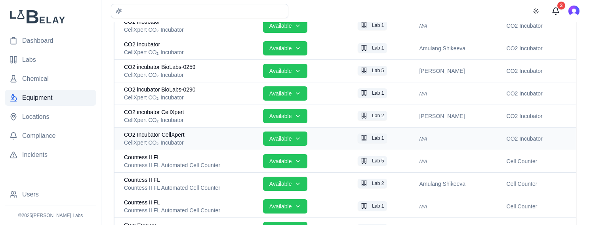
click at [202, 135] on div "CO2 Incubator CellXpert" at bounding box center [190, 135] width 133 height 8
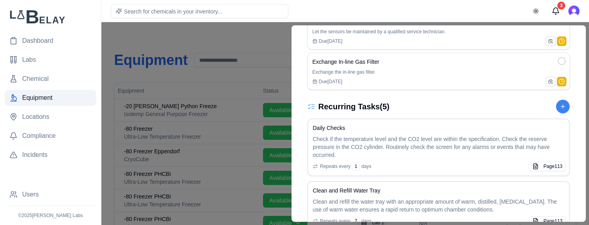
scroll to position [440, 0]
click at [210, 40] on div at bounding box center [294, 123] width 589 height 203
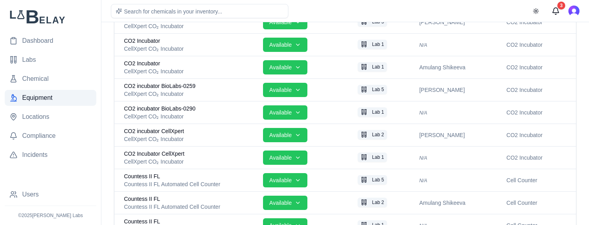
scroll to position [559, 0]
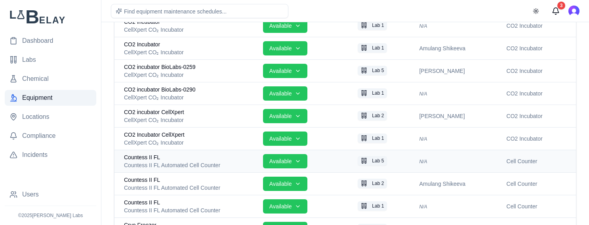
click at [181, 155] on div "Countess II FL" at bounding box center [190, 157] width 133 height 8
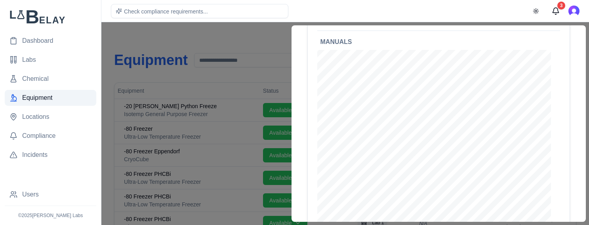
scroll to position [351, 0]
click at [223, 38] on div at bounding box center [294, 123] width 589 height 203
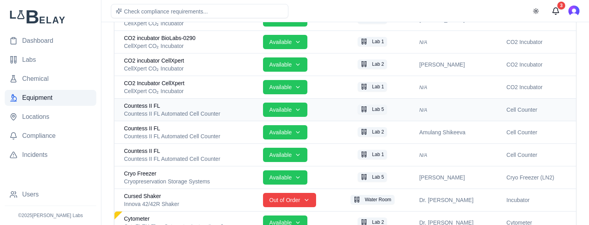
scroll to position [606, 0]
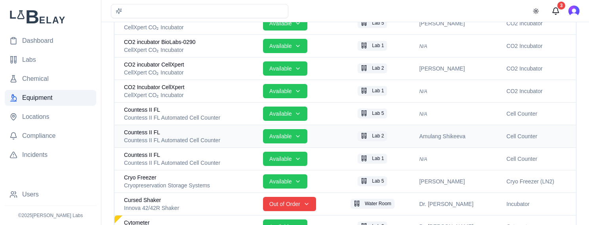
click at [194, 134] on div "Countess II FL" at bounding box center [190, 132] width 133 height 8
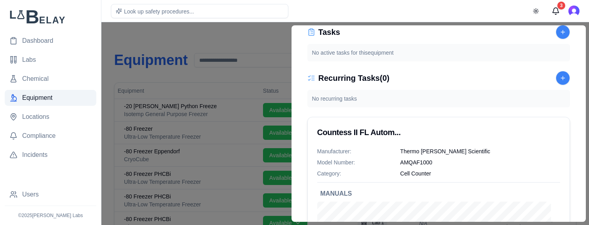
scroll to position [208, 0]
click at [220, 38] on div at bounding box center [294, 123] width 589 height 203
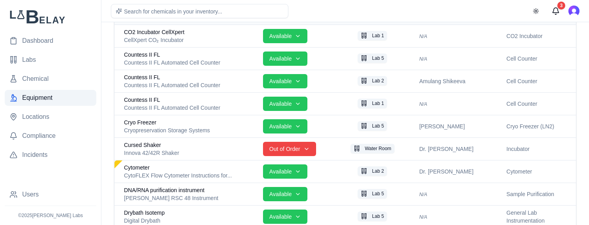
scroll to position [666, 0]
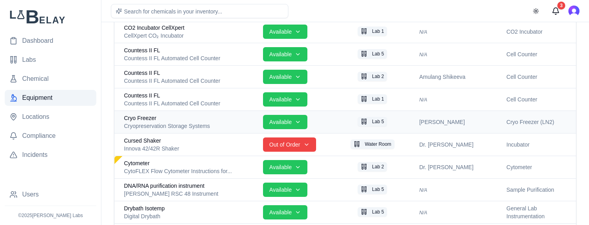
click at [196, 119] on div "Cryo Freezer" at bounding box center [190, 118] width 133 height 8
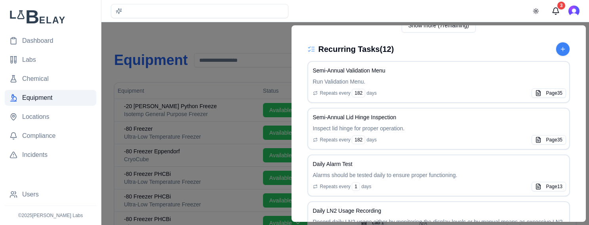
scroll to position [440, 0]
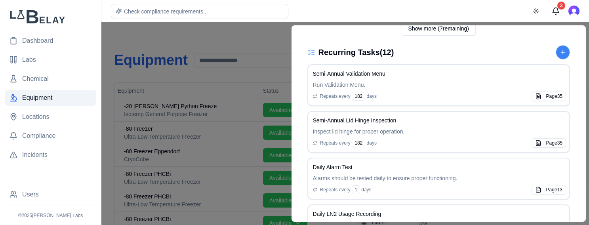
click at [219, 36] on div at bounding box center [294, 123] width 589 height 203
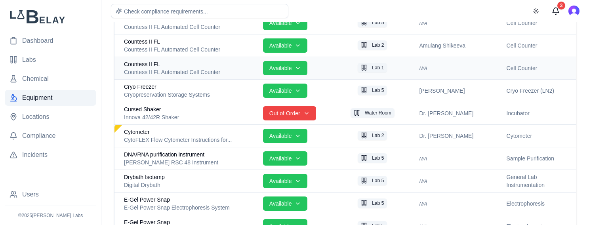
scroll to position [701, 0]
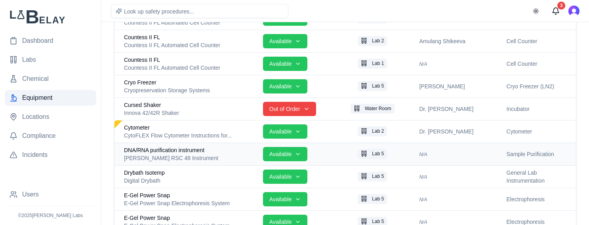
click at [221, 156] on div "[PERSON_NAME] RSC 48 Instrument" at bounding box center [190, 158] width 133 height 8
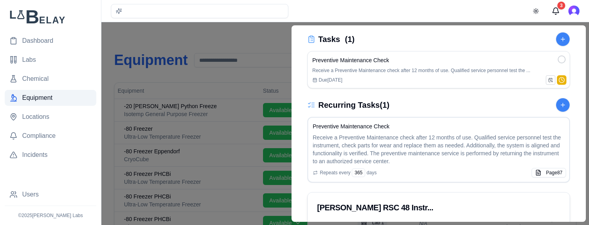
scroll to position [184, 0]
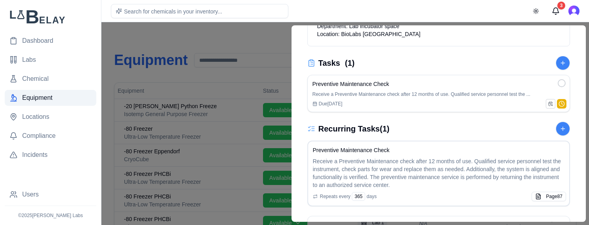
click at [238, 34] on div at bounding box center [294, 123] width 589 height 203
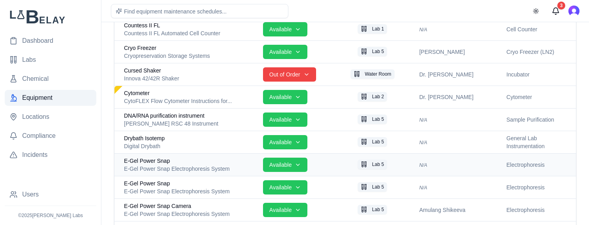
scroll to position [737, 0]
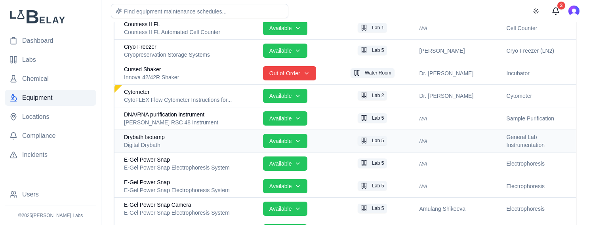
click at [218, 141] on div "Digital Drybath" at bounding box center [190, 145] width 133 height 8
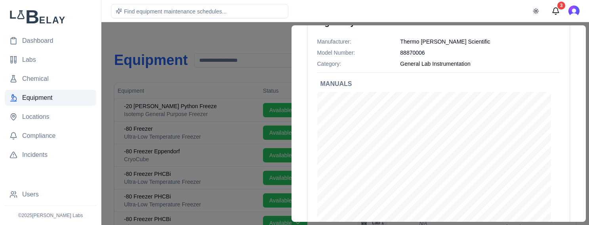
scroll to position [160, 0]
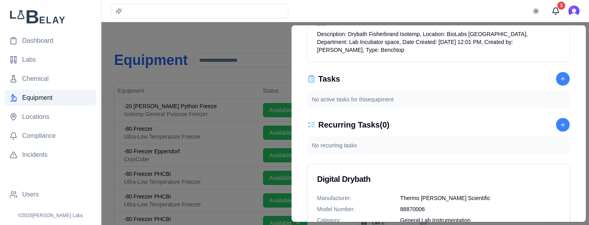
click at [196, 36] on div at bounding box center [294, 123] width 589 height 203
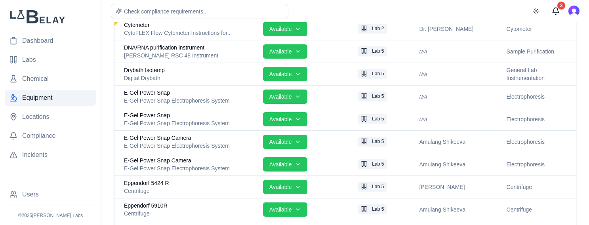
scroll to position [796, 0]
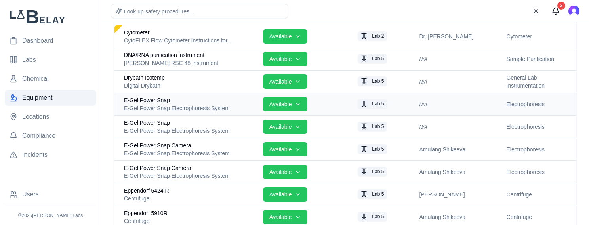
click at [210, 101] on div "E-Gel Power Snap" at bounding box center [190, 100] width 133 height 8
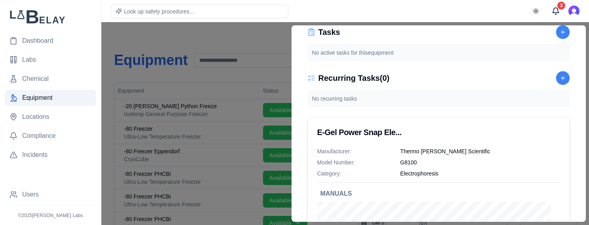
scroll to position [285, 0]
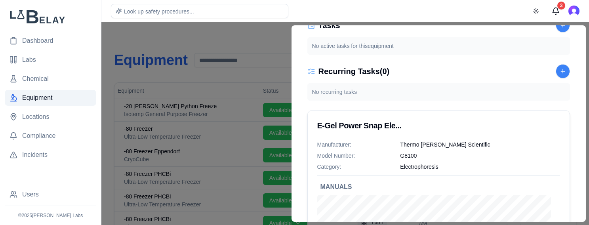
click at [200, 41] on div at bounding box center [294, 123] width 589 height 203
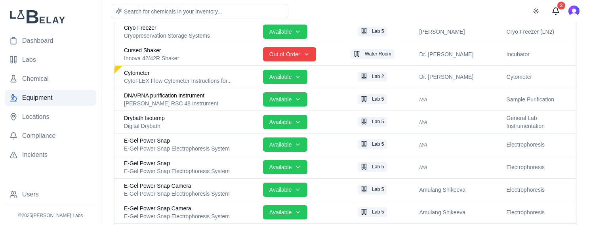
scroll to position [784, 0]
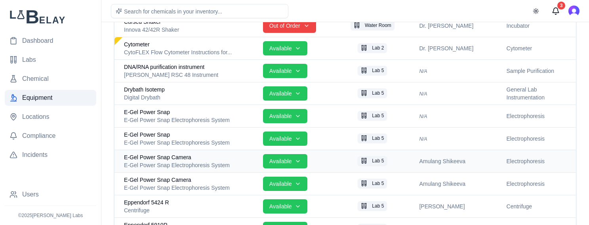
click at [196, 161] on div "E-Gel Power Snap Electrophoresis System" at bounding box center [190, 165] width 133 height 8
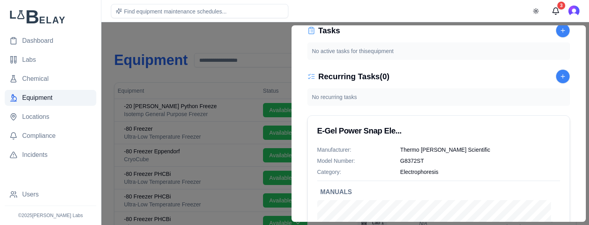
scroll to position [178, 0]
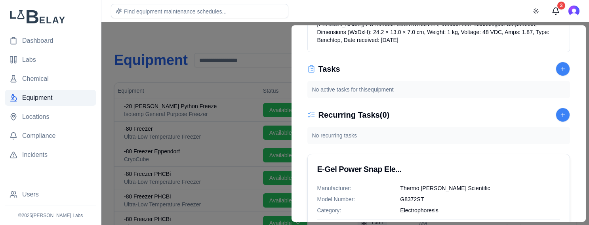
click at [231, 37] on div at bounding box center [294, 123] width 589 height 203
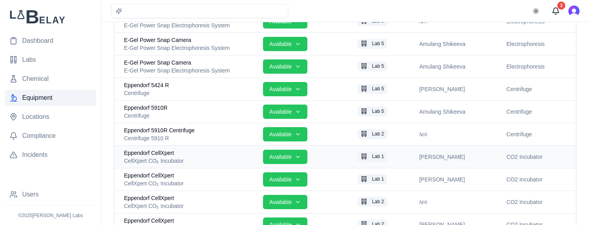
scroll to position [903, 0]
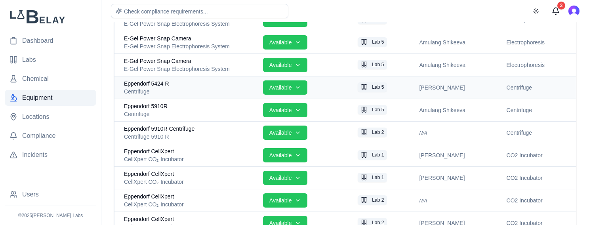
click at [185, 89] on div "Centrifuge" at bounding box center [190, 92] width 133 height 8
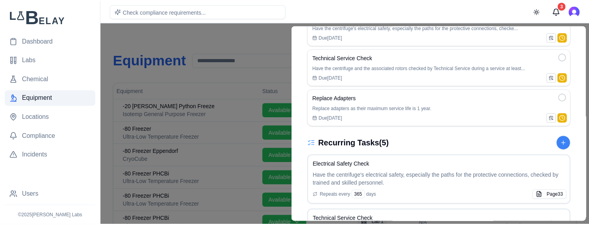
scroll to position [327, 0]
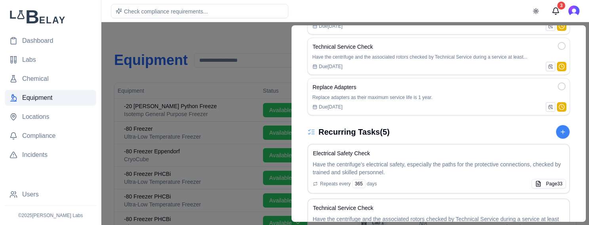
click at [182, 33] on div at bounding box center [294, 123] width 589 height 203
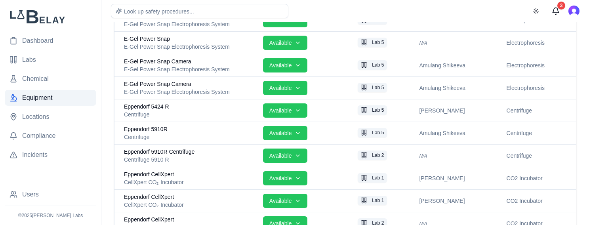
scroll to position [897, 0]
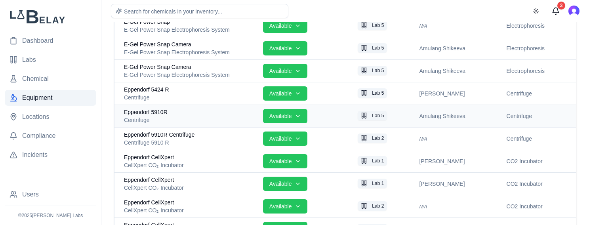
click at [204, 120] on div "Centrifuge" at bounding box center [190, 120] width 133 height 8
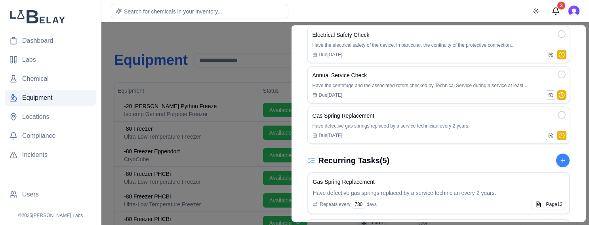
scroll to position [309, 0]
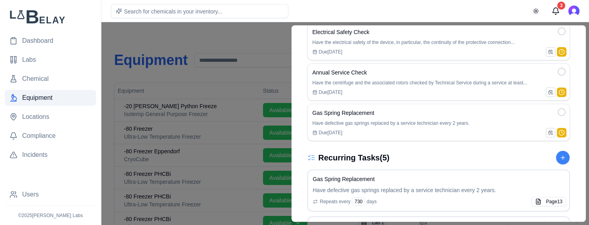
click at [184, 56] on div at bounding box center [294, 123] width 589 height 203
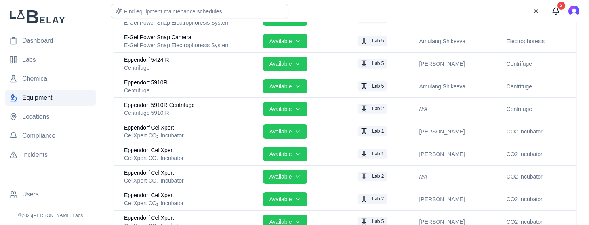
scroll to position [933, 0]
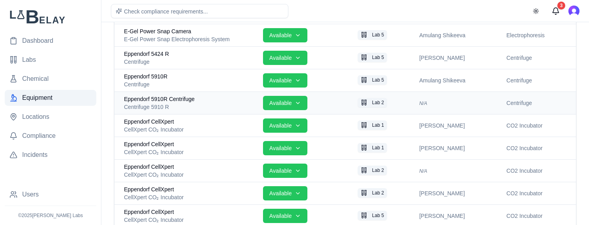
click at [196, 108] on div "Centrifuge 5910 R" at bounding box center [190, 107] width 133 height 8
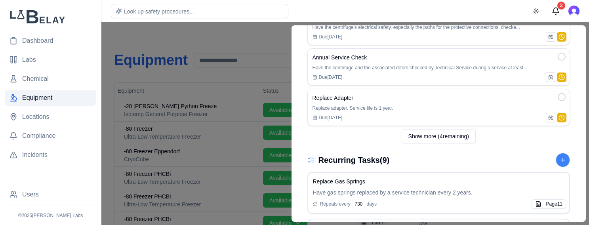
scroll to position [309, 0]
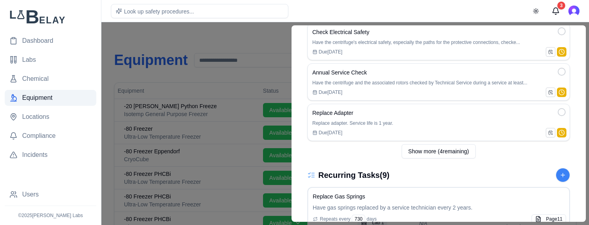
click at [240, 34] on div at bounding box center [294, 123] width 589 height 203
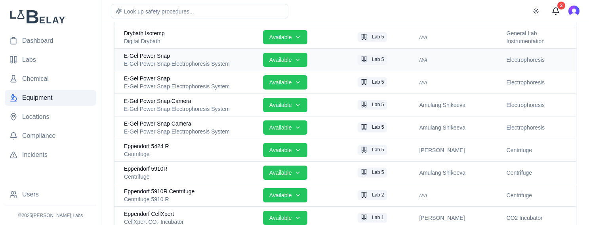
scroll to position [951, 0]
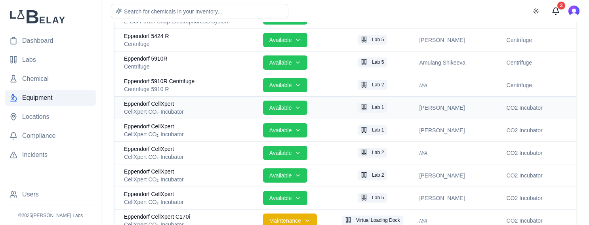
click at [223, 105] on div "Eppendorf CellXpert" at bounding box center [190, 104] width 133 height 8
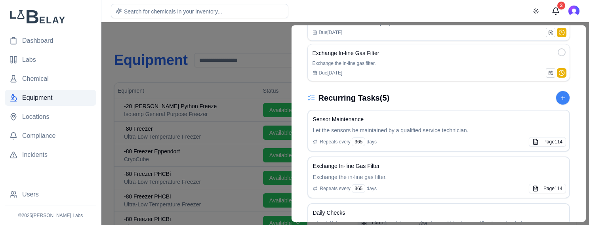
scroll to position [386, 0]
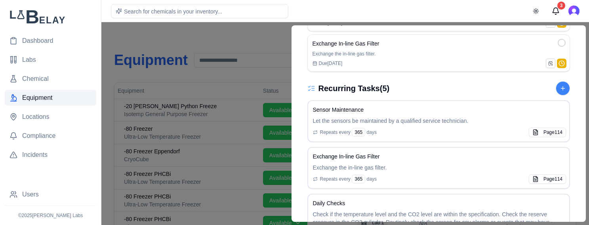
click at [231, 38] on div at bounding box center [294, 123] width 589 height 203
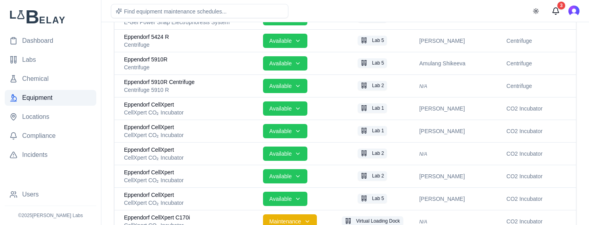
scroll to position [951, 0]
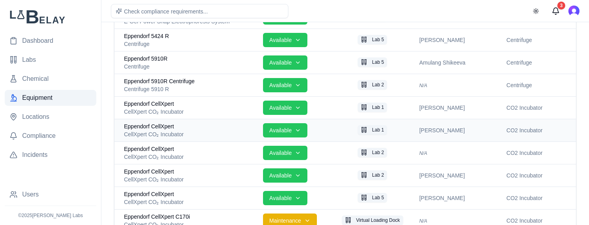
click at [198, 130] on div "CellXpert CO₂ Incubator" at bounding box center [190, 134] width 133 height 8
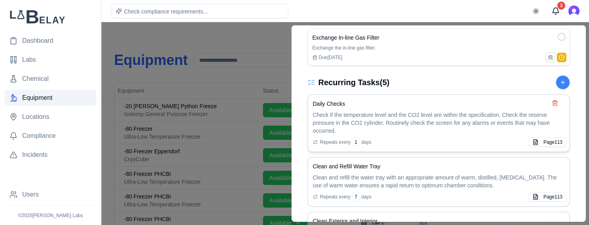
scroll to position [386, 0]
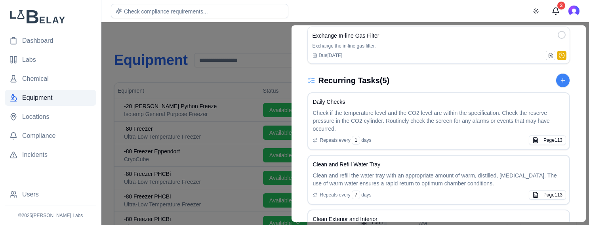
click at [225, 32] on div at bounding box center [294, 123] width 589 height 203
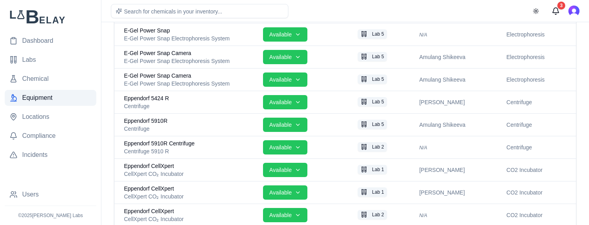
scroll to position [933, 0]
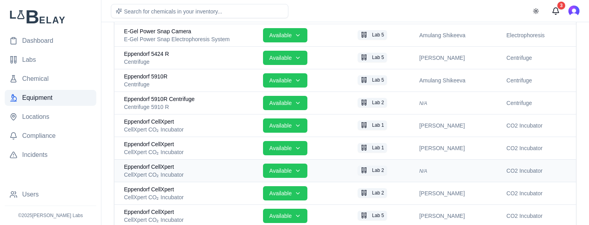
click at [208, 175] on div "CellXpert CO₂ Incubator" at bounding box center [190, 175] width 133 height 8
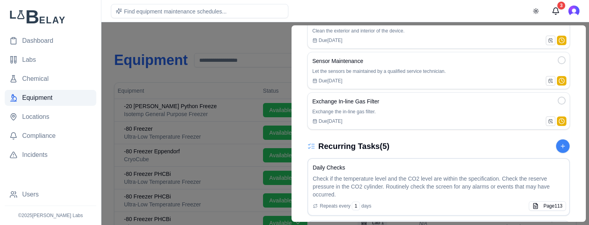
scroll to position [351, 0]
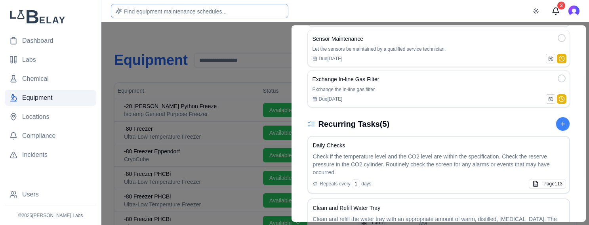
click at [234, 16] on div "Find equipment maintenance schedules..." at bounding box center [199, 11] width 177 height 14
click at [230, 35] on div at bounding box center [294, 123] width 589 height 203
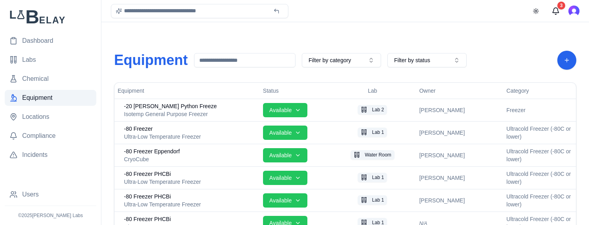
click at [235, 57] on input at bounding box center [244, 60] width 101 height 14
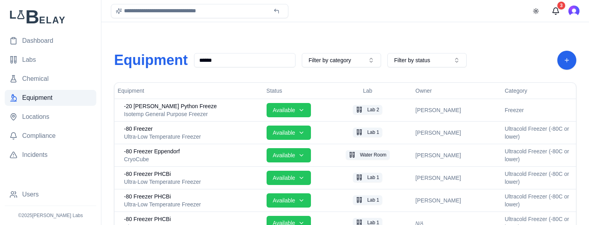
type input "*******"
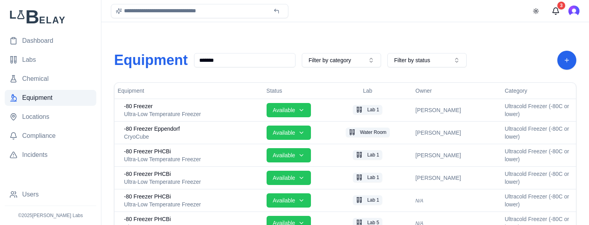
drag, startPoint x: 233, startPoint y: 58, endPoint x: 196, endPoint y: 53, distance: 37.6
click at [196, 53] on input "*******" at bounding box center [244, 60] width 101 height 14
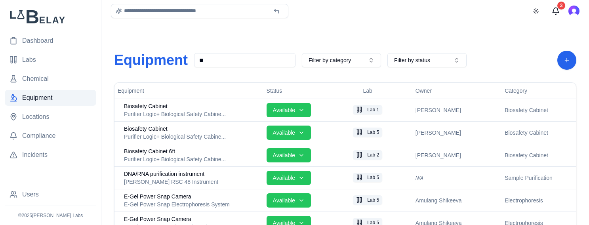
type input "*"
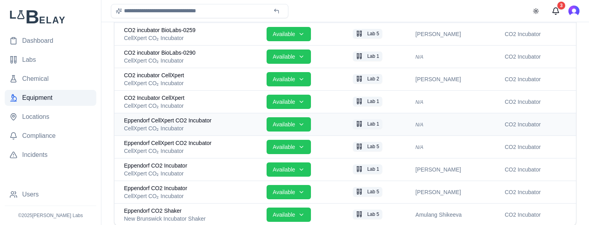
scroll to position [238, 0]
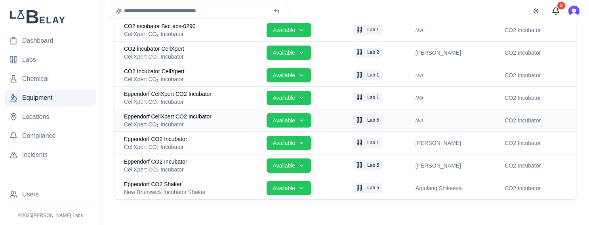
type input "***"
click at [217, 123] on div "CellXpert CO₂ Incubator" at bounding box center [192, 124] width 136 height 8
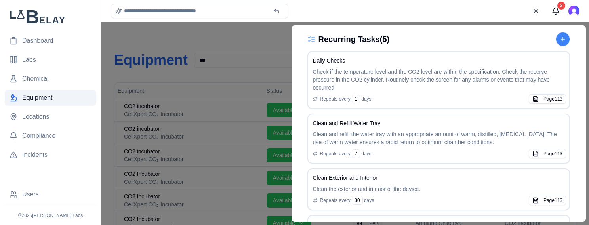
scroll to position [565, 0]
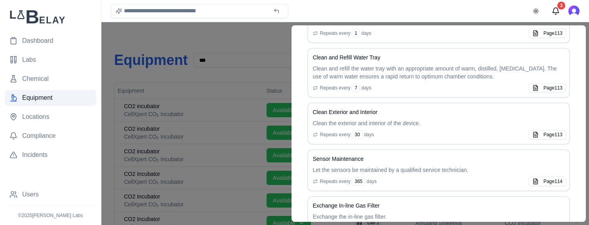
drag, startPoint x: 188, startPoint y: 31, endPoint x: 190, endPoint y: 55, distance: 24.2
click at [188, 31] on div at bounding box center [294, 123] width 589 height 203
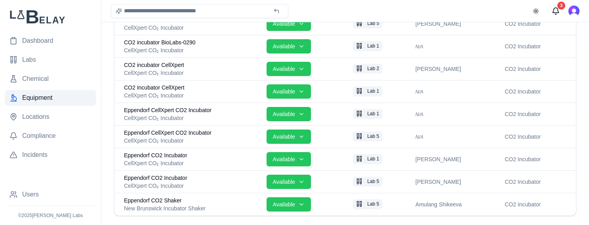
scroll to position [238, 0]
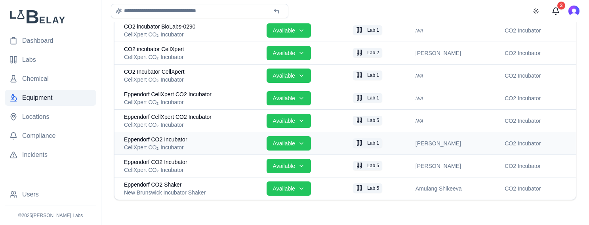
click at [200, 143] on div "CellXpert CO₂ Incubator" at bounding box center [192, 147] width 136 height 8
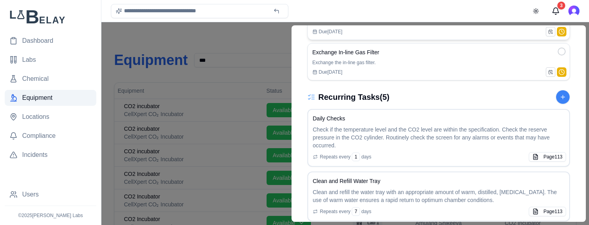
scroll to position [475, 0]
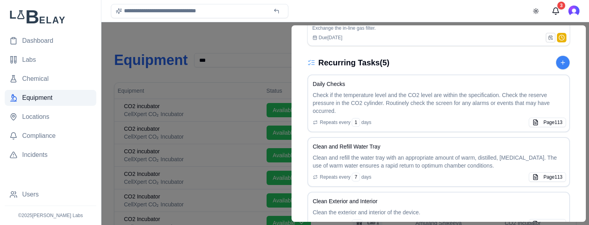
click at [261, 39] on div at bounding box center [294, 123] width 589 height 203
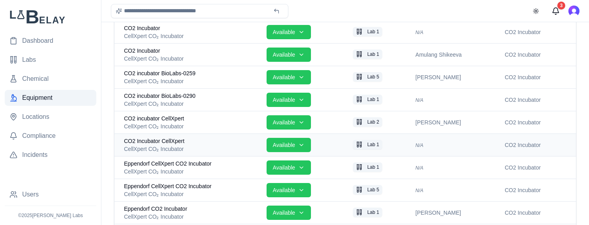
scroll to position [238, 0]
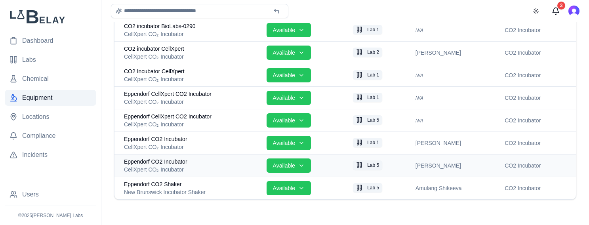
click at [198, 166] on div "CellXpert CO₂ Incubator" at bounding box center [192, 170] width 136 height 8
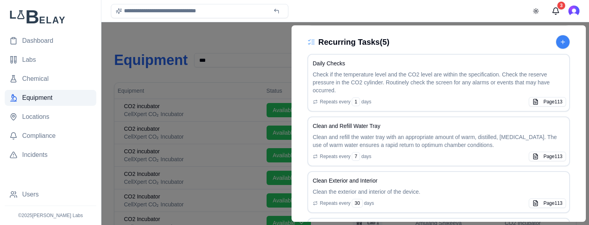
scroll to position [434, 0]
click at [214, 37] on div at bounding box center [294, 123] width 589 height 203
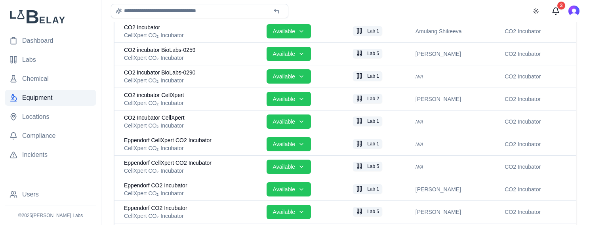
scroll to position [226, 0]
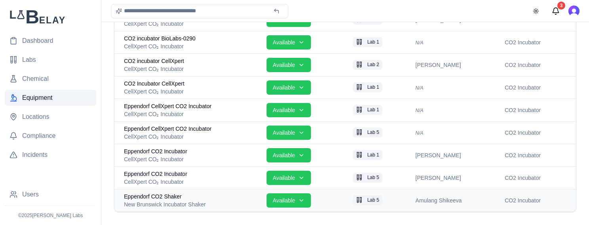
click at [188, 194] on div "Eppendorf CO2 Shaker" at bounding box center [192, 197] width 136 height 8
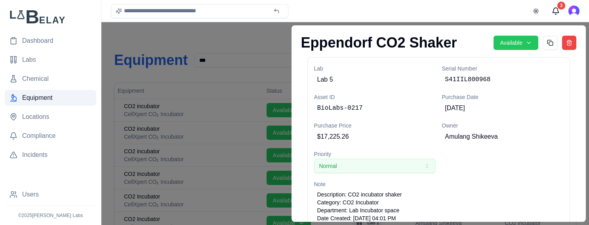
click at [256, 37] on div at bounding box center [294, 123] width 589 height 203
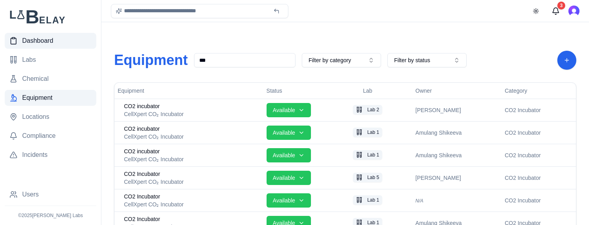
click at [52, 42] on span "Dashboard" at bounding box center [37, 41] width 31 height 10
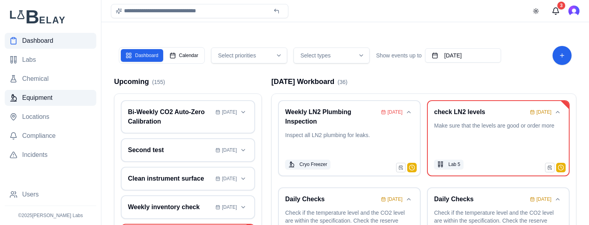
click at [49, 93] on span "Equipment" at bounding box center [37, 98] width 31 height 10
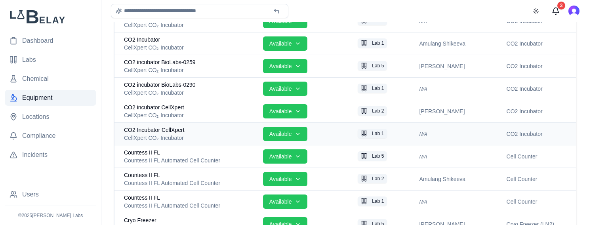
scroll to position [565, 0]
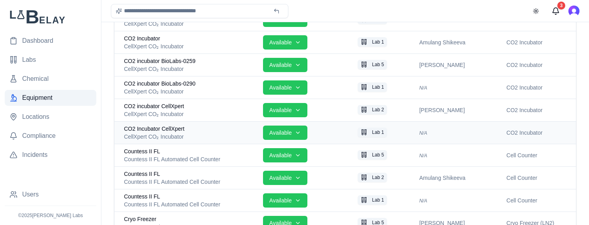
click at [156, 135] on div "CellXpert CO₂ Incubator" at bounding box center [190, 137] width 133 height 8
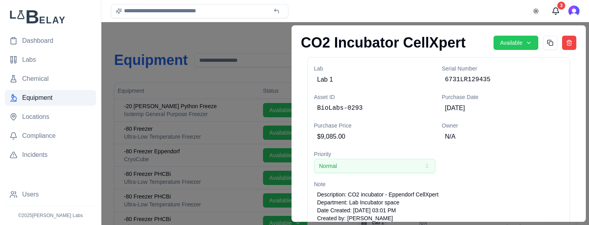
click at [267, 44] on div at bounding box center [294, 123] width 589 height 203
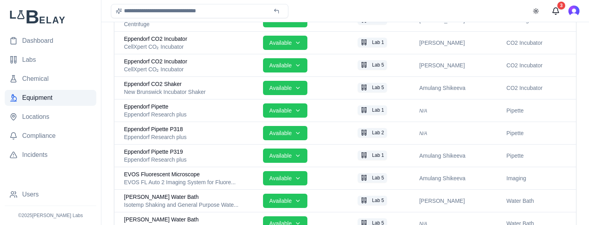
scroll to position [1278, 0]
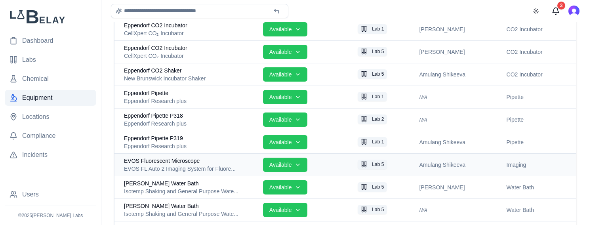
click at [216, 169] on div "EVOS FL Auto 2 Imaging System for Fluore..." at bounding box center [190, 169] width 133 height 8
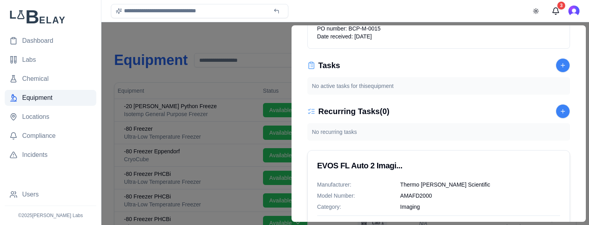
scroll to position [155, 0]
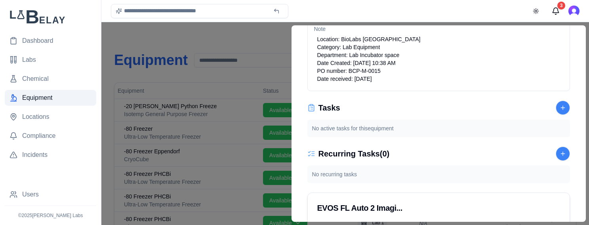
click at [227, 34] on div at bounding box center [294, 123] width 589 height 203
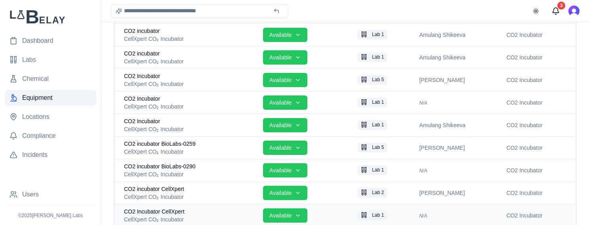
scroll to position [517, 0]
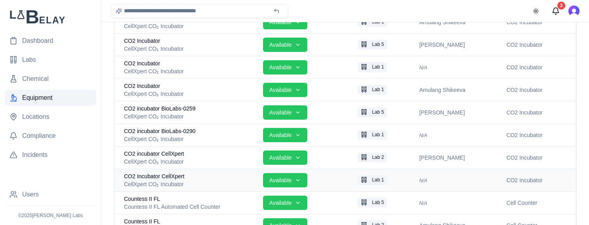
click at [180, 172] on span "CO2 Incubator CellXpert" at bounding box center [154, 176] width 61 height 8
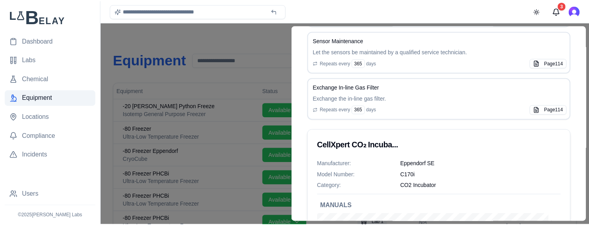
scroll to position [891, 0]
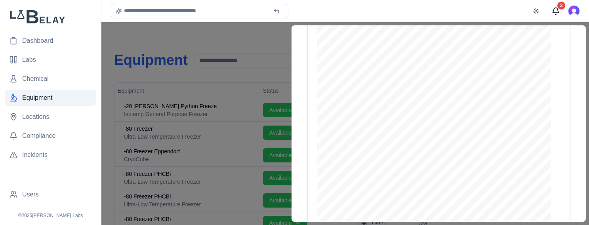
click at [174, 110] on div at bounding box center [294, 123] width 589 height 203
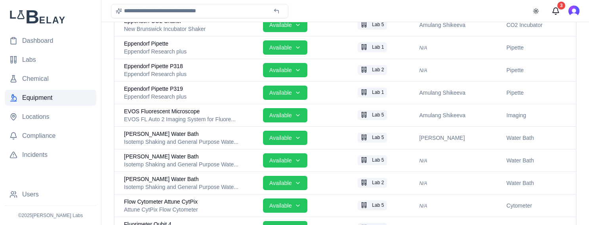
scroll to position [1426, 0]
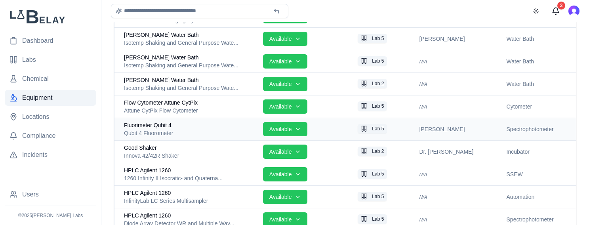
click at [187, 132] on div "Qubit 4 Fluorometer" at bounding box center [190, 133] width 133 height 8
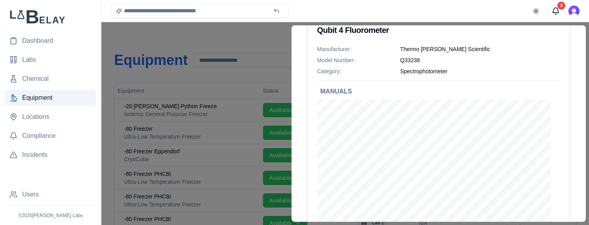
scroll to position [303, 0]
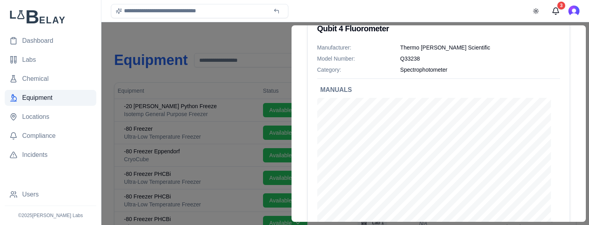
click at [270, 33] on div at bounding box center [294, 123] width 589 height 203
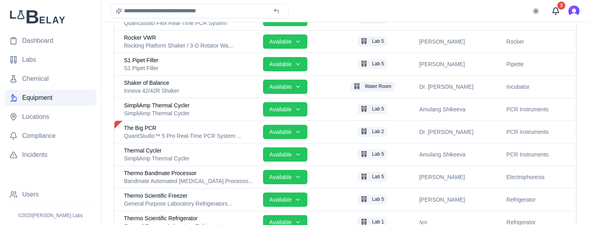
scroll to position [2115, 0]
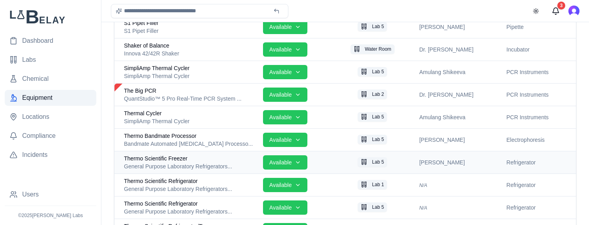
click at [213, 166] on div "General Purpose Laboratory Refrigerators..." at bounding box center [190, 166] width 133 height 8
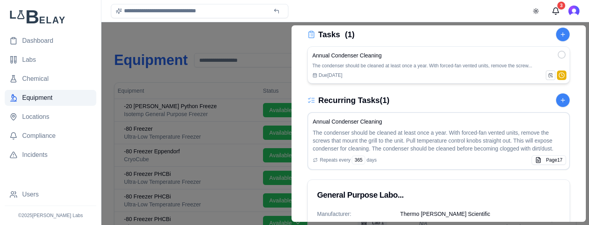
scroll to position [196, 0]
click at [234, 43] on div at bounding box center [294, 123] width 589 height 203
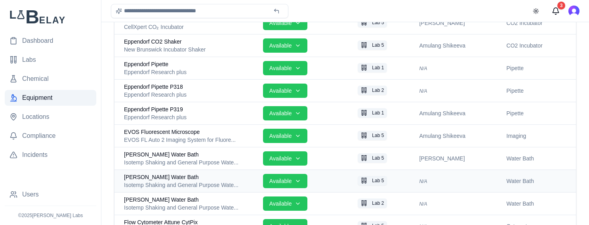
scroll to position [1301, 0]
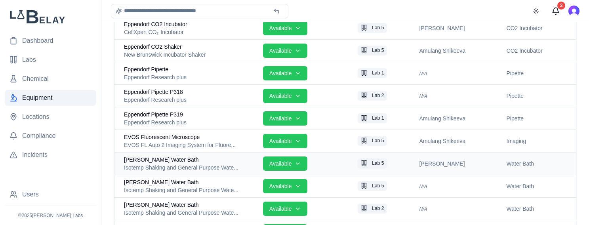
click at [202, 166] on div "Isotemp Shaking and General Purpose Wate..." at bounding box center [190, 168] width 133 height 8
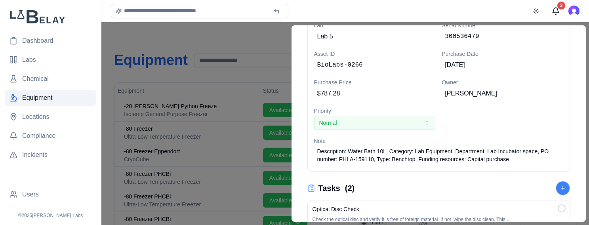
scroll to position [15, 0]
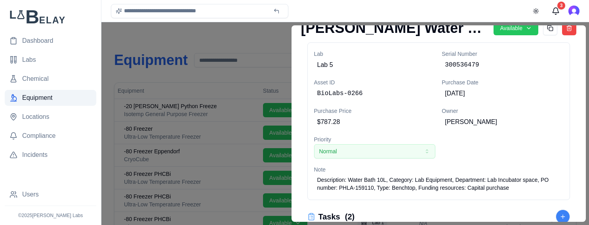
click at [197, 27] on div at bounding box center [294, 123] width 589 height 203
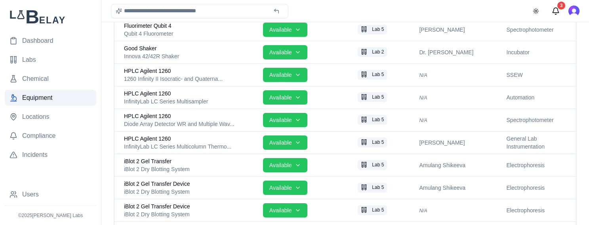
scroll to position [1551, 0]
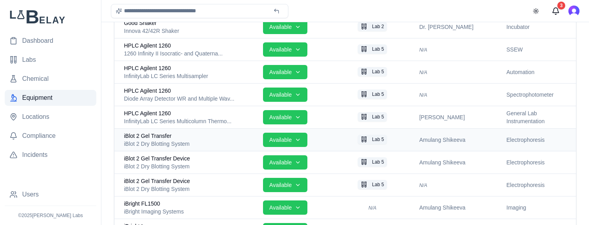
click at [221, 140] on div "iBlot 2 Dry Blotting System" at bounding box center [190, 144] width 133 height 8
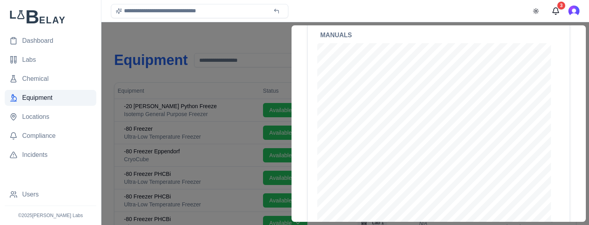
scroll to position [372, 0]
click at [239, 38] on div at bounding box center [294, 123] width 589 height 203
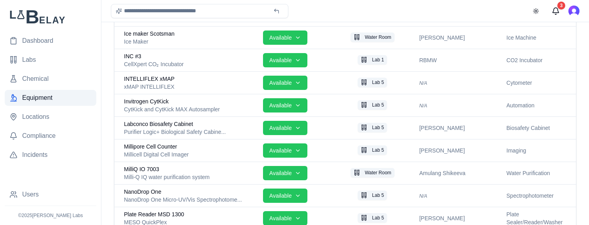
scroll to position [1771, 0]
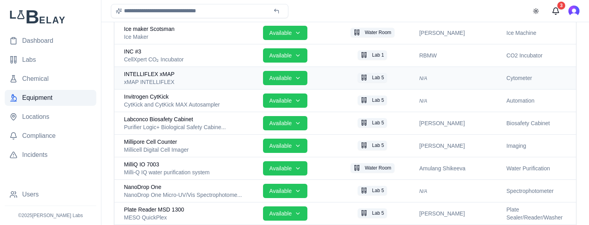
click at [181, 85] on div "xMAP INTELLIFLEX" at bounding box center [190, 82] width 133 height 8
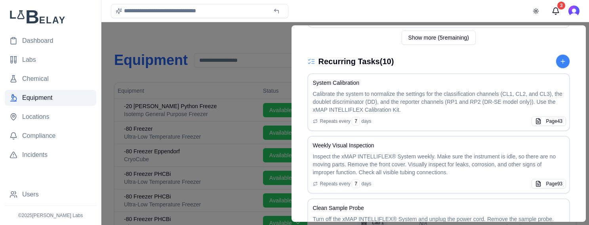
scroll to position [469, 0]
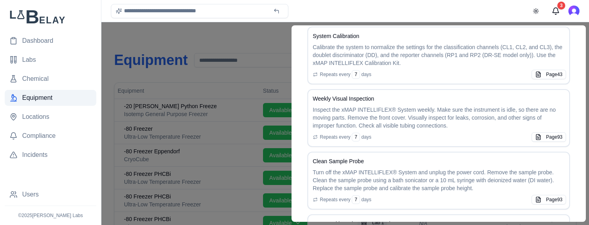
click at [217, 36] on div at bounding box center [294, 123] width 589 height 203
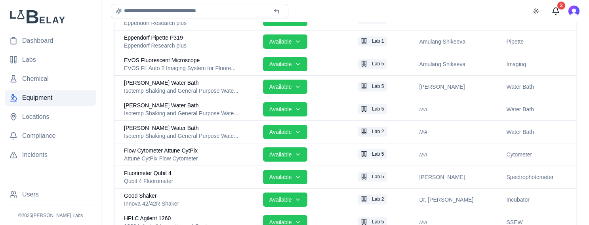
scroll to position [1385, 0]
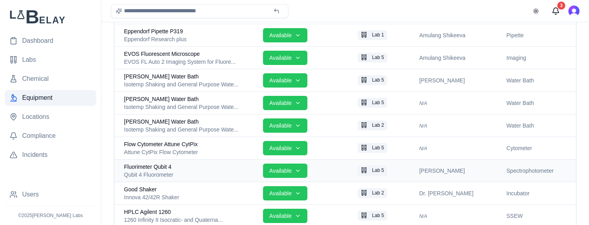
click at [206, 174] on div "Qubit 4 Fluorometer" at bounding box center [190, 175] width 133 height 8
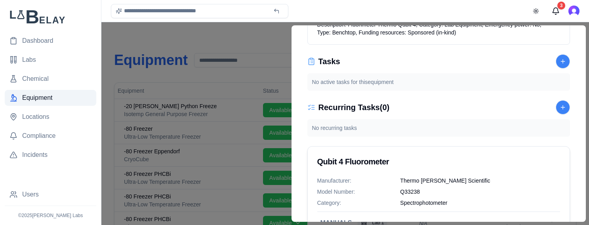
scroll to position [190, 0]
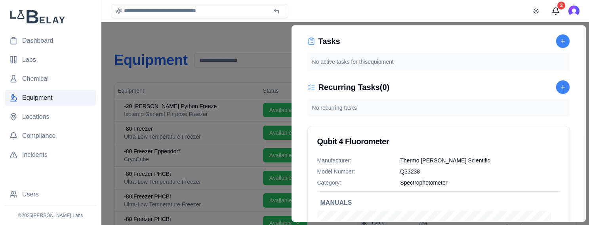
click at [226, 36] on div at bounding box center [294, 123] width 589 height 203
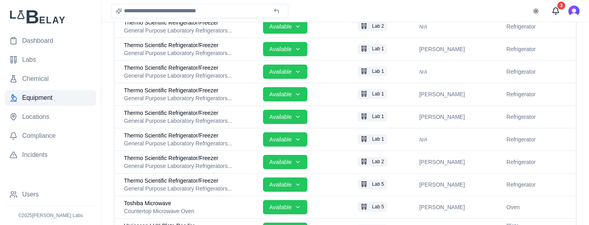
scroll to position [2451, 0]
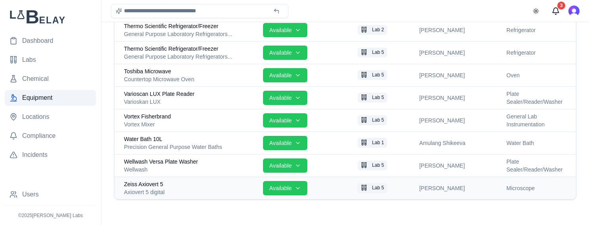
click at [227, 185] on div "Zeiss Axiovert 5" at bounding box center [190, 184] width 133 height 8
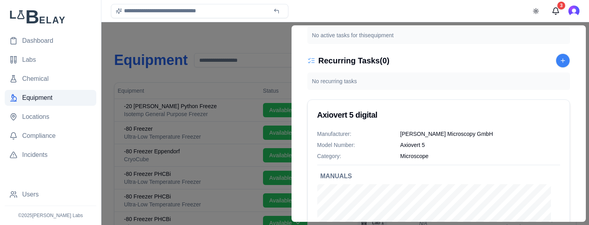
scroll to position [196, 0]
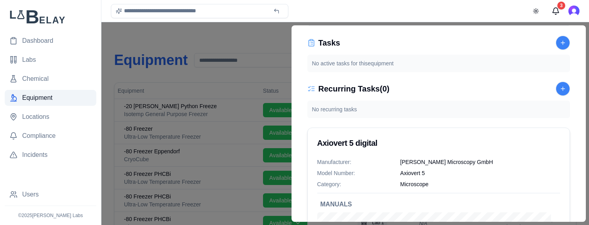
click at [237, 43] on div at bounding box center [294, 123] width 589 height 203
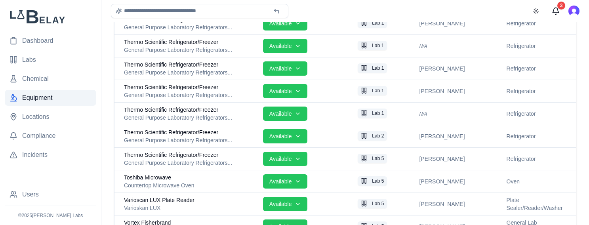
scroll to position [2451, 0]
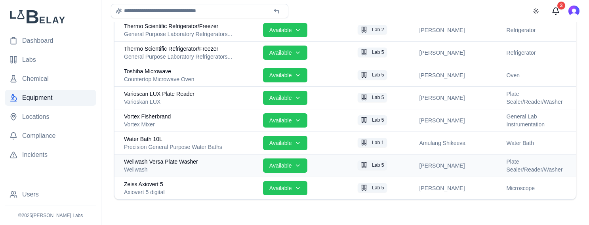
click at [218, 164] on div "Wellwash Versa Plate Washer" at bounding box center [190, 162] width 133 height 8
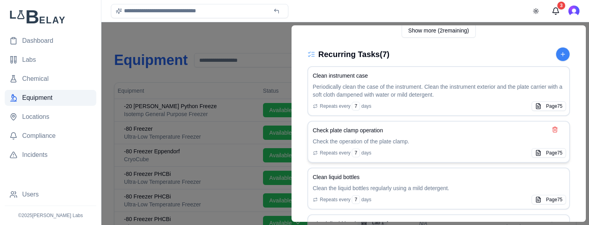
scroll to position [392, 0]
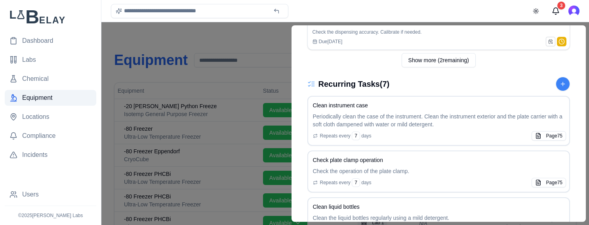
click at [220, 41] on div at bounding box center [294, 123] width 589 height 203
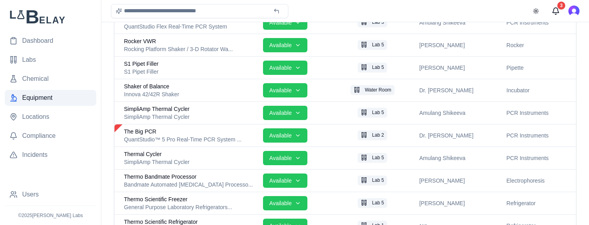
scroll to position [2451, 0]
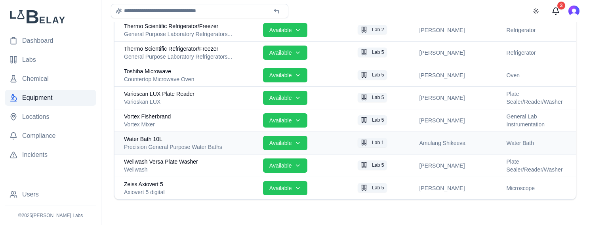
click at [221, 144] on div "Precision General Purpose Water Baths" at bounding box center [190, 147] width 133 height 8
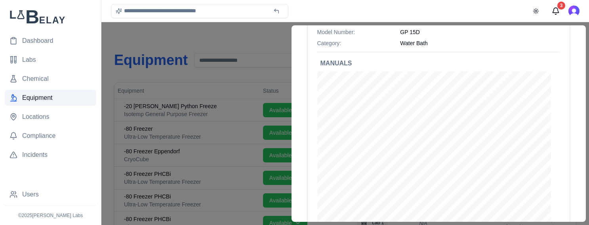
scroll to position [333, 0]
